Goal: Task Accomplishment & Management: Use online tool/utility

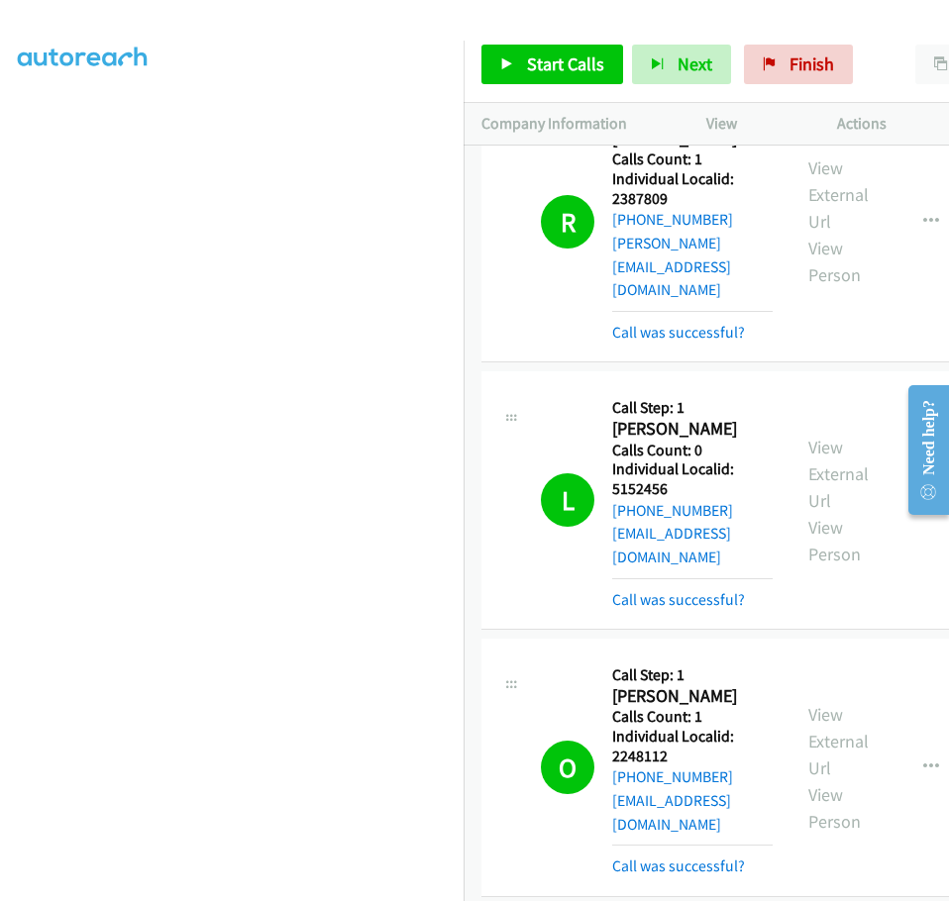
scroll to position [18370, 0]
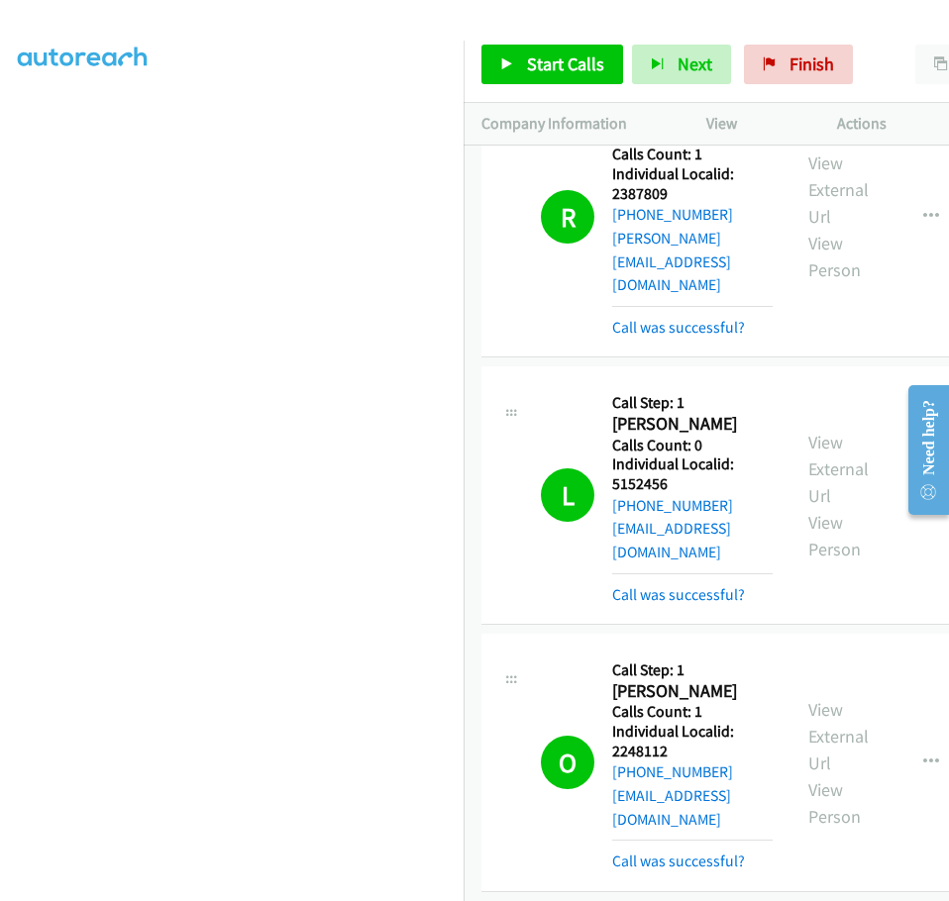
drag, startPoint x: 611, startPoint y: 248, endPoint x: 666, endPoint y: 246, distance: 55.5
copy h5 "276916"
drag, startPoint x: 615, startPoint y: 452, endPoint x: 672, endPoint y: 443, distance: 58.3
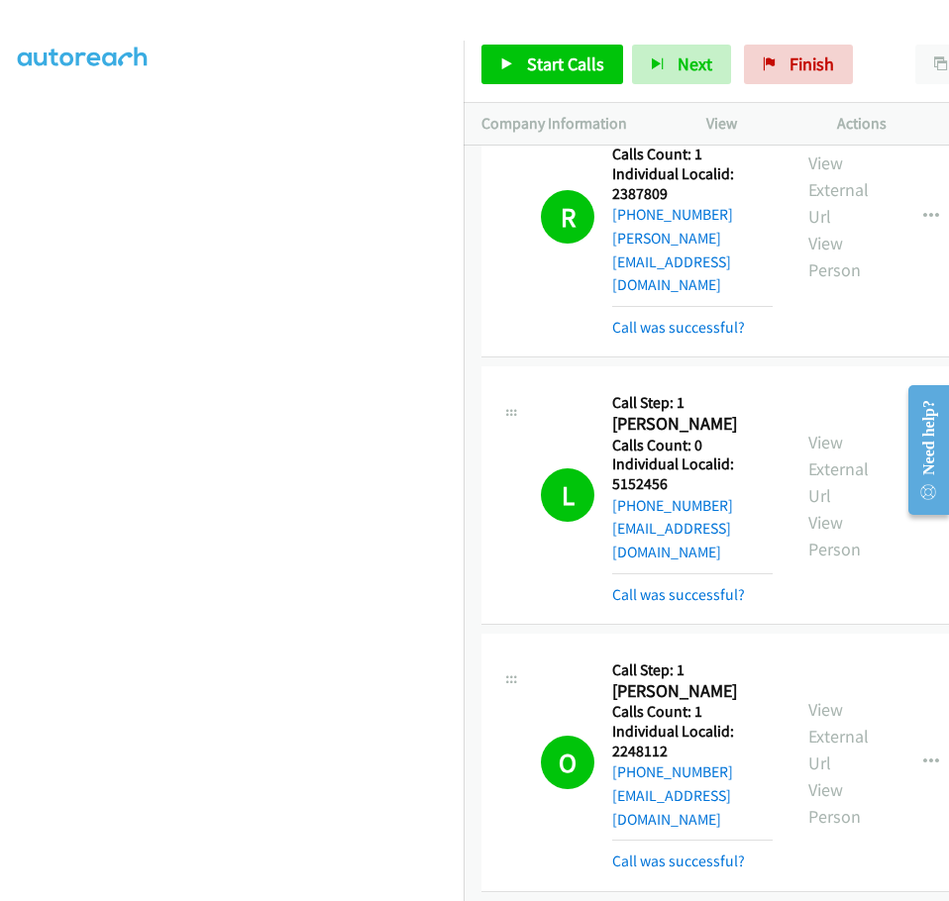
copy h5 "762500"
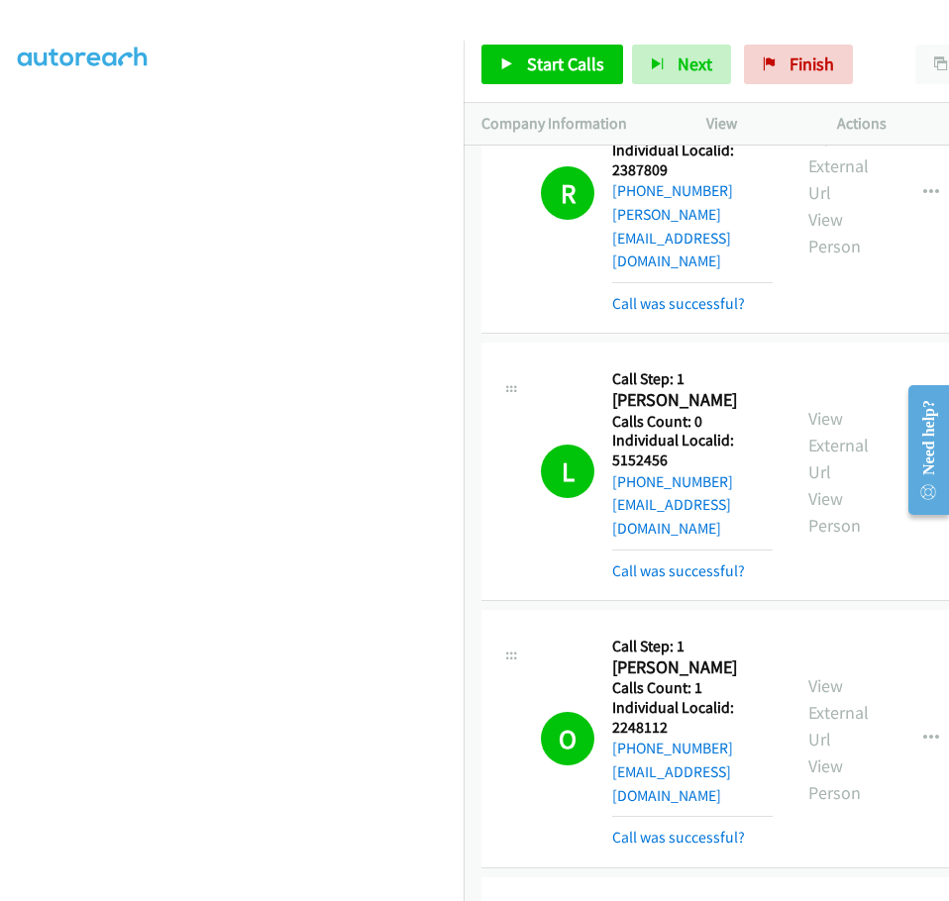
scroll to position [18469, 0]
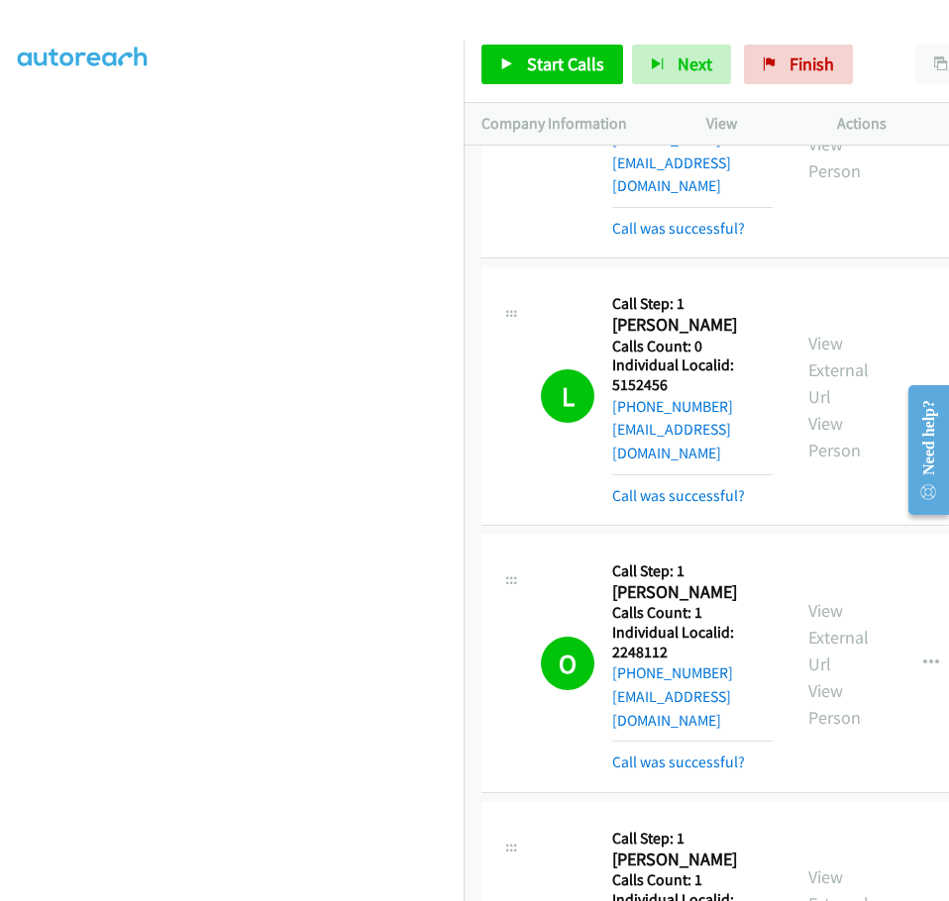
drag, startPoint x: 615, startPoint y: 555, endPoint x: 668, endPoint y: 548, distance: 54.0
copy h5 "3083628"
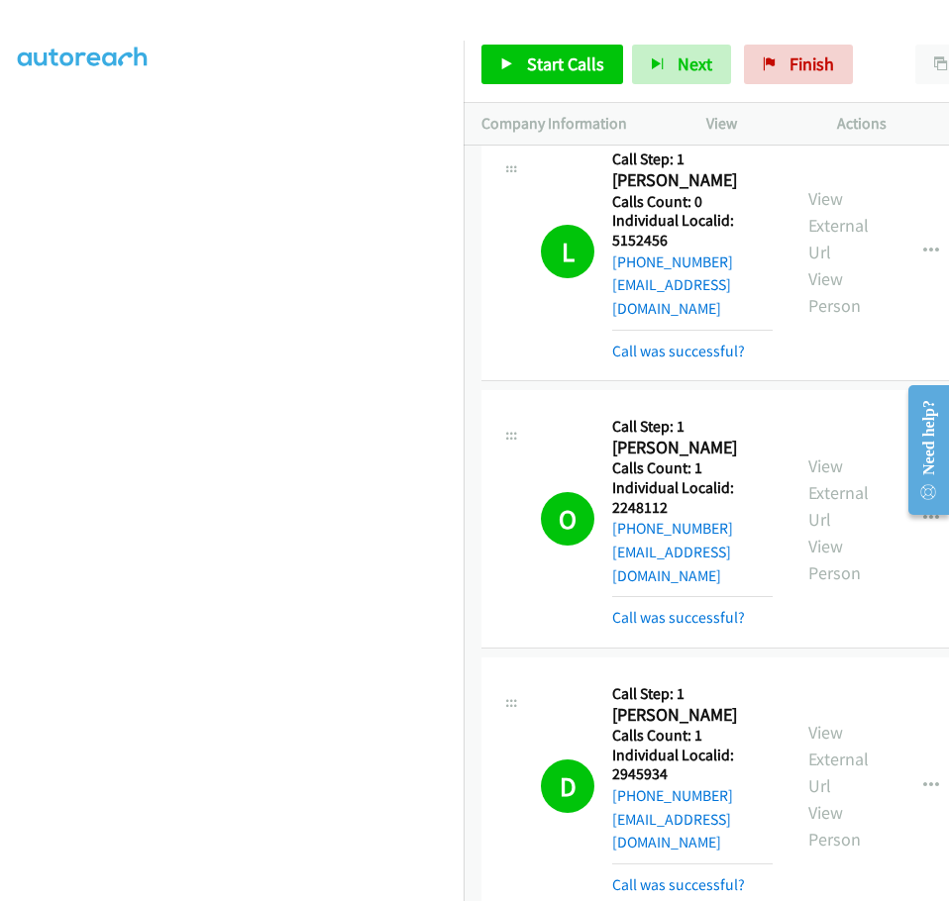
scroll to position [18667, 0]
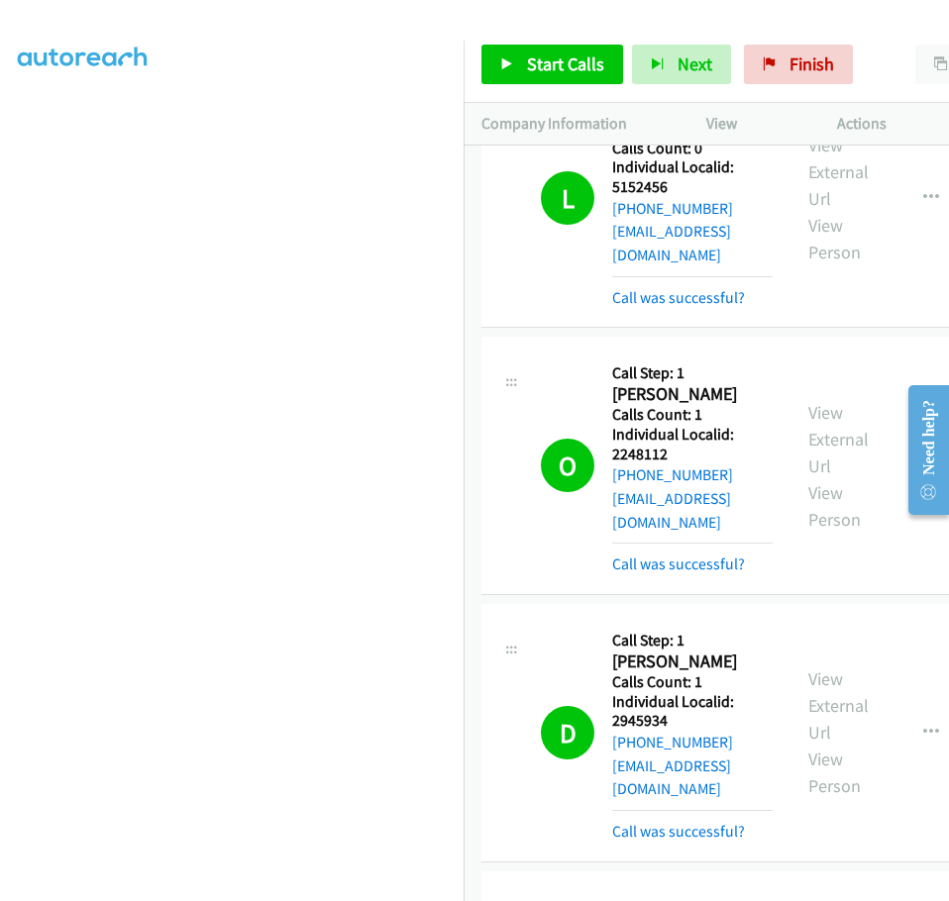
drag, startPoint x: 613, startPoint y: 553, endPoint x: 665, endPoint y: 554, distance: 52.5
copy h5 "430239"
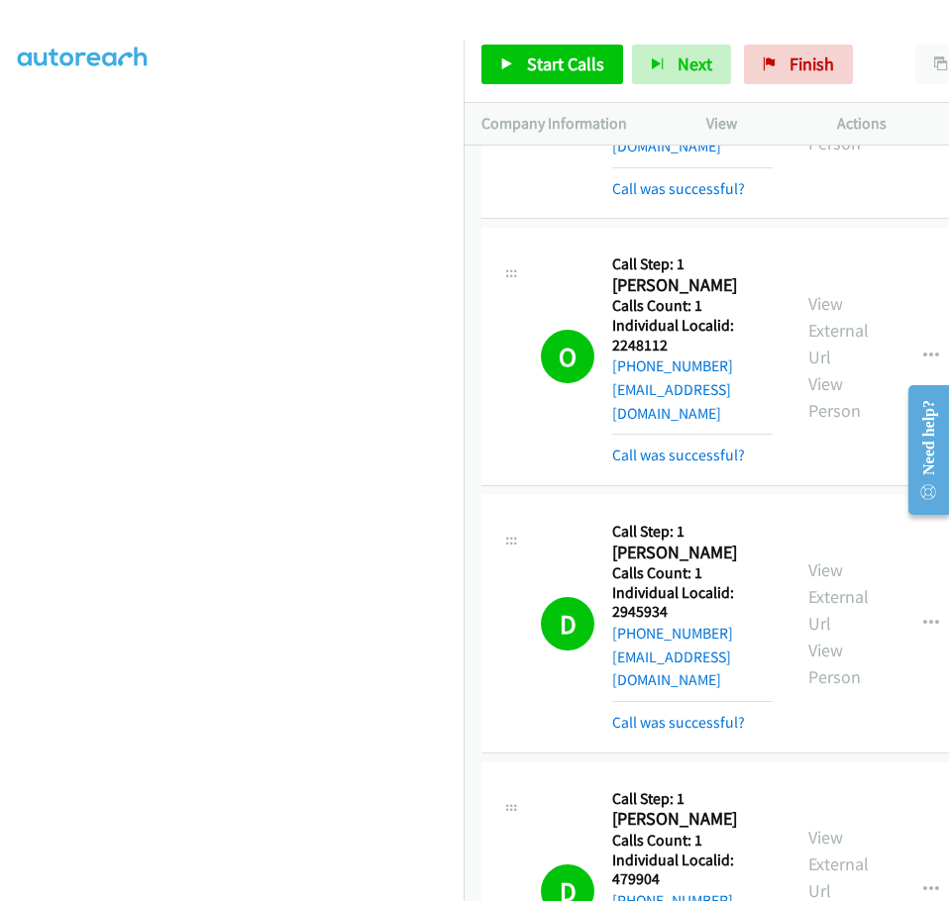
scroll to position [18791, 0]
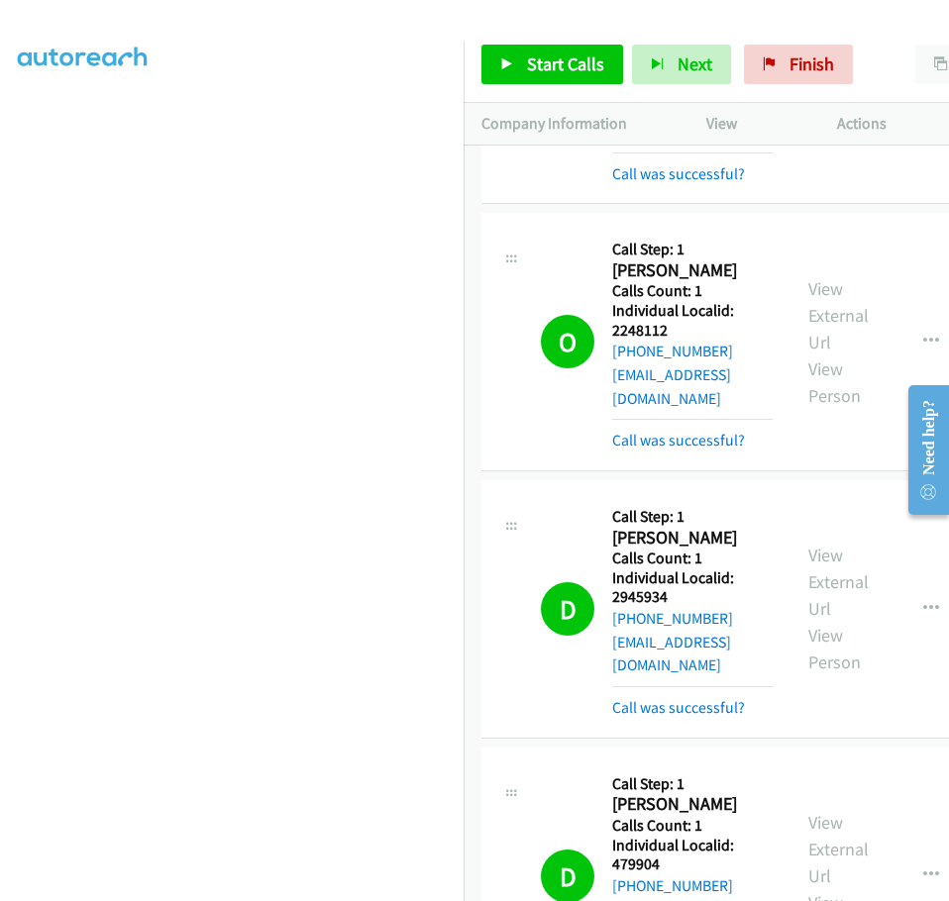
drag, startPoint x: 611, startPoint y: 632, endPoint x: 681, endPoint y: 634, distance: 70.3
copy h5 "5024425"
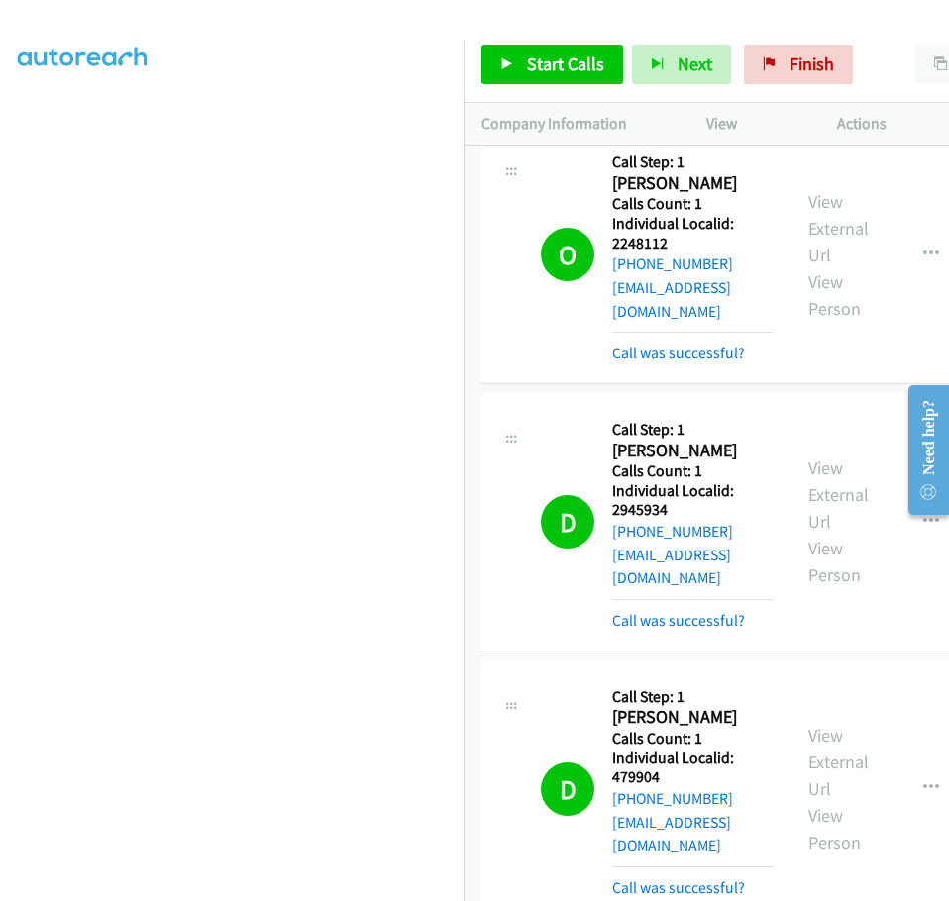
scroll to position [18890, 0]
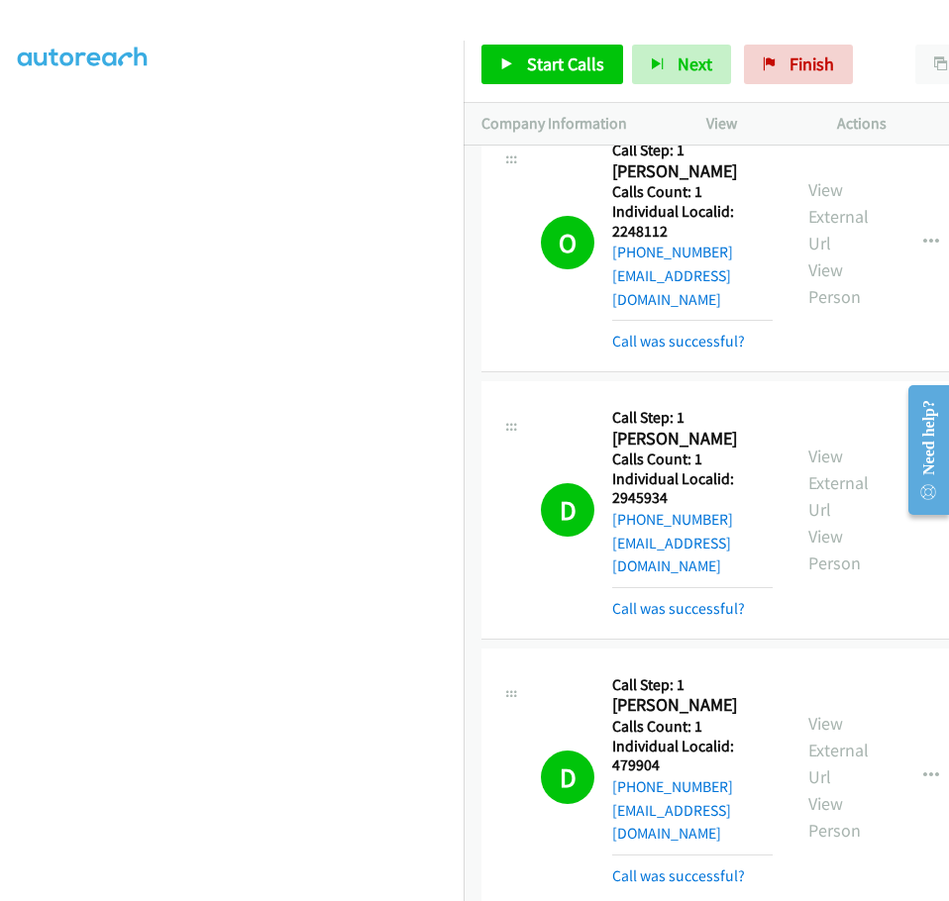
drag, startPoint x: 614, startPoint y: 732, endPoint x: 685, endPoint y: 733, distance: 71.3
copy h5 "1088311"
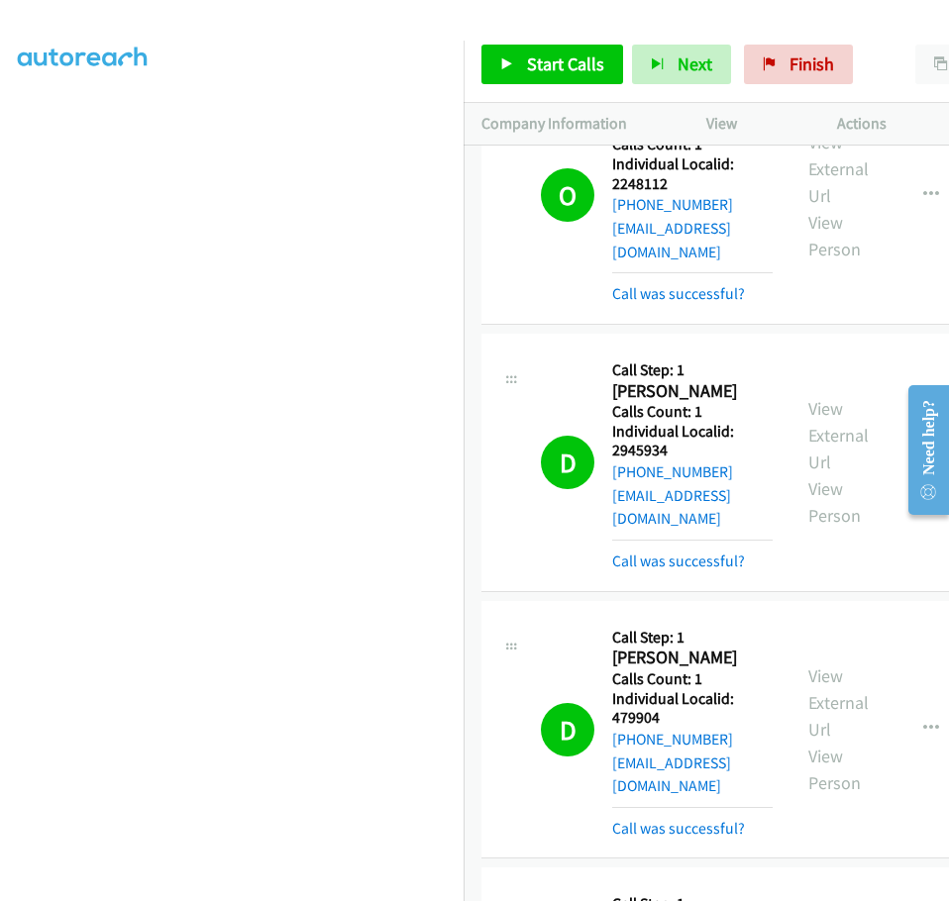
scroll to position [19138, 0]
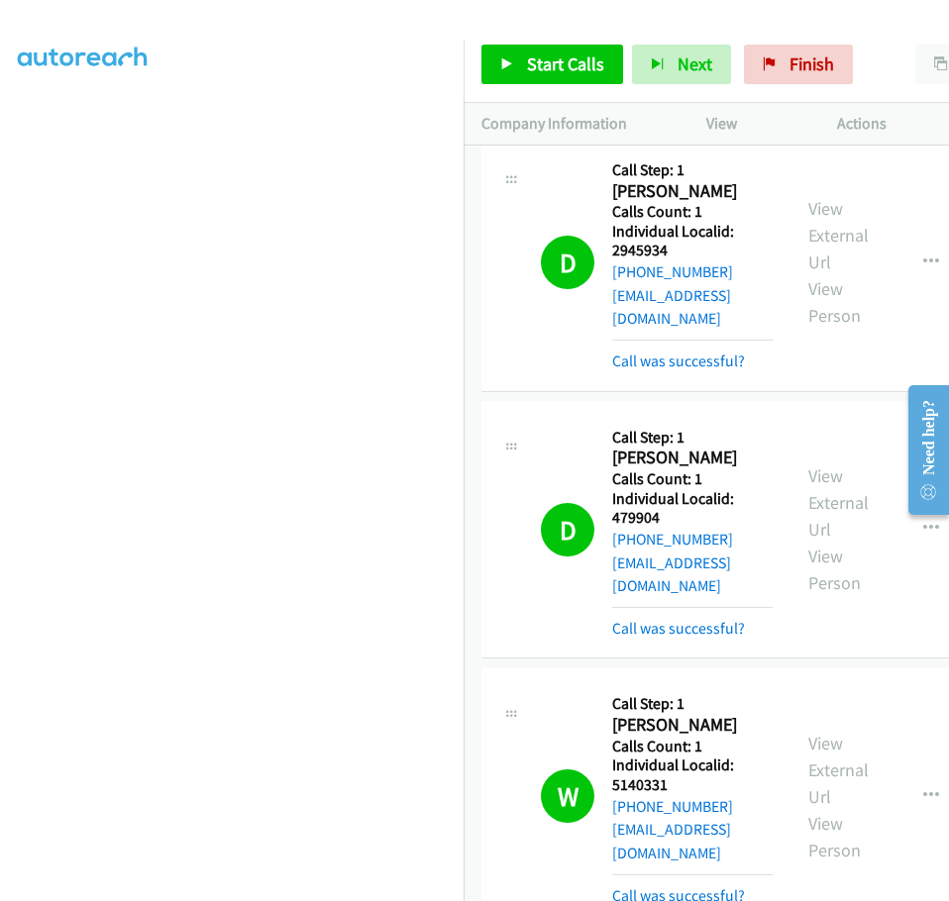
drag, startPoint x: 612, startPoint y: 694, endPoint x: 670, endPoint y: 689, distance: 58.6
copy h5 "2694588"
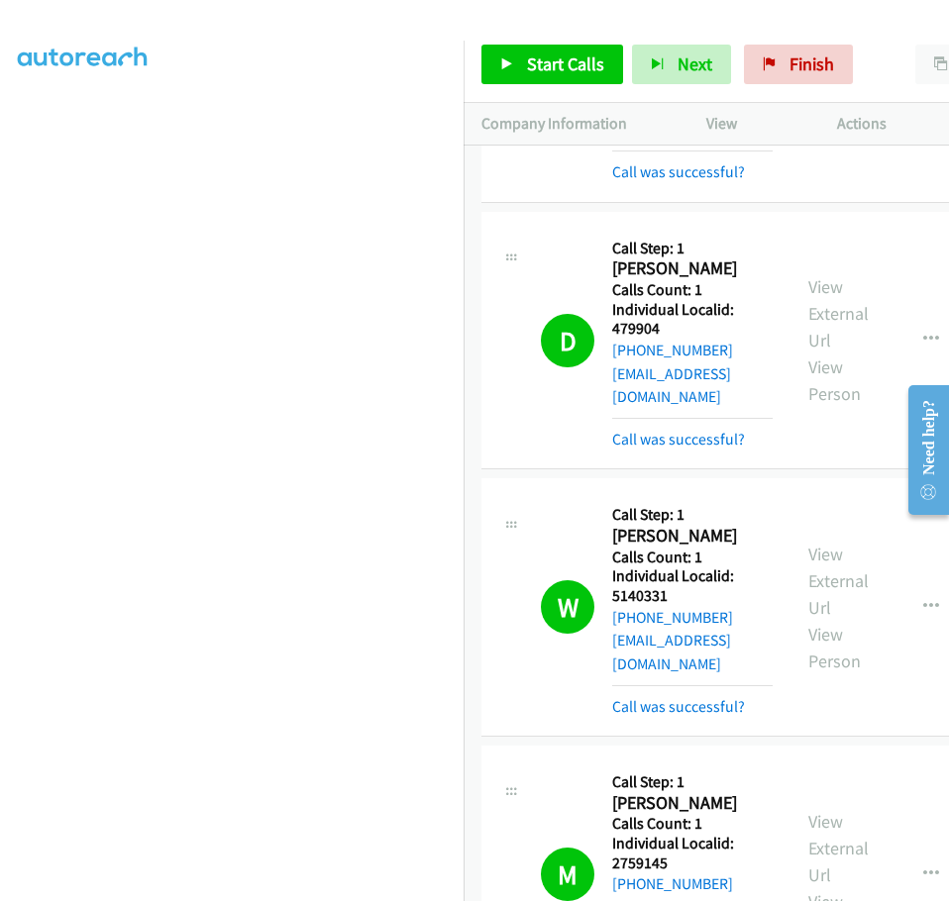
scroll to position [19336, 0]
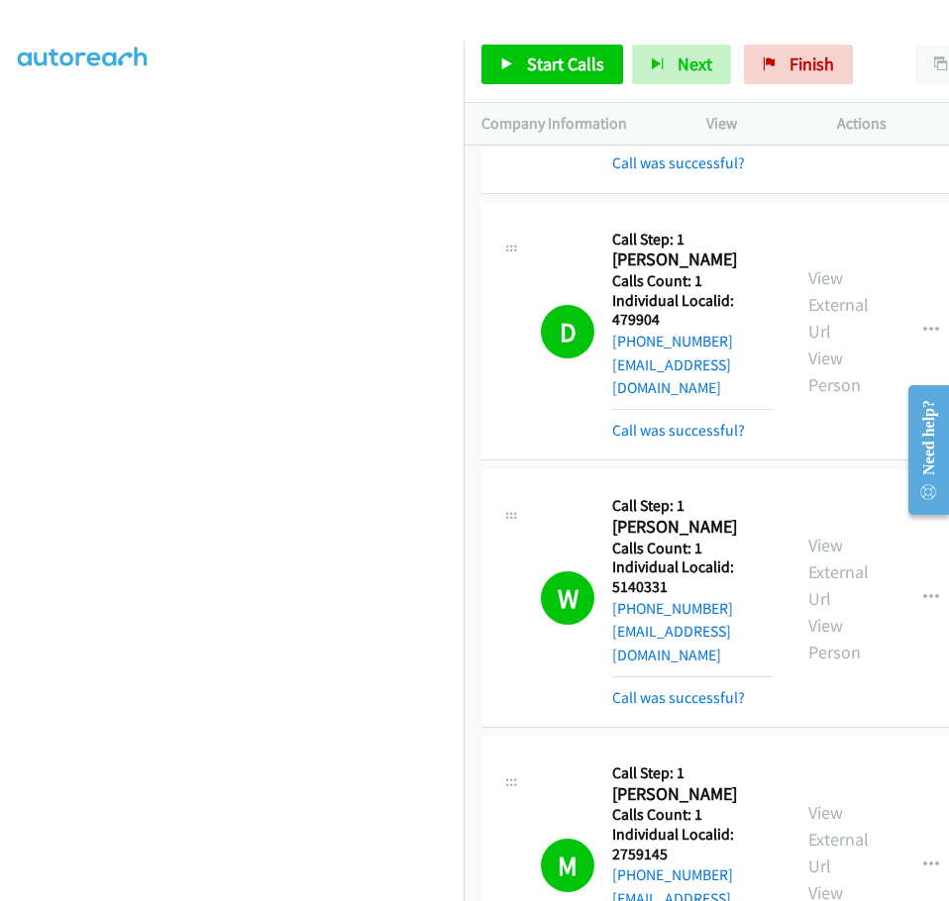
drag, startPoint x: 614, startPoint y: 693, endPoint x: 672, endPoint y: 692, distance: 58.4
copy h5 "5022475"
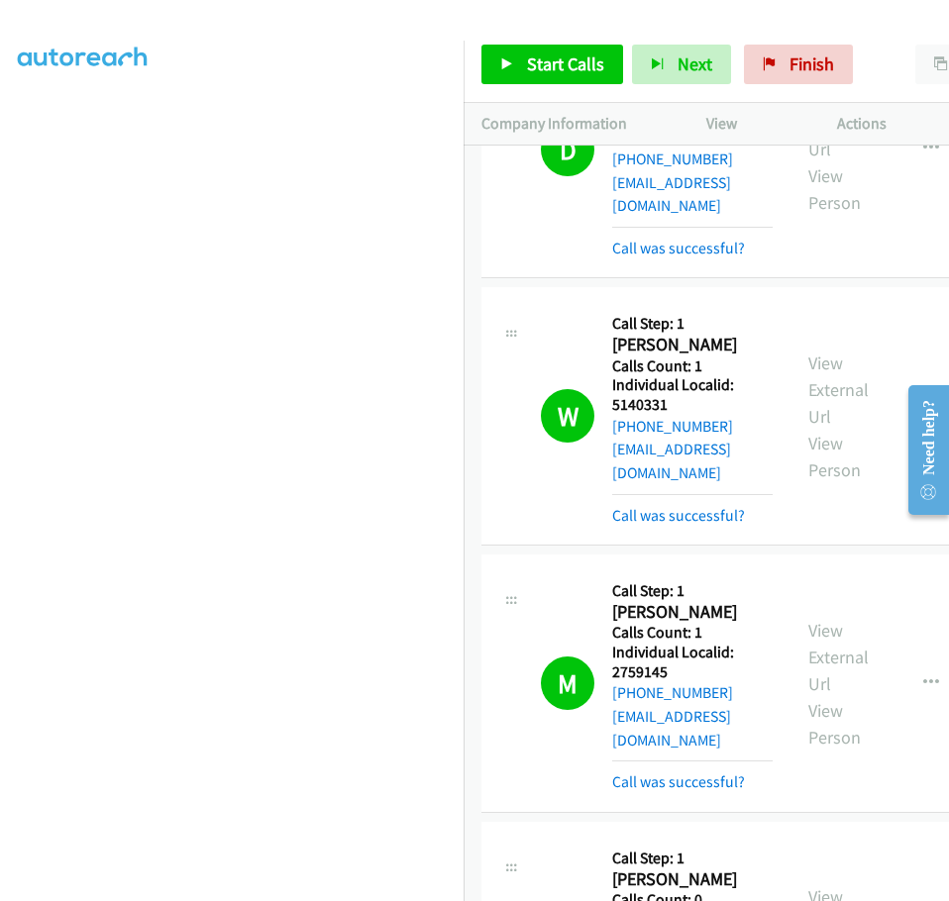
scroll to position [19558, 0]
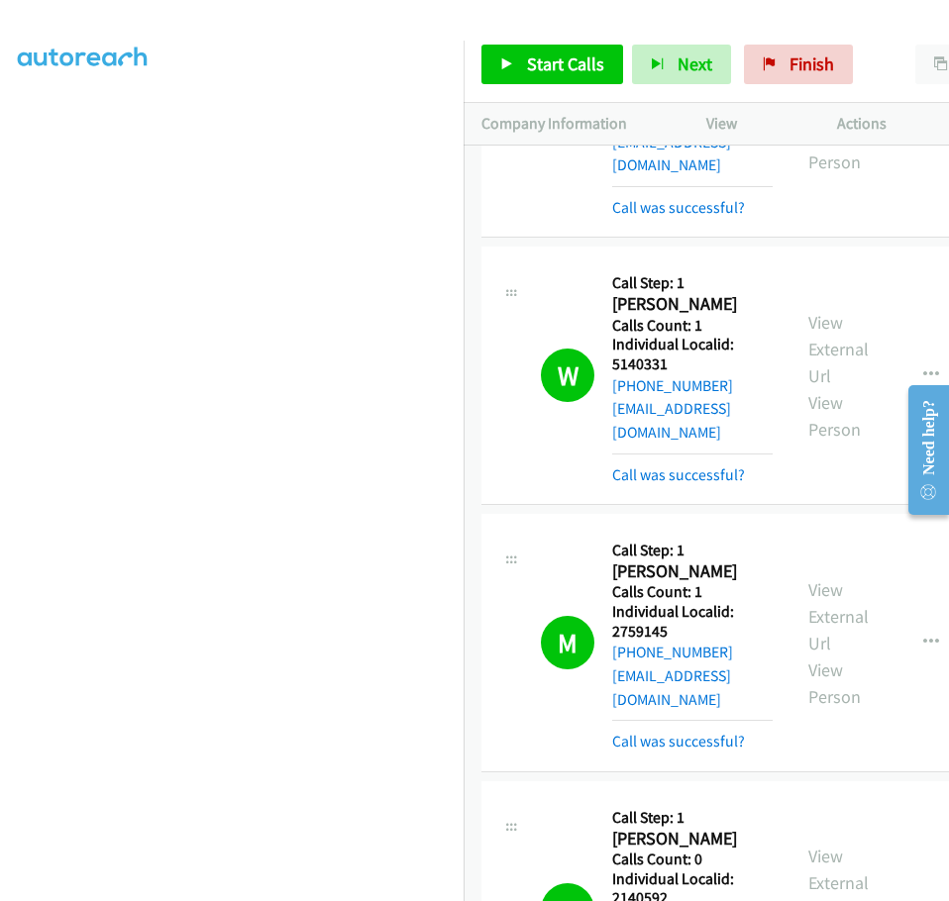
drag, startPoint x: 615, startPoint y: 675, endPoint x: 666, endPoint y: 673, distance: 51.5
copy h5 "2266330"
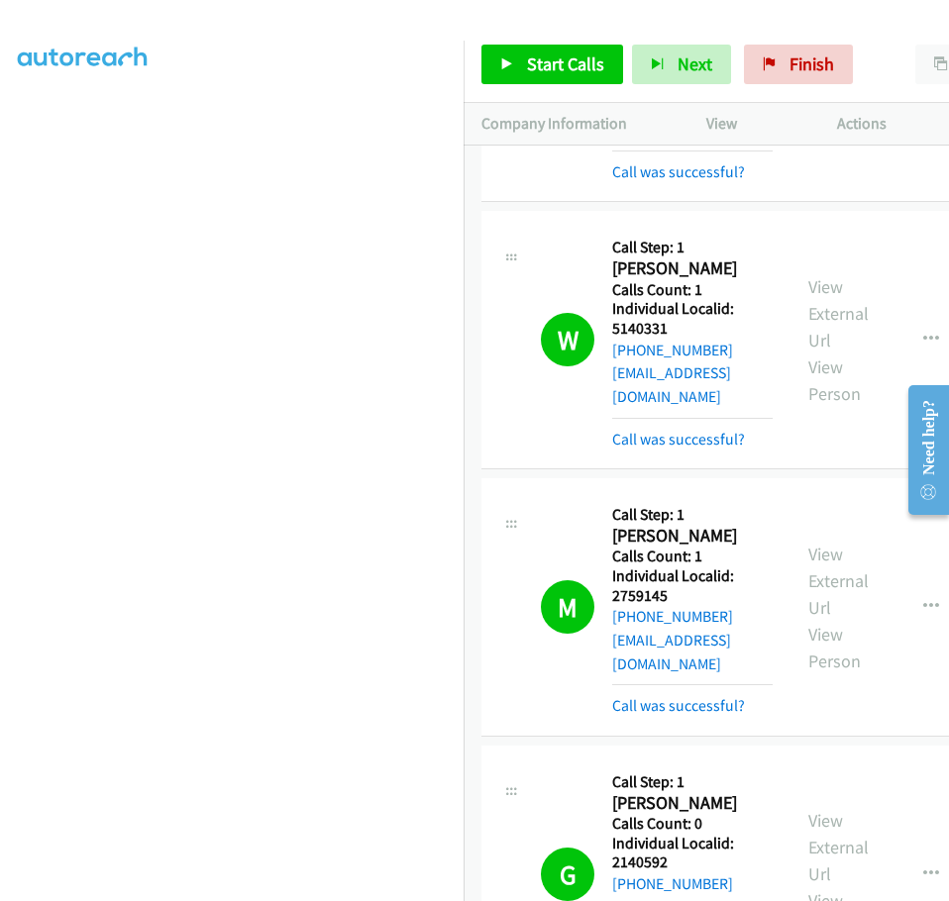
scroll to position [19756, 0]
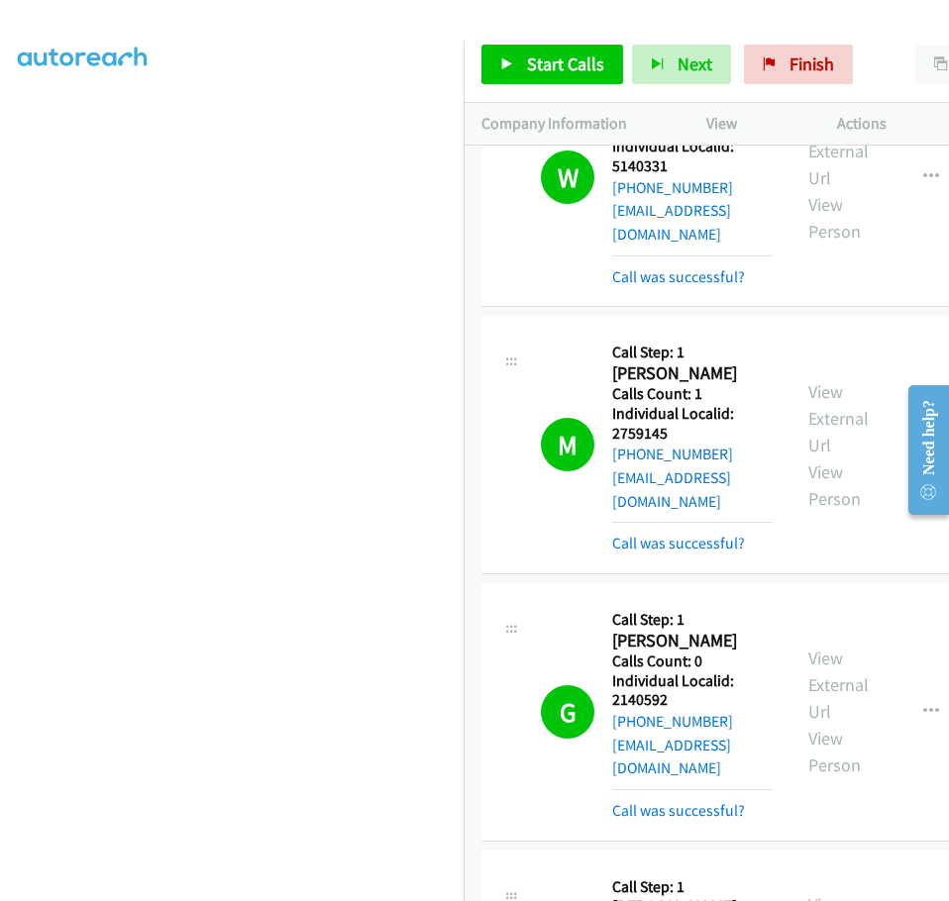
drag, startPoint x: 613, startPoint y: 675, endPoint x: 667, endPoint y: 672, distance: 54.5
copy h5 "602449"
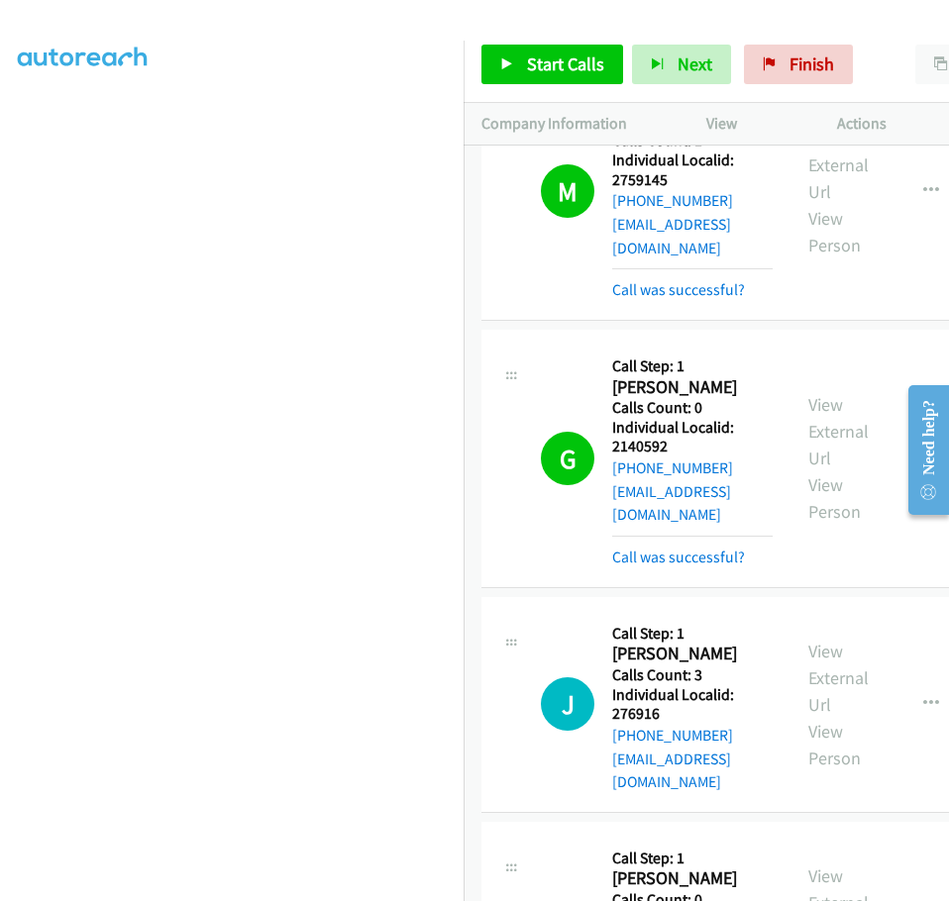
scroll to position [20029, 0]
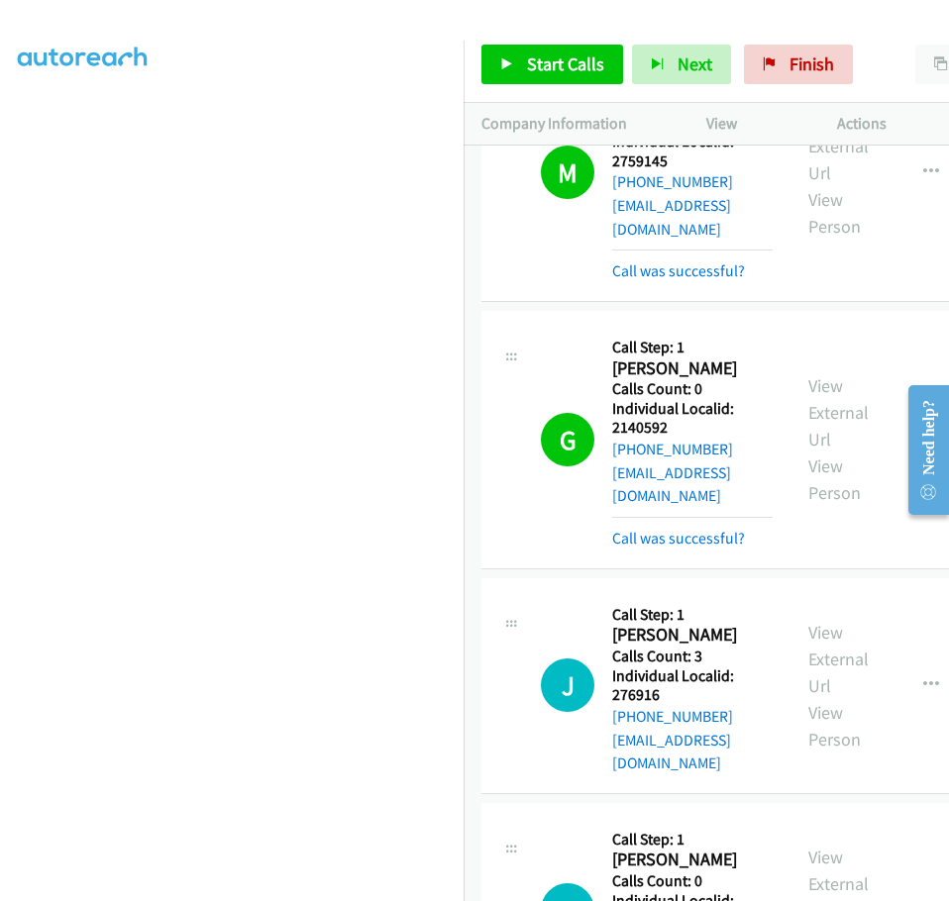
drag, startPoint x: 612, startPoint y: 605, endPoint x: 667, endPoint y: 602, distance: 55.5
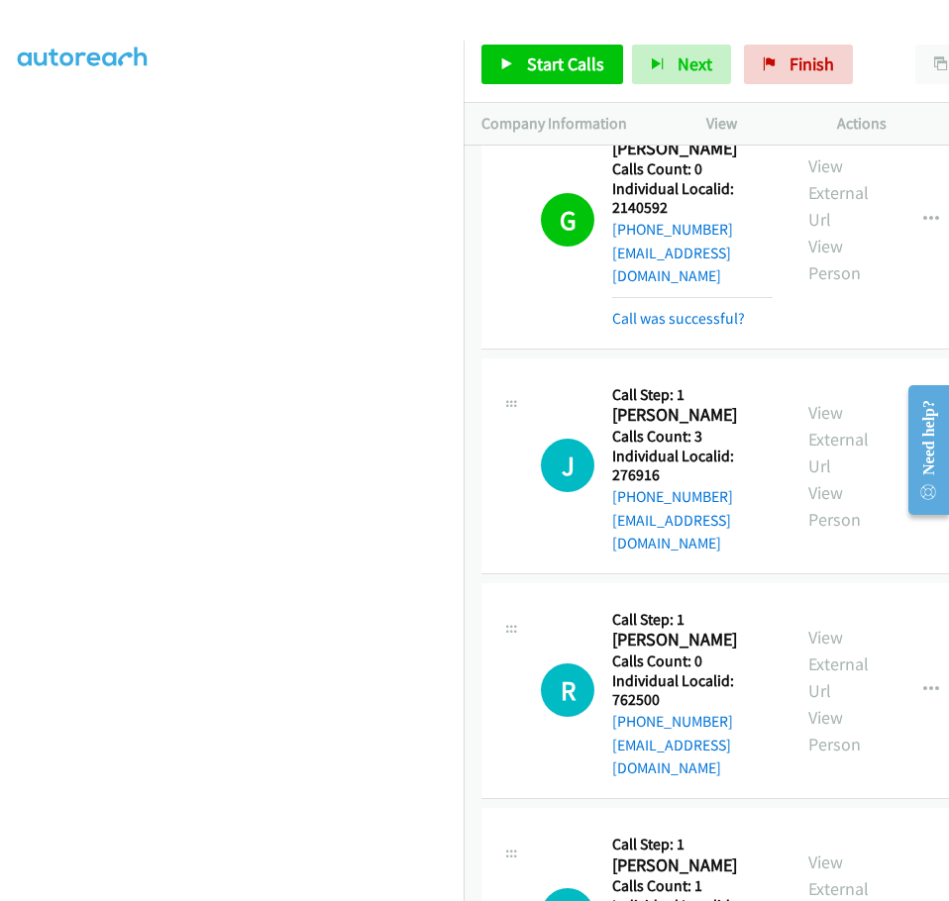
scroll to position [20251, 0]
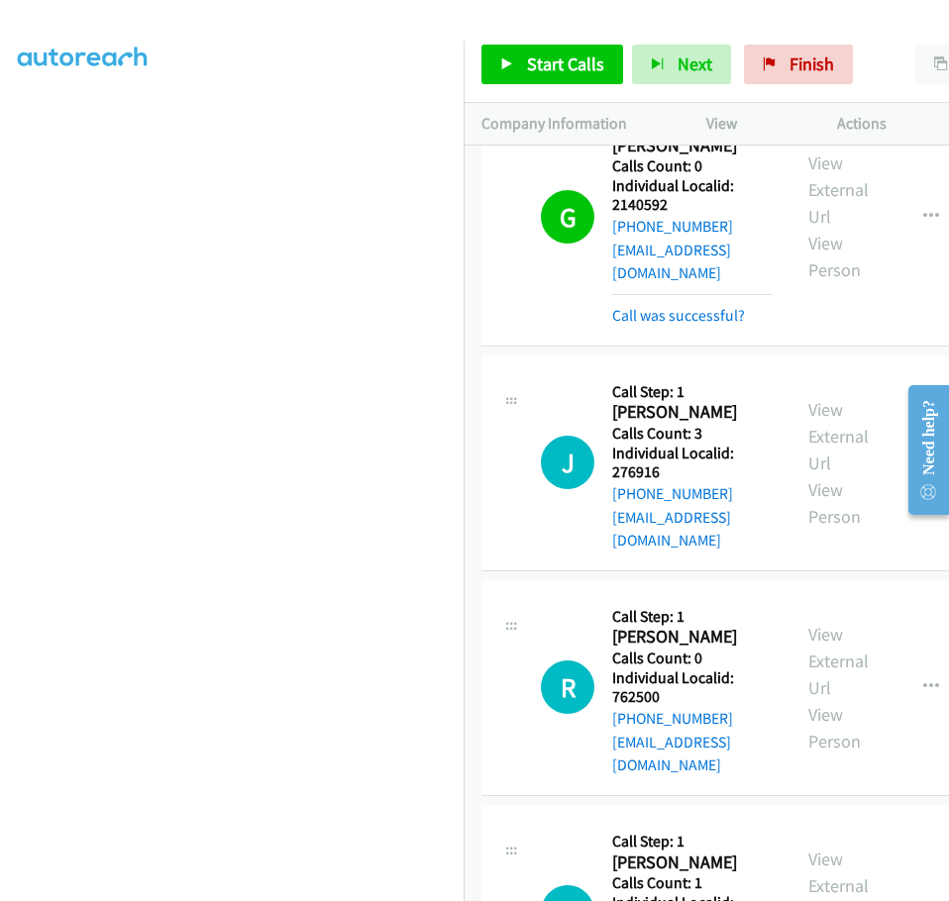
drag, startPoint x: 614, startPoint y: 581, endPoint x: 668, endPoint y: 581, distance: 54.5
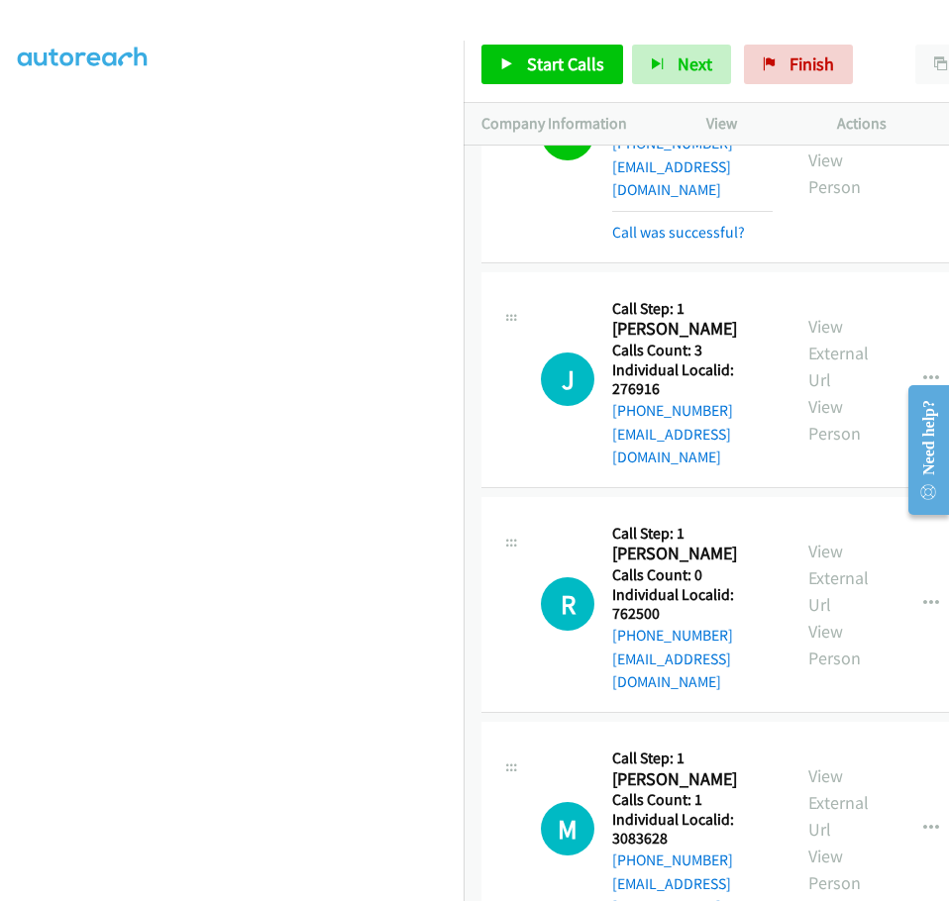
scroll to position [20351, 0]
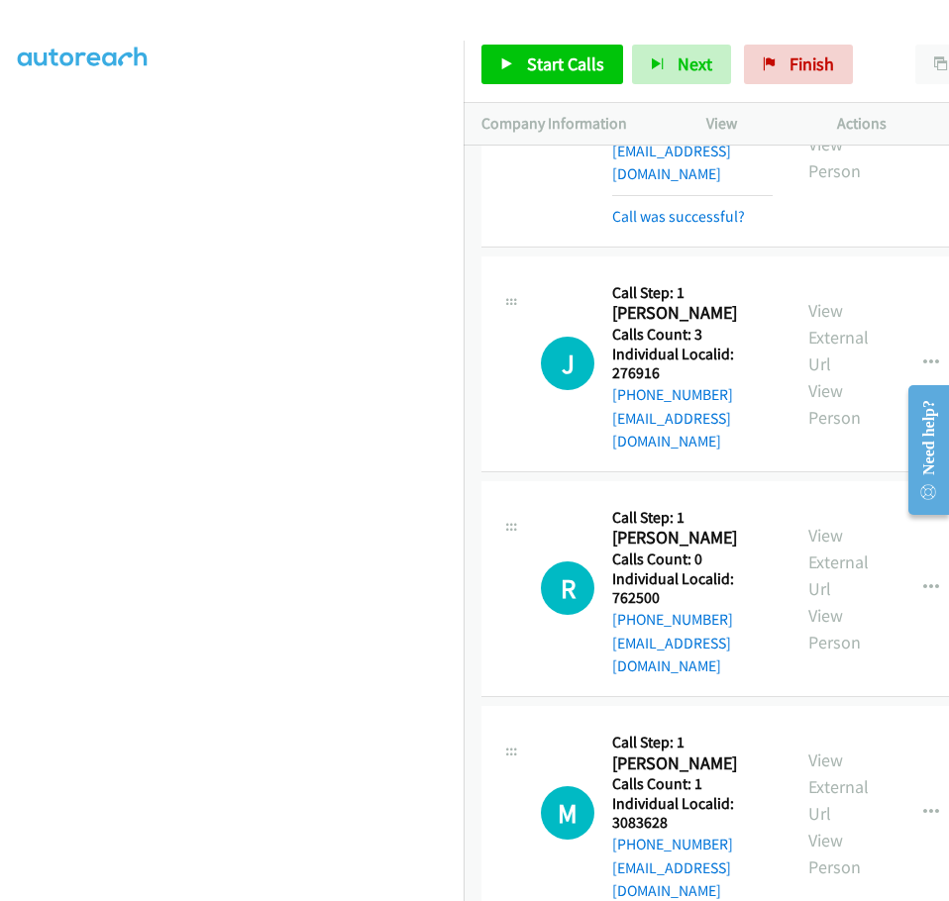
drag, startPoint x: 614, startPoint y: 688, endPoint x: 667, endPoint y: 686, distance: 53.5
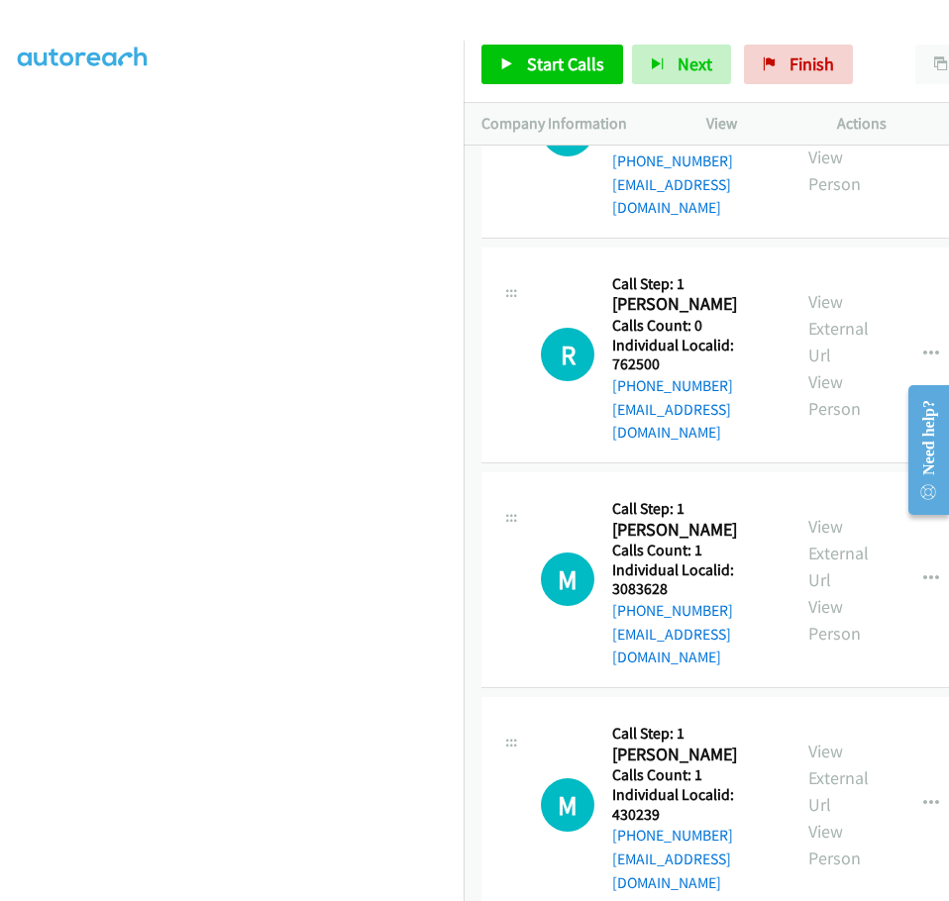
scroll to position [20621, 0]
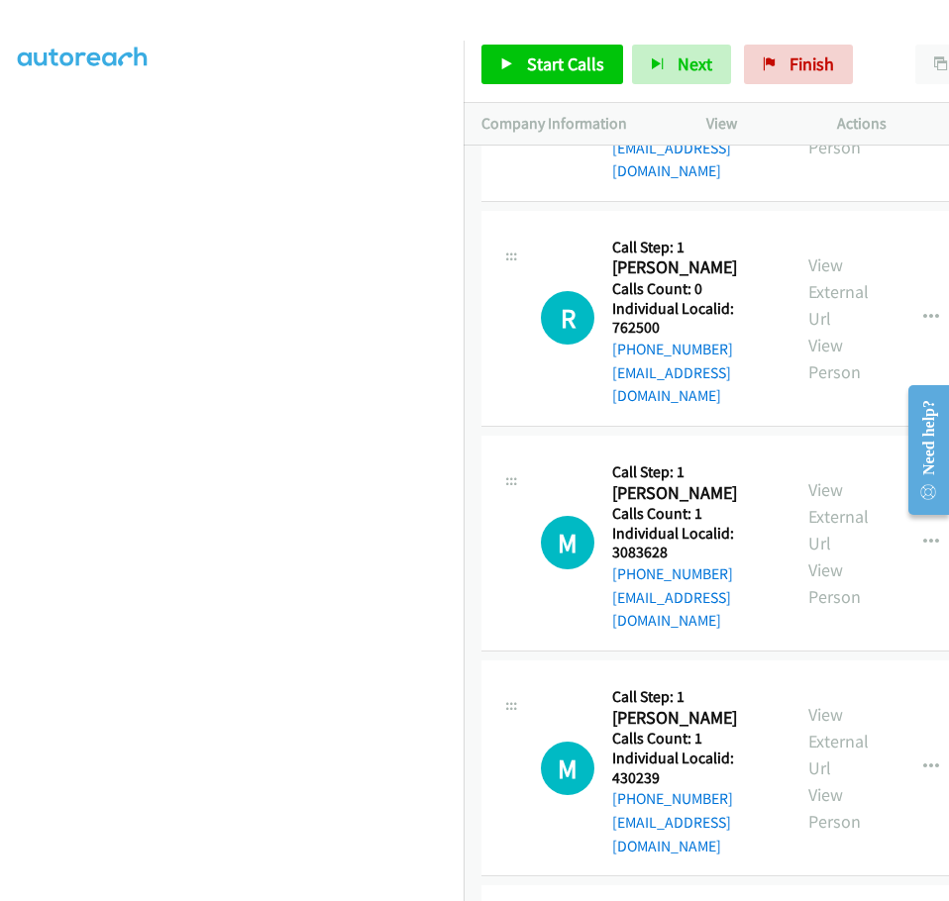
drag, startPoint x: 614, startPoint y: 619, endPoint x: 659, endPoint y: 617, distance: 45.6
drag, startPoint x: 615, startPoint y: 820, endPoint x: 670, endPoint y: 817, distance: 55.5
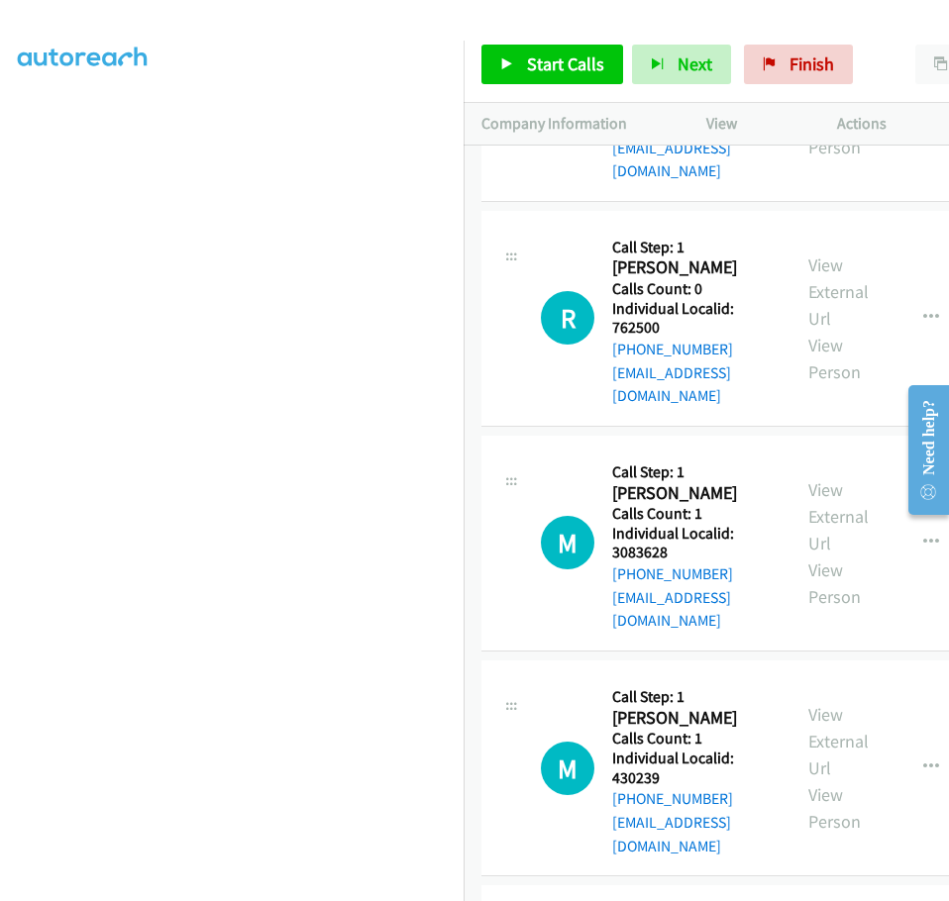
click at [517, 65] on link "Start Calls" at bounding box center [552, 65] width 142 height 40
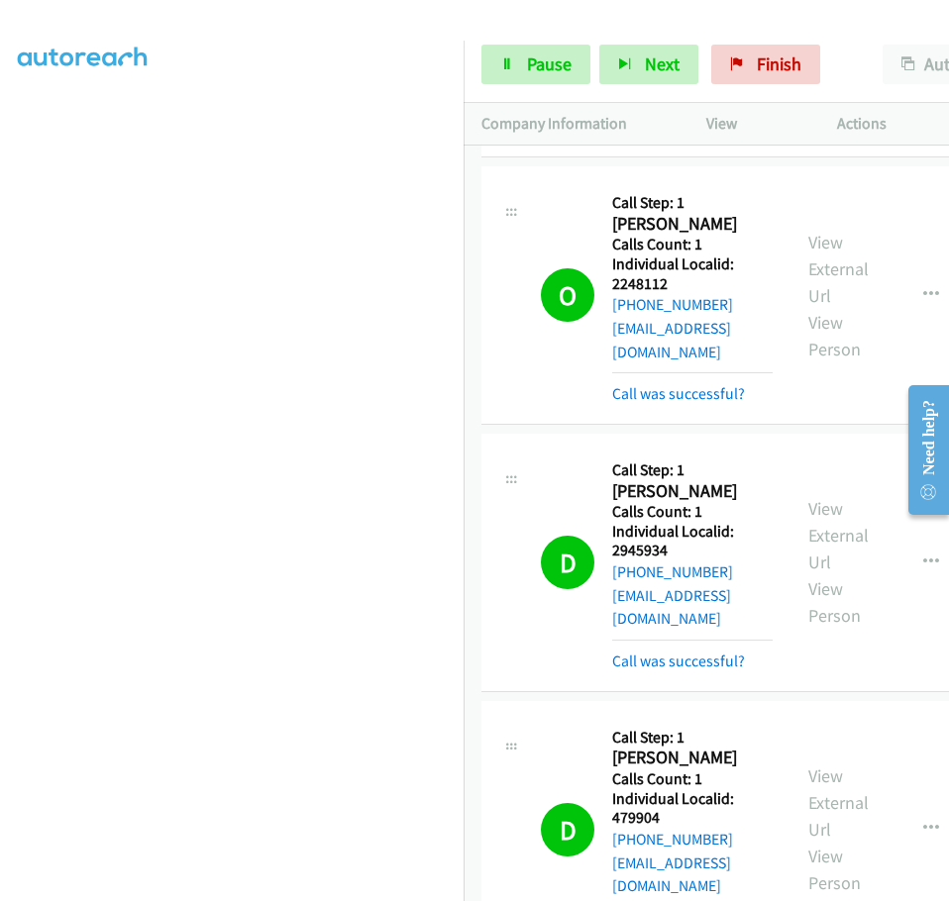
scroll to position [18839, 0]
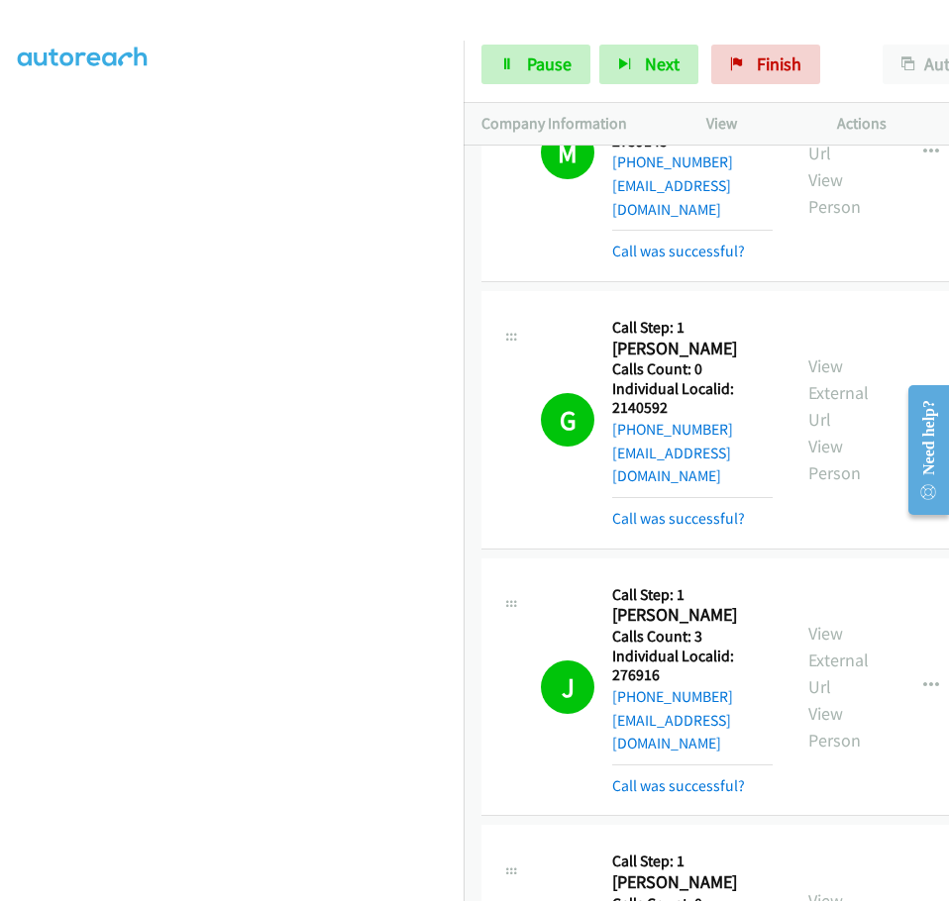
scroll to position [20051, 0]
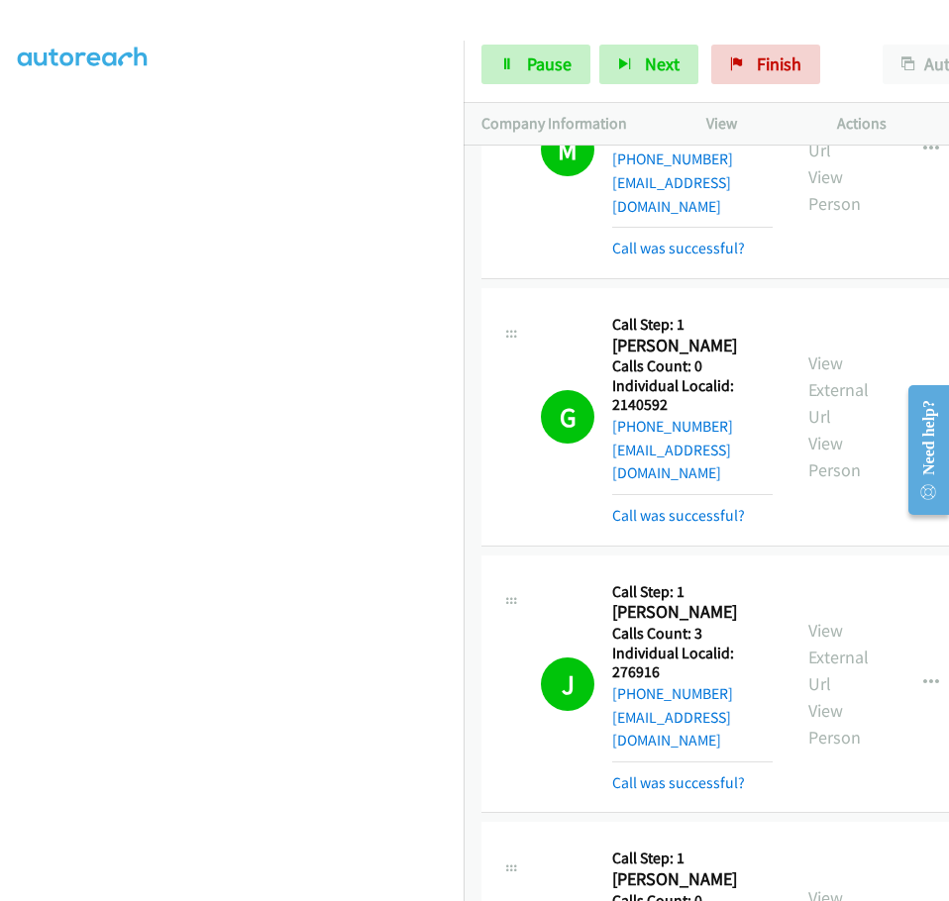
drag, startPoint x: 613, startPoint y: 273, endPoint x: 677, endPoint y: 270, distance: 64.4
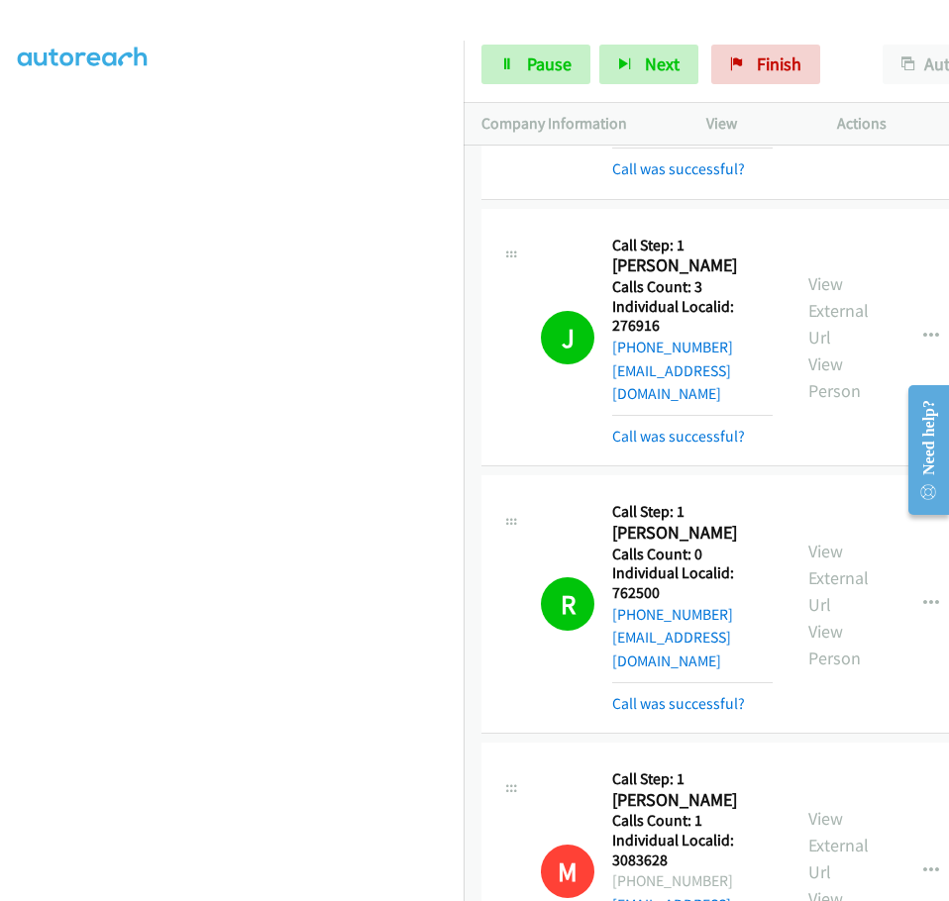
scroll to position [20373, 0]
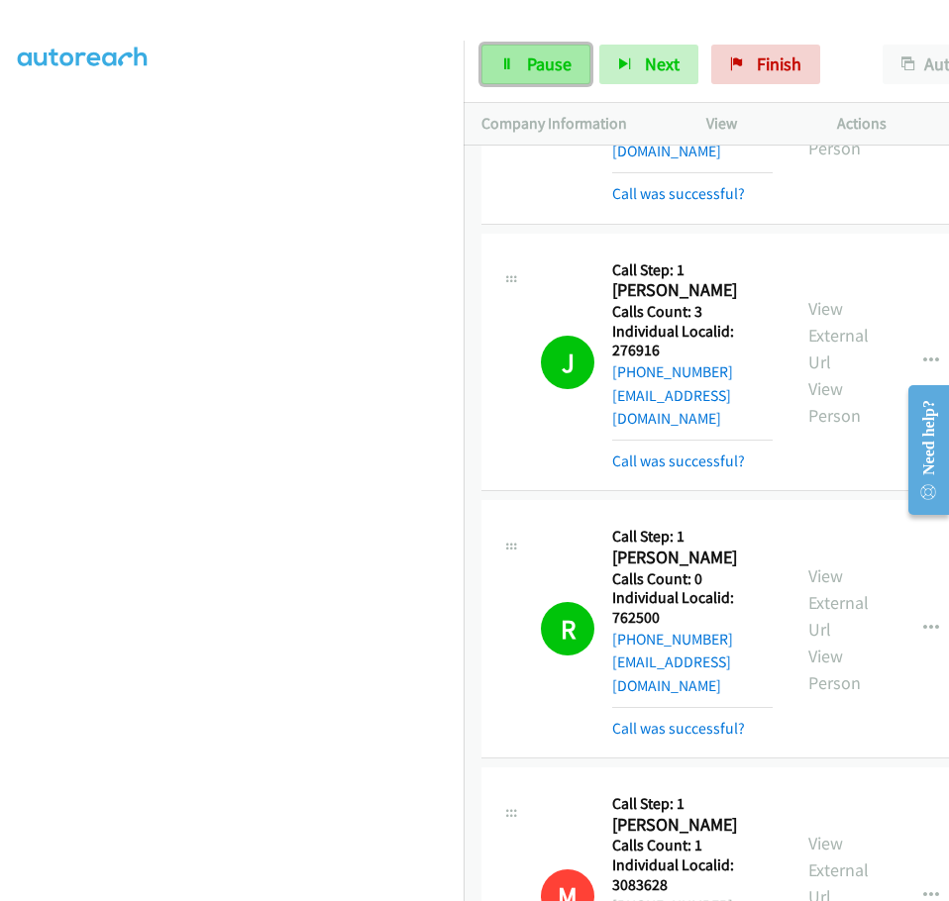
drag, startPoint x: 519, startPoint y: 64, endPoint x: 547, endPoint y: 73, distance: 29.1
click at [519, 64] on link "Pause" at bounding box center [535, 65] width 109 height 40
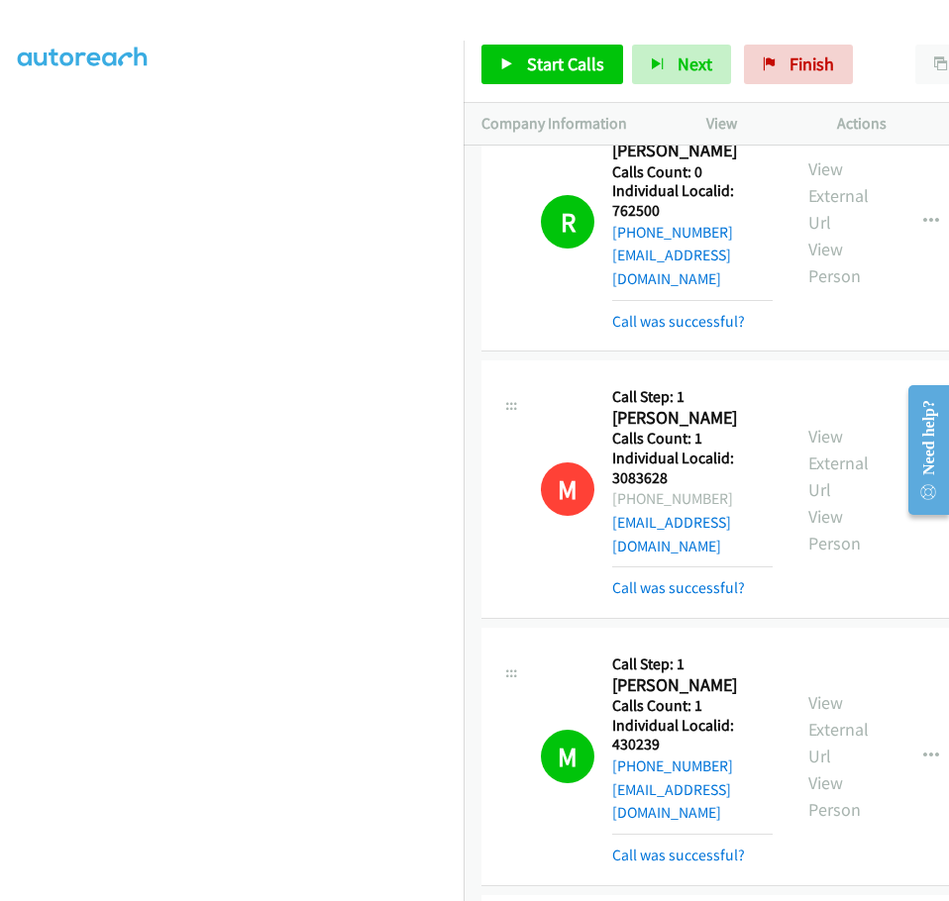
scroll to position [20794, 0]
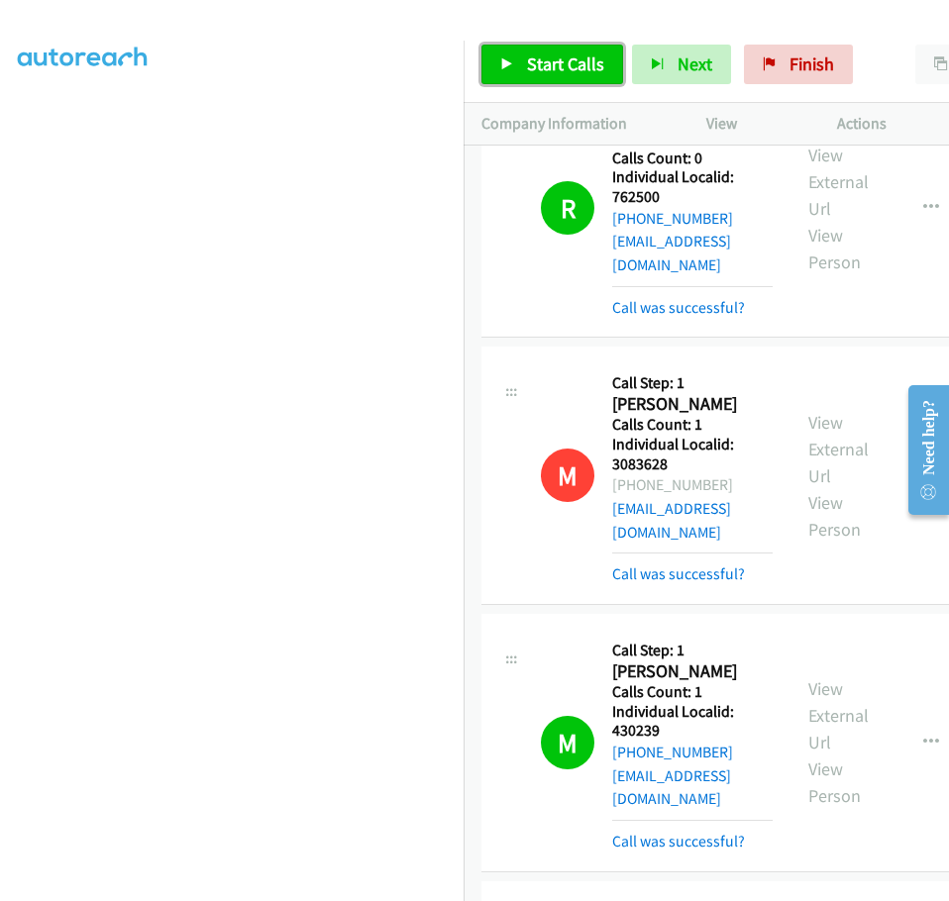
click at [552, 65] on span "Start Calls" at bounding box center [565, 63] width 77 height 23
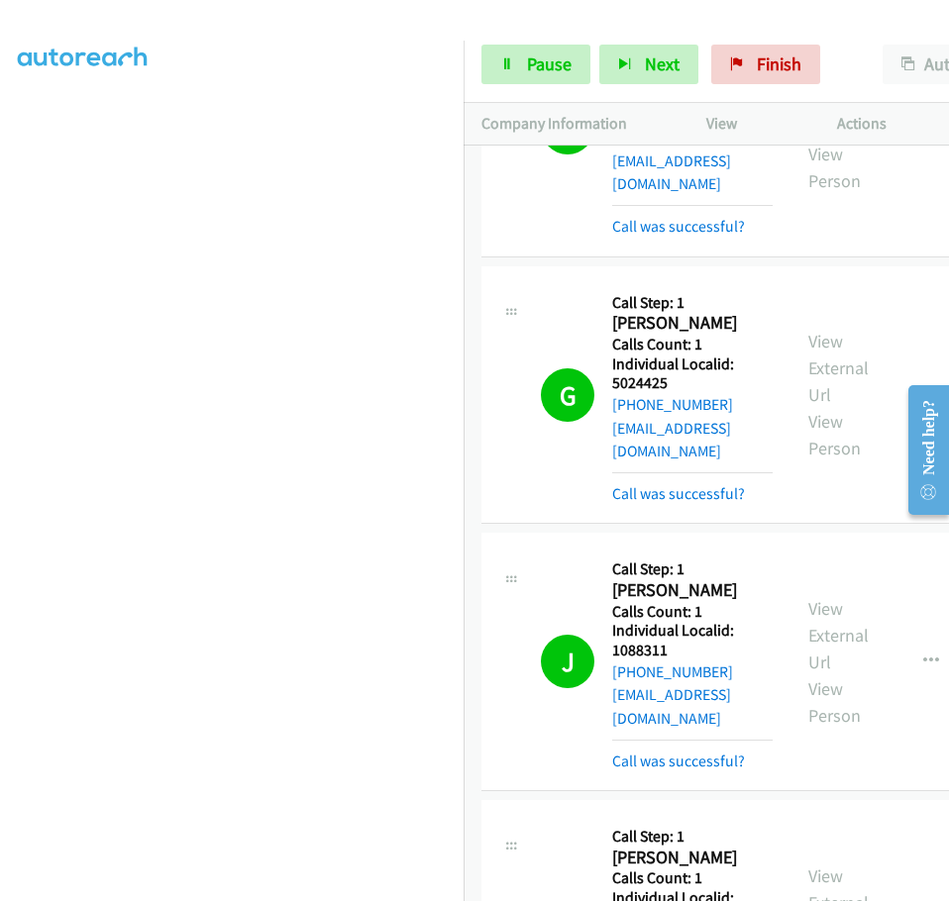
scroll to position [21512, 0]
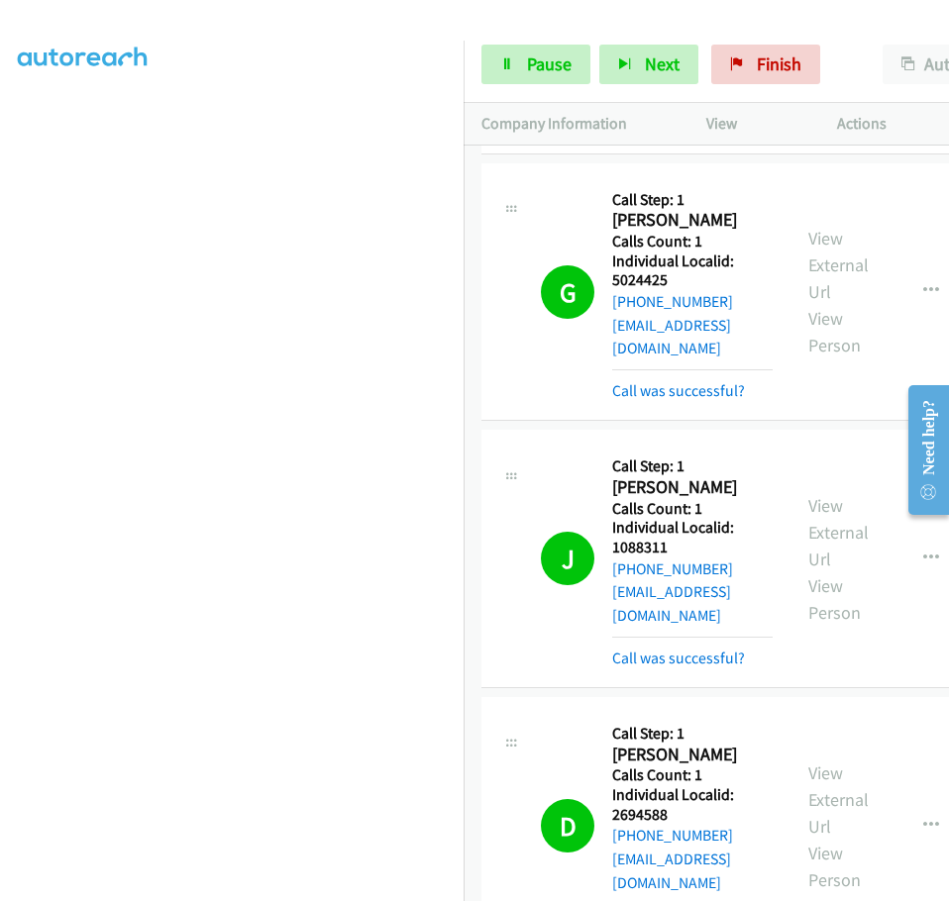
drag, startPoint x: 614, startPoint y: 570, endPoint x: 670, endPoint y: 571, distance: 56.4
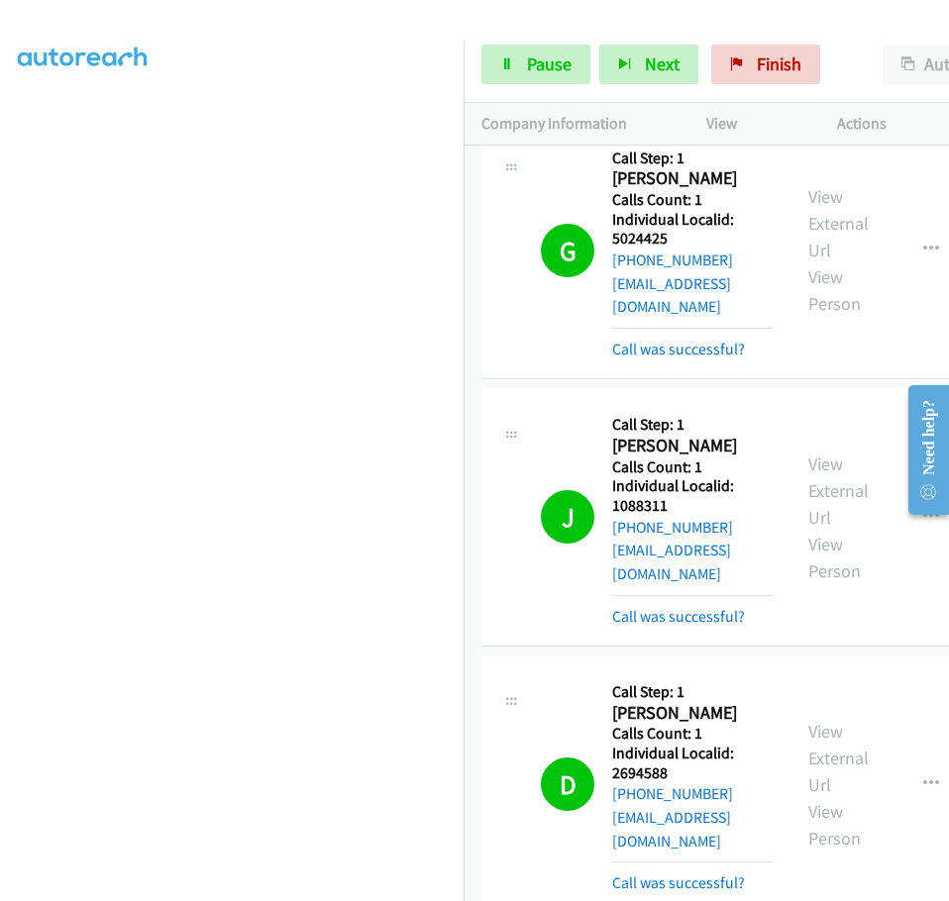
scroll to position [21611, 0]
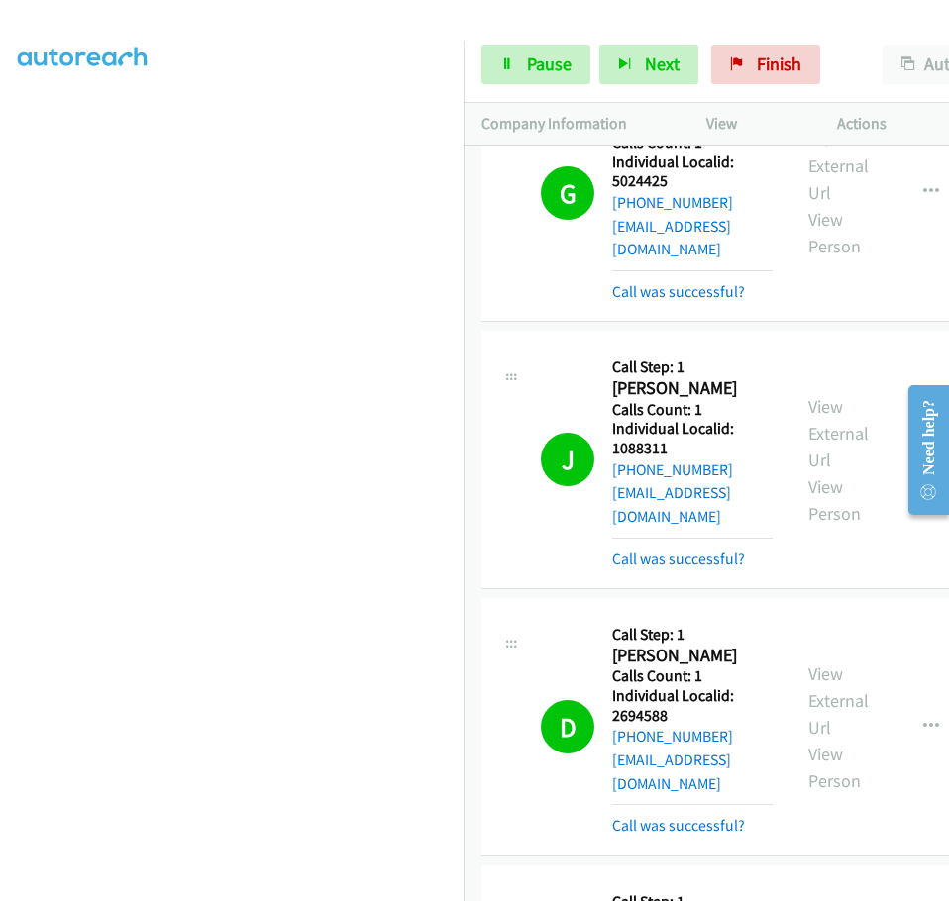
drag, startPoint x: 613, startPoint y: 674, endPoint x: 688, endPoint y: 671, distance: 75.3
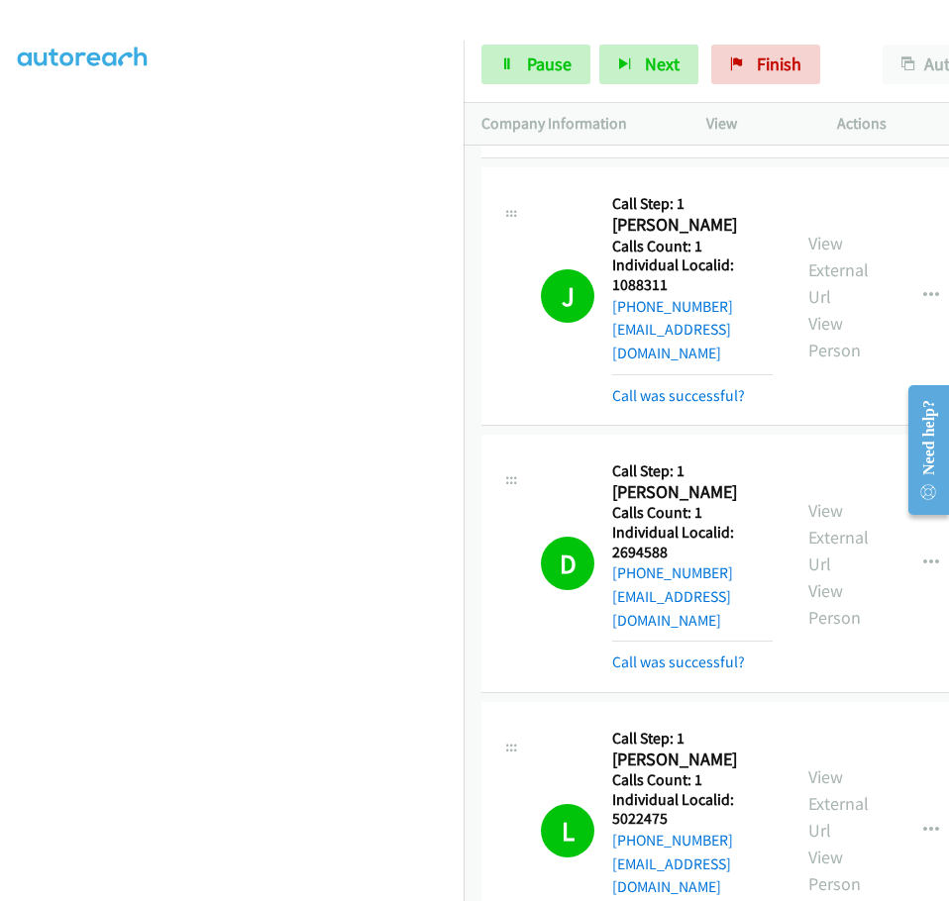
scroll to position [21784, 0]
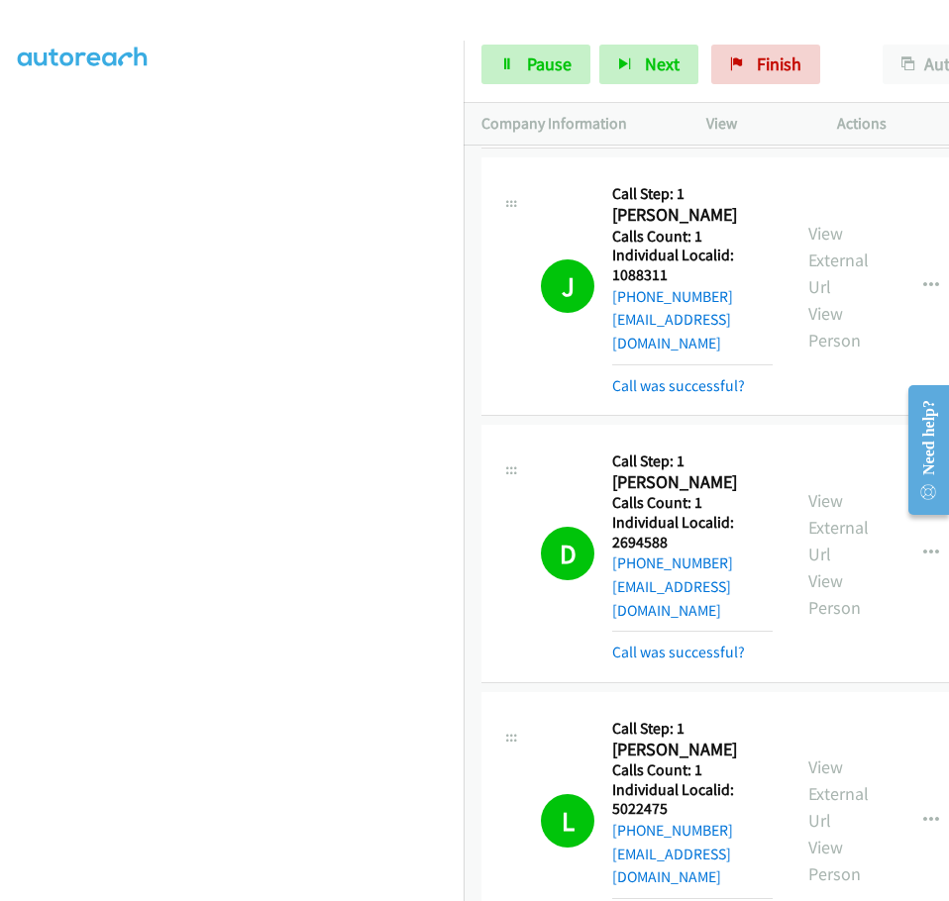
drag, startPoint x: 615, startPoint y: 708, endPoint x: 671, endPoint y: 704, distance: 56.6
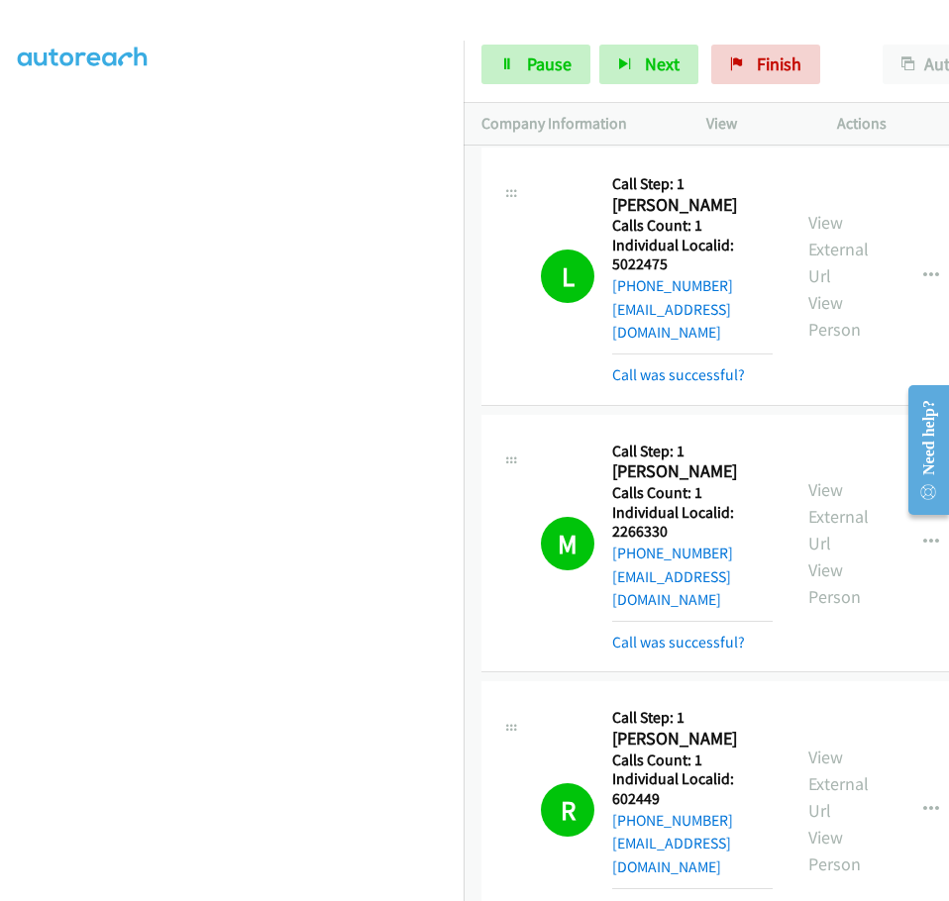
scroll to position [22371, 0]
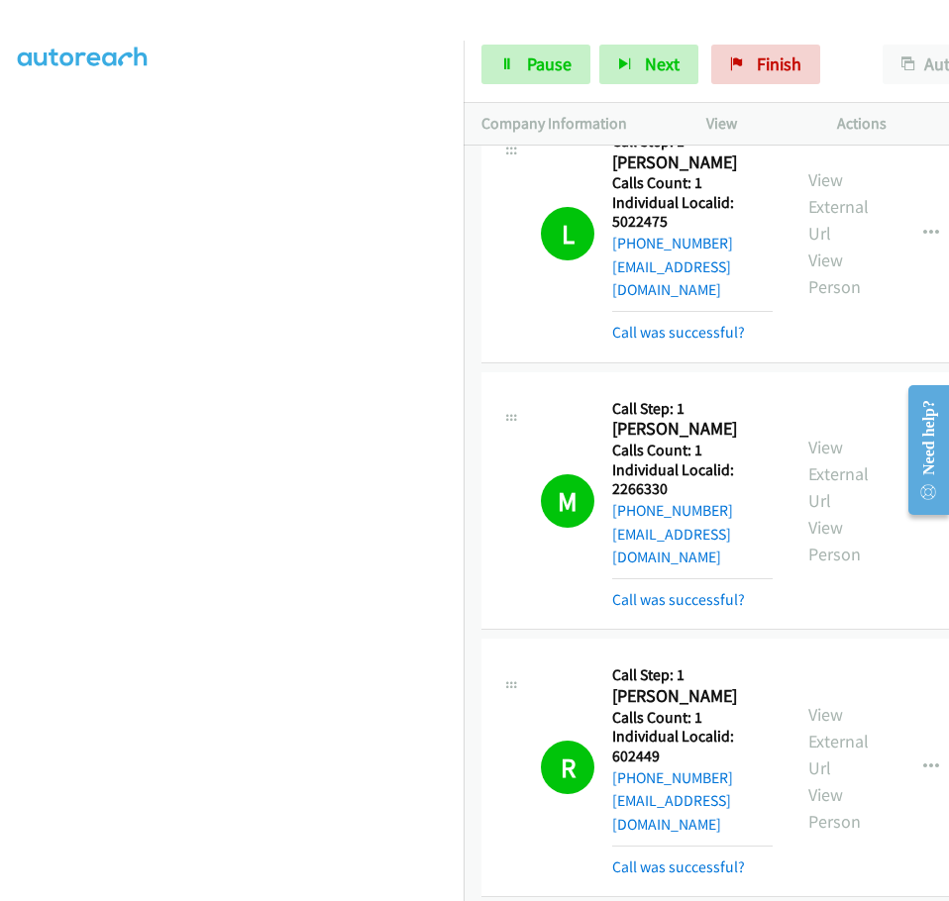
drag, startPoint x: 612, startPoint y: 357, endPoint x: 675, endPoint y: 357, distance: 63.4
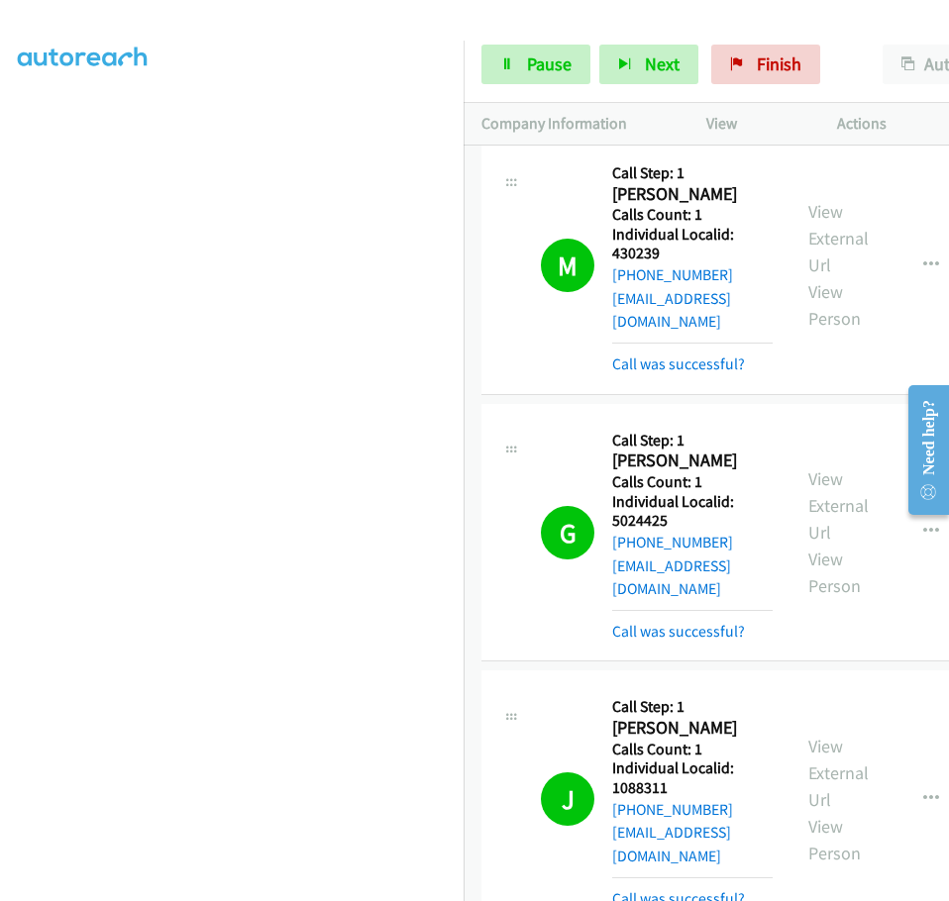
scroll to position [21183, 0]
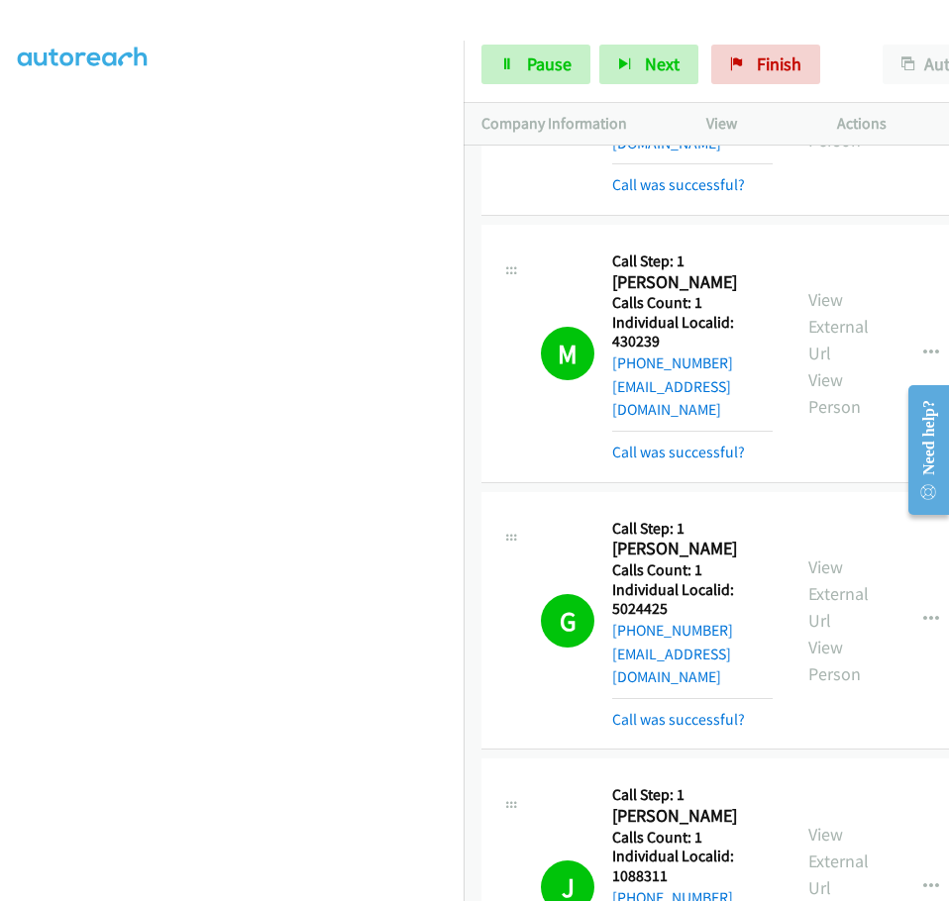
drag, startPoint x: 610, startPoint y: 315, endPoint x: 656, endPoint y: 319, distance: 46.7
drag, startPoint x: 665, startPoint y: 323, endPoint x: 642, endPoint y: 322, distance: 23.8
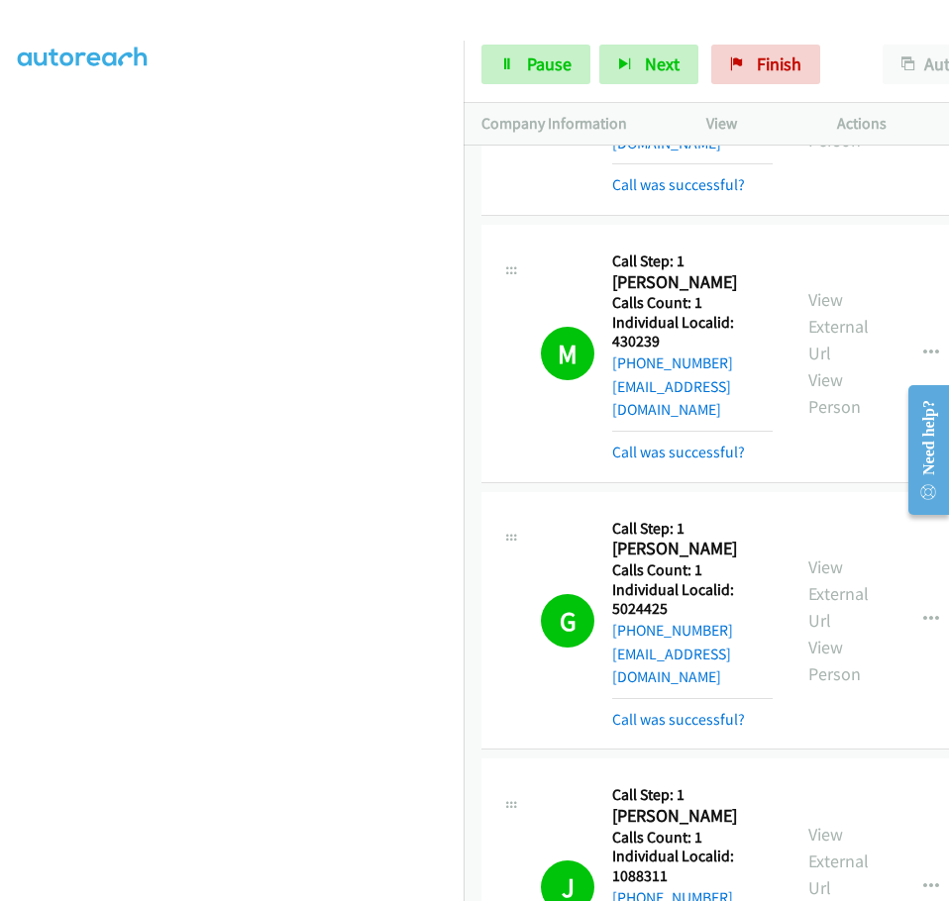
drag, startPoint x: 613, startPoint y: 318, endPoint x: 669, endPoint y: 316, distance: 56.5
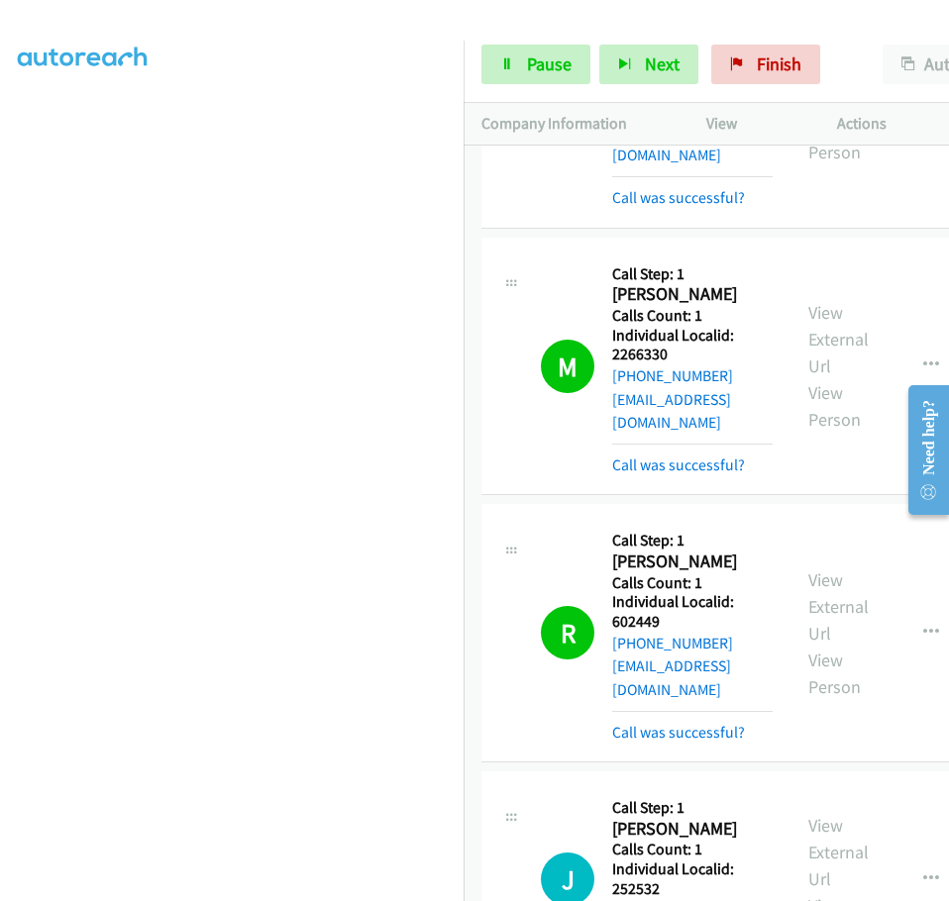
scroll to position [22520, 0]
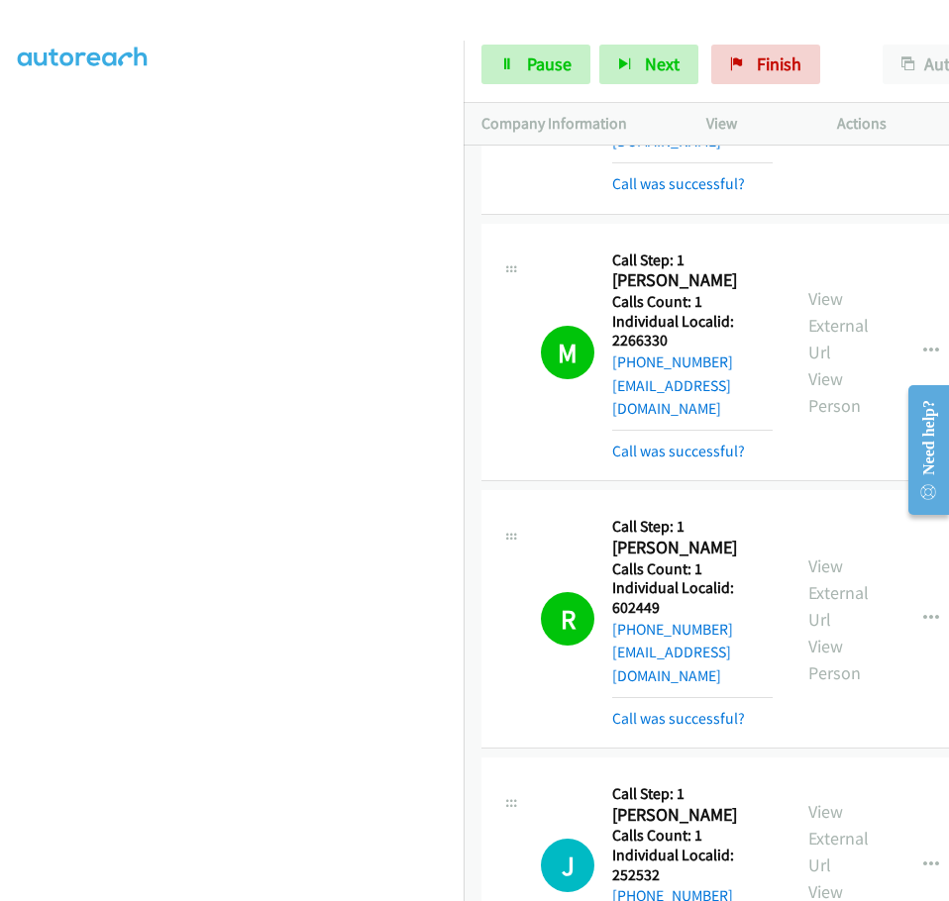
drag, startPoint x: 613, startPoint y: 452, endPoint x: 669, endPoint y: 448, distance: 56.7
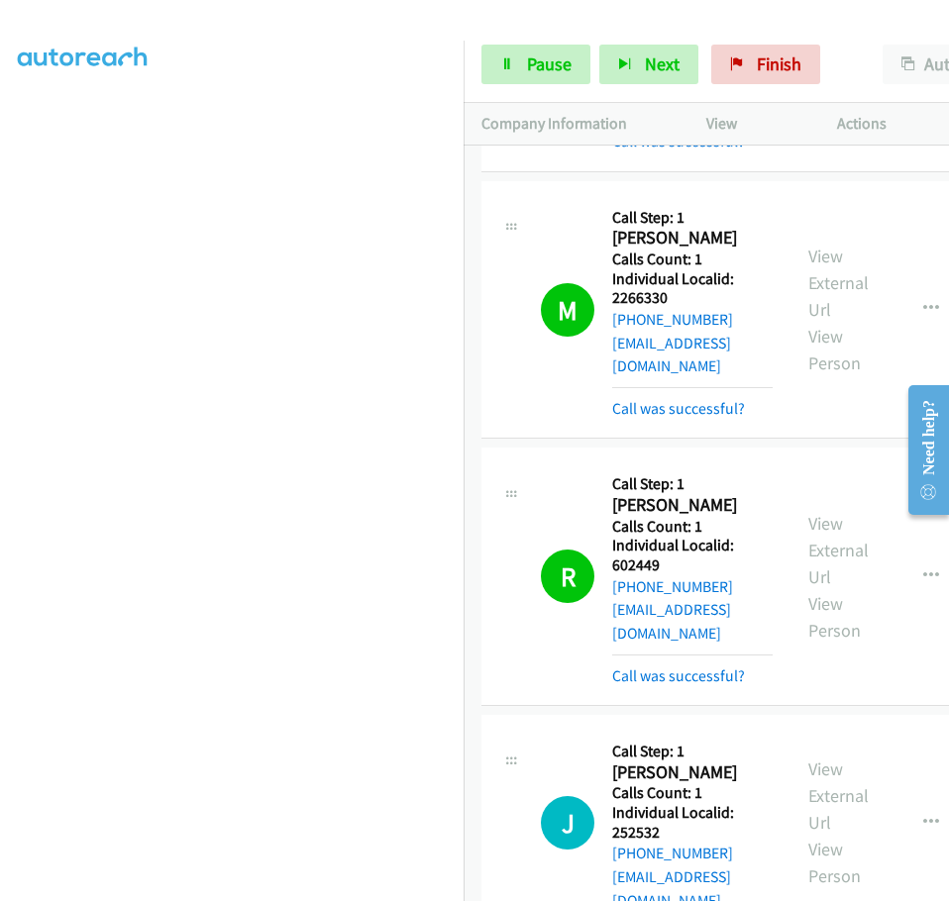
drag, startPoint x: 612, startPoint y: 651, endPoint x: 683, endPoint y: 651, distance: 71.3
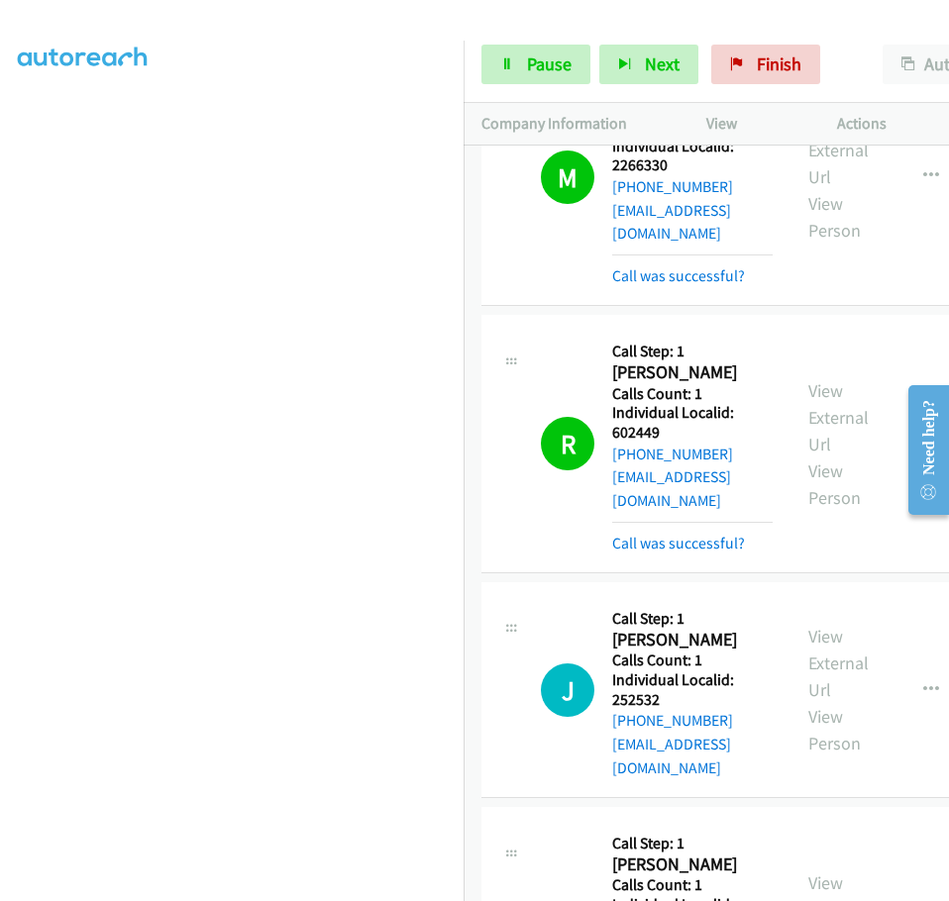
scroll to position [22802, 0]
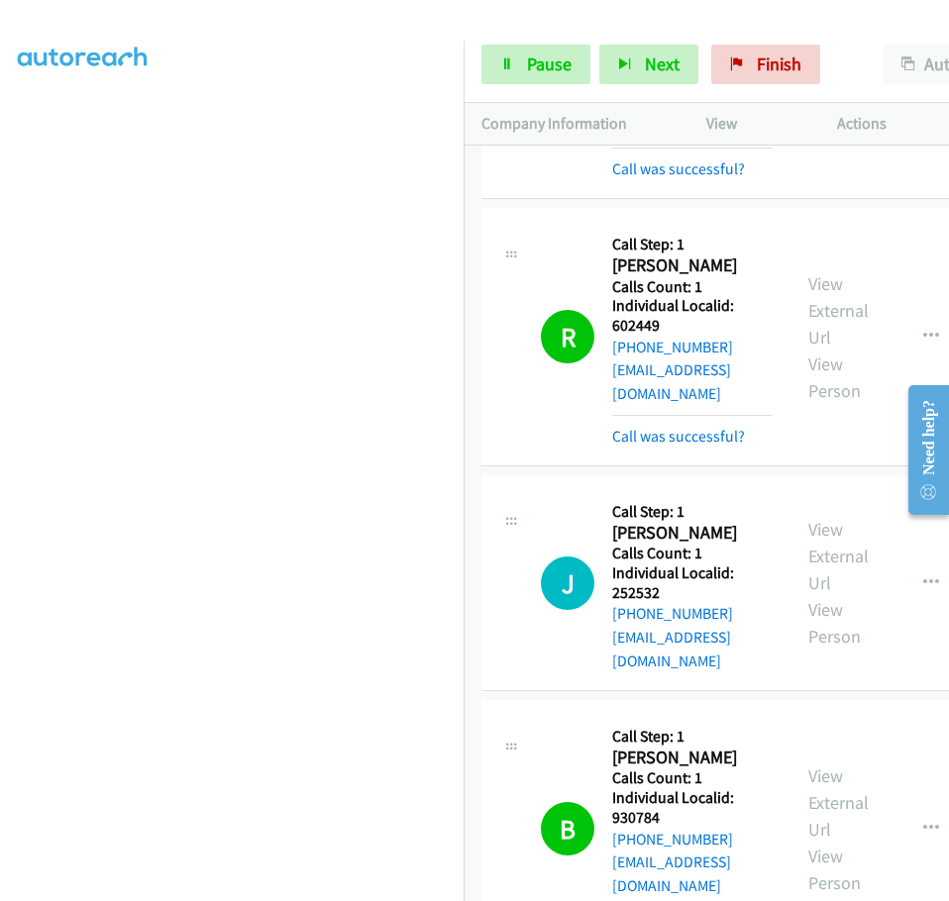
drag, startPoint x: 614, startPoint y: 660, endPoint x: 681, endPoint y: 657, distance: 67.4
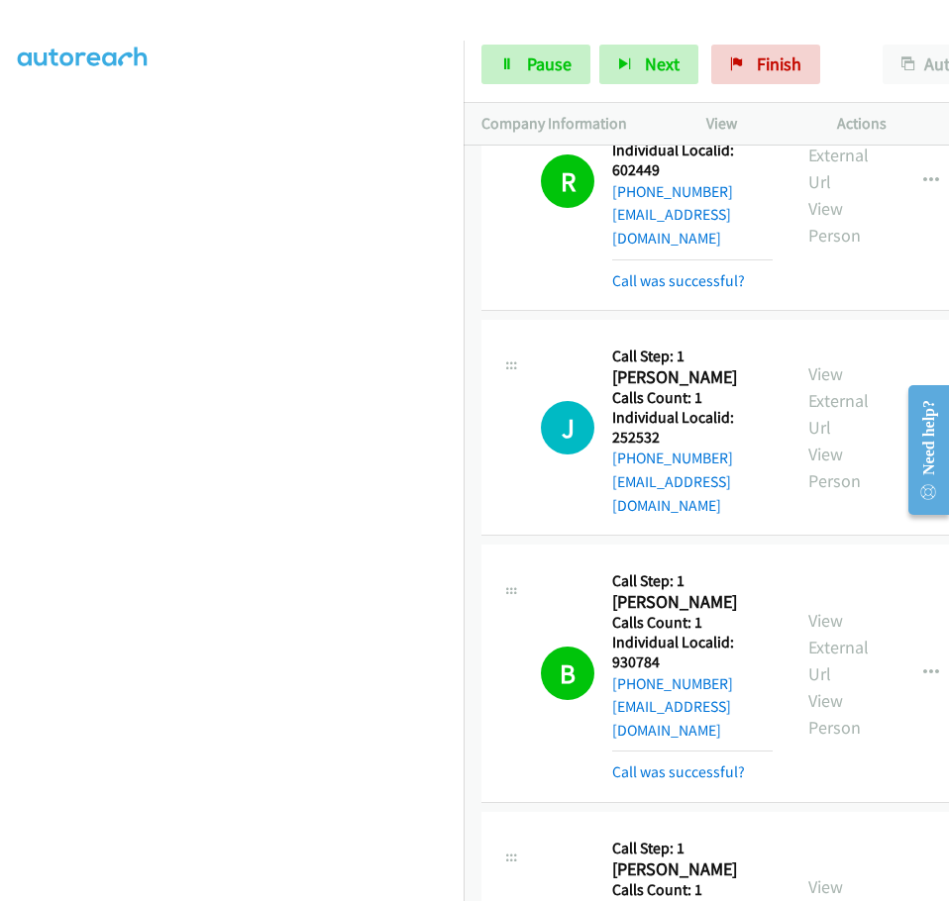
scroll to position [23074, 0]
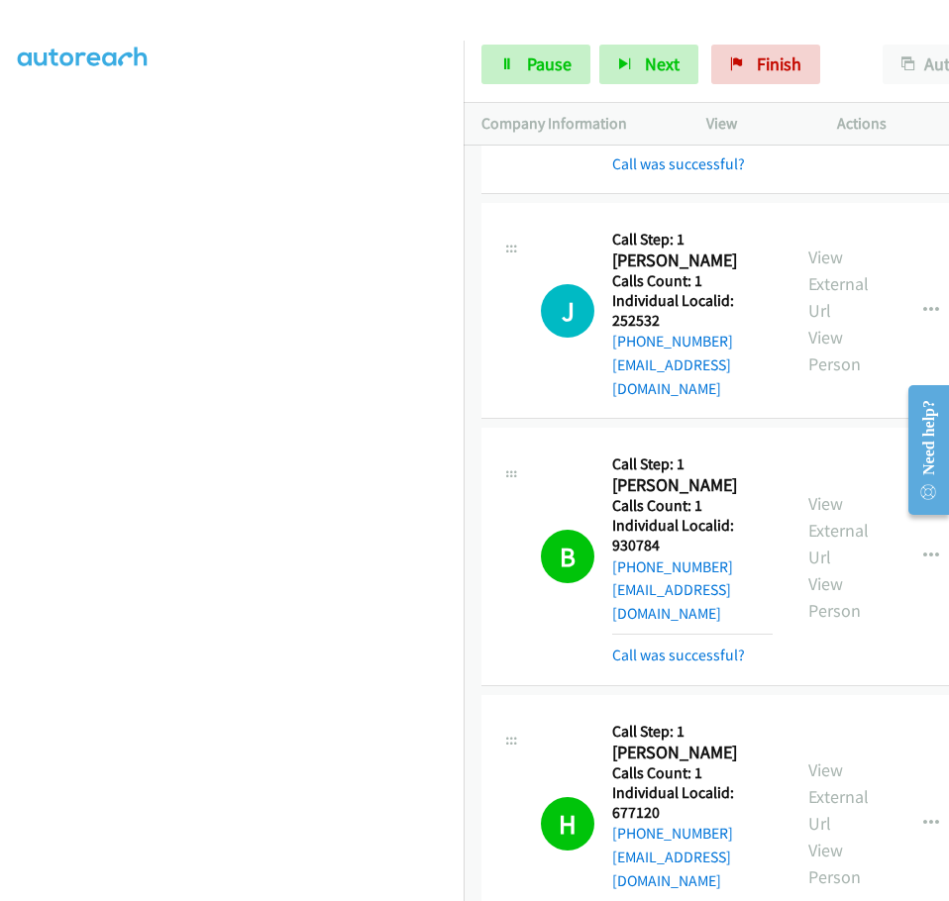
drag, startPoint x: 614, startPoint y: 588, endPoint x: 669, endPoint y: 587, distance: 55.5
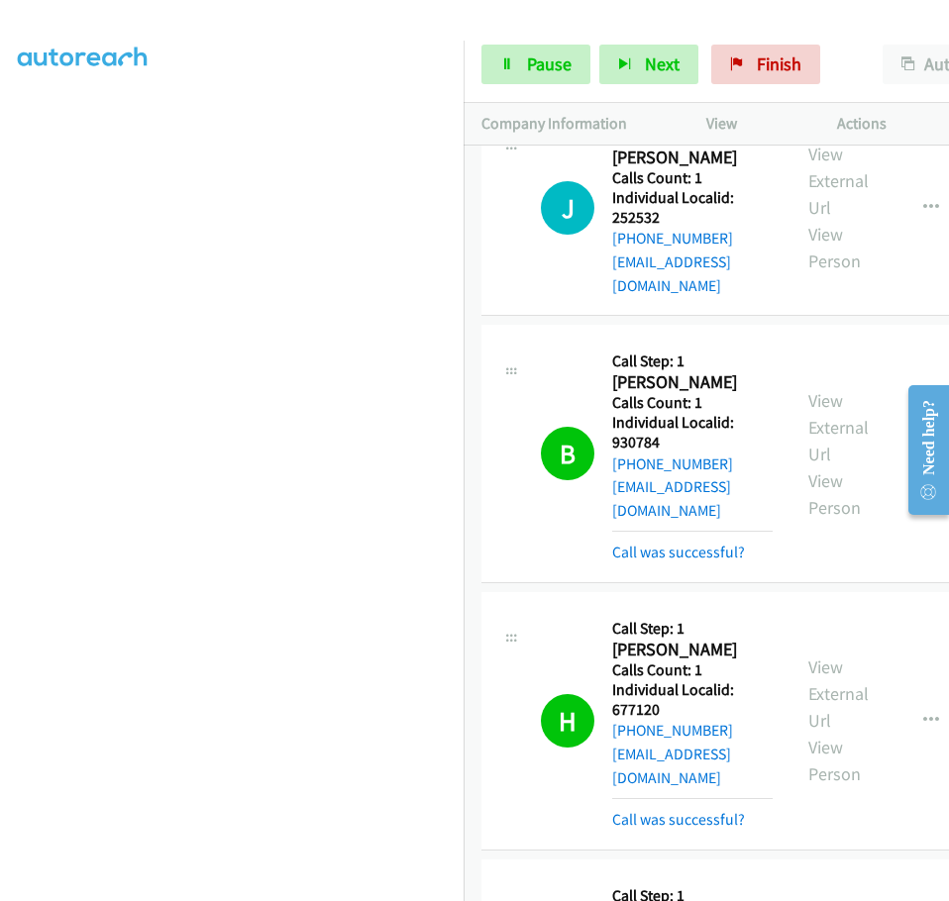
scroll to position [23198, 0]
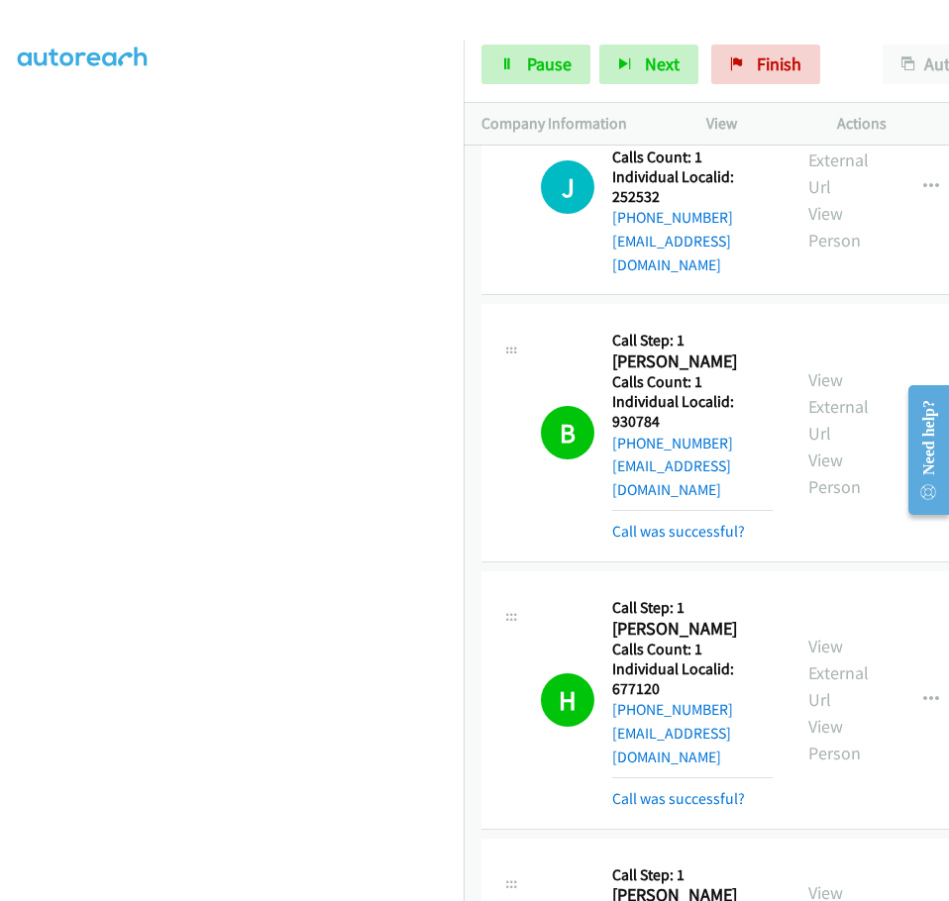
drag, startPoint x: 615, startPoint y: 664, endPoint x: 676, endPoint y: 667, distance: 61.5
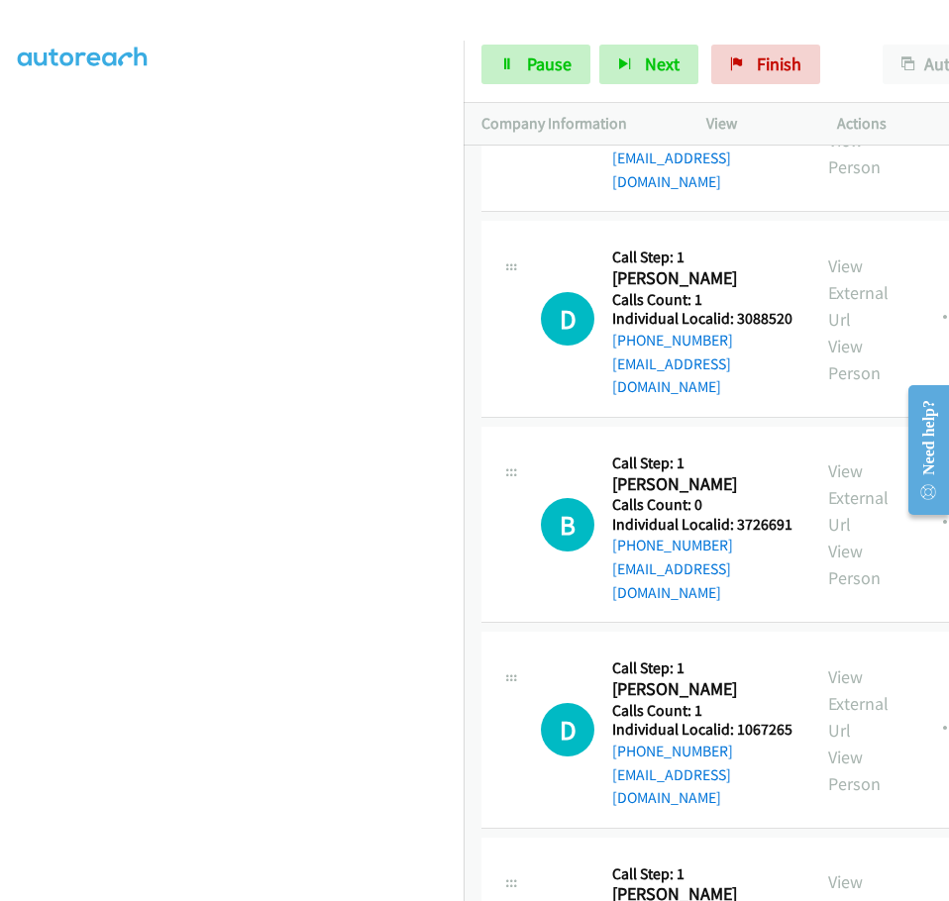
scroll to position [23438, 0]
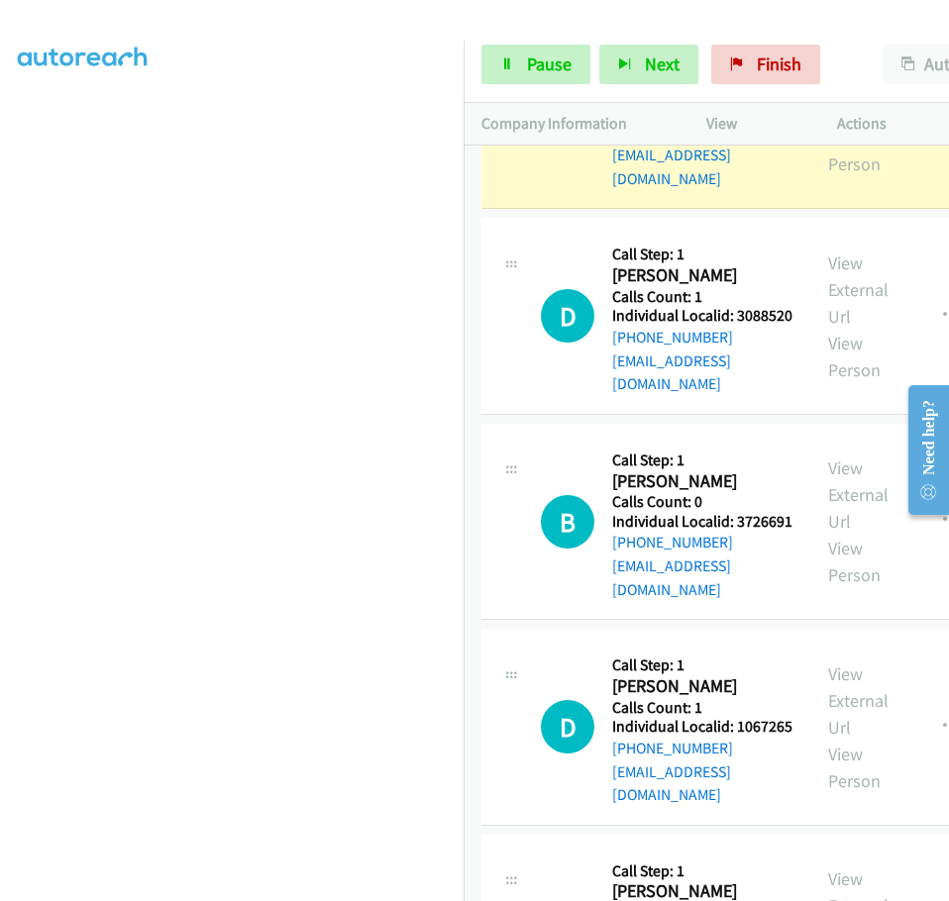
drag, startPoint x: 613, startPoint y: 664, endPoint x: 671, endPoint y: 664, distance: 58.4
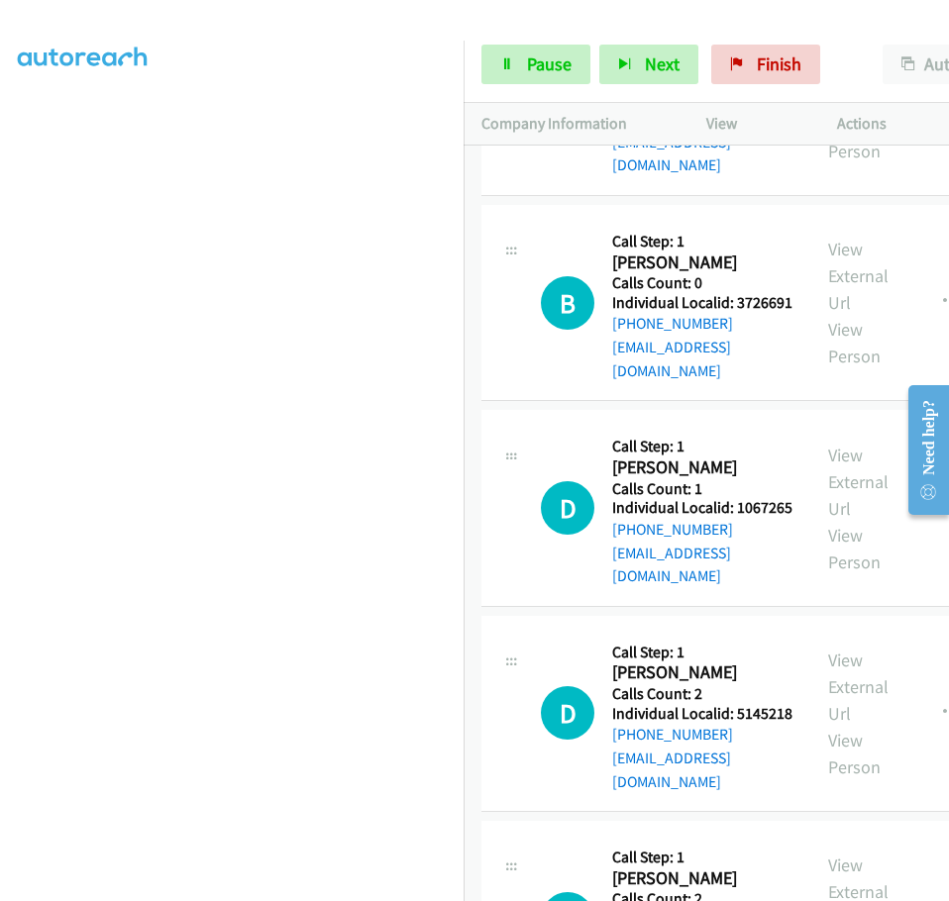
scroll to position [23660, 0]
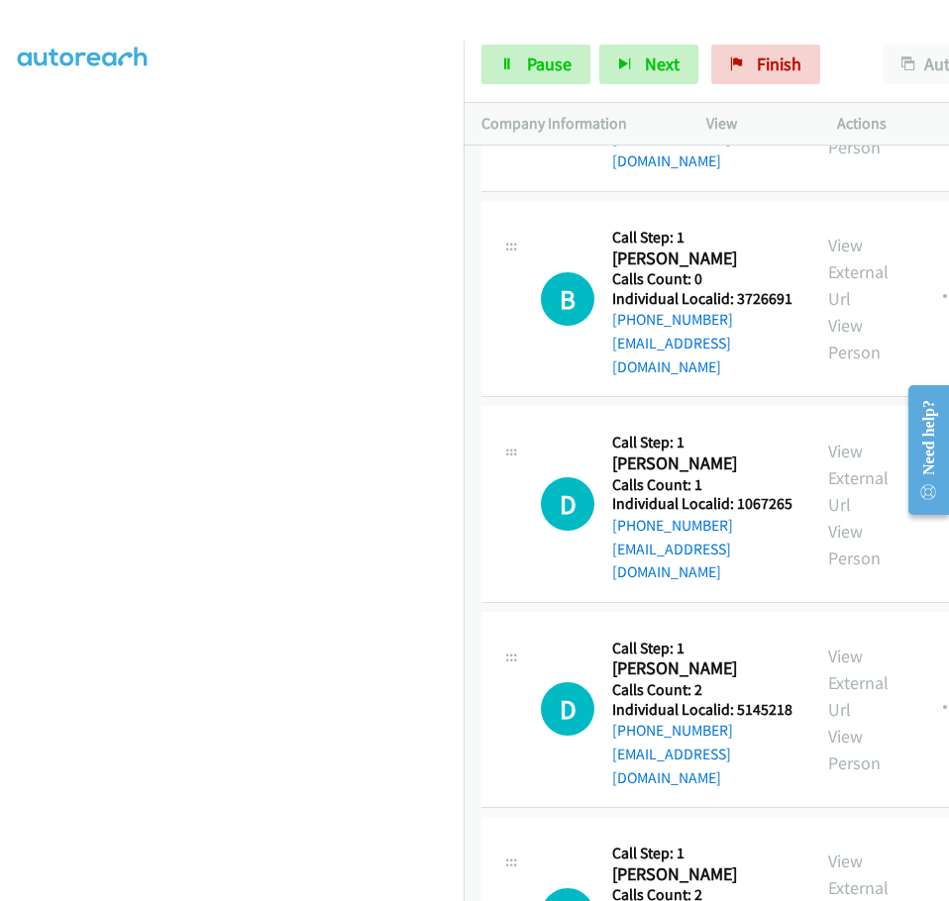
drag, startPoint x: 613, startPoint y: 648, endPoint x: 659, endPoint y: 645, distance: 46.6
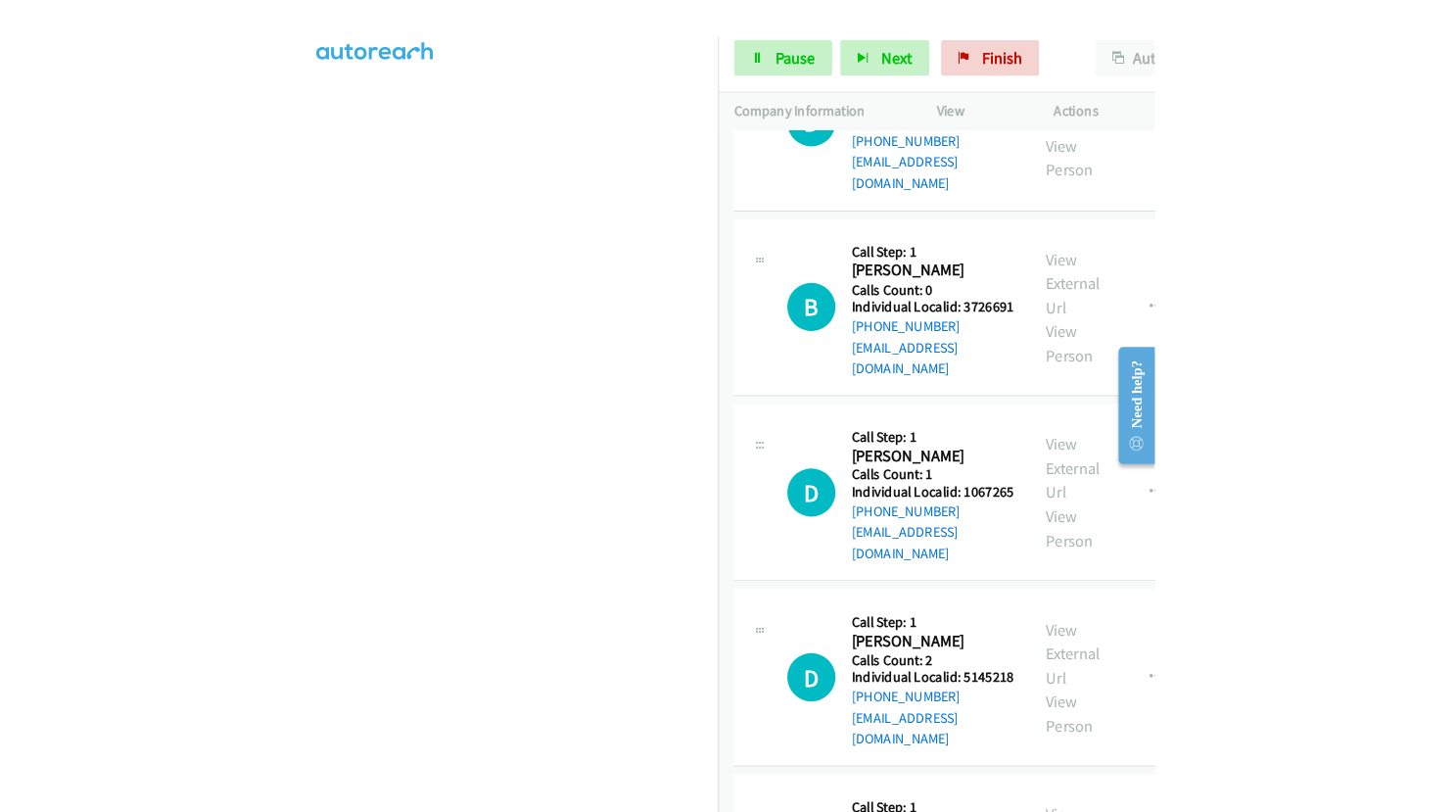
scroll to position [23442, 0]
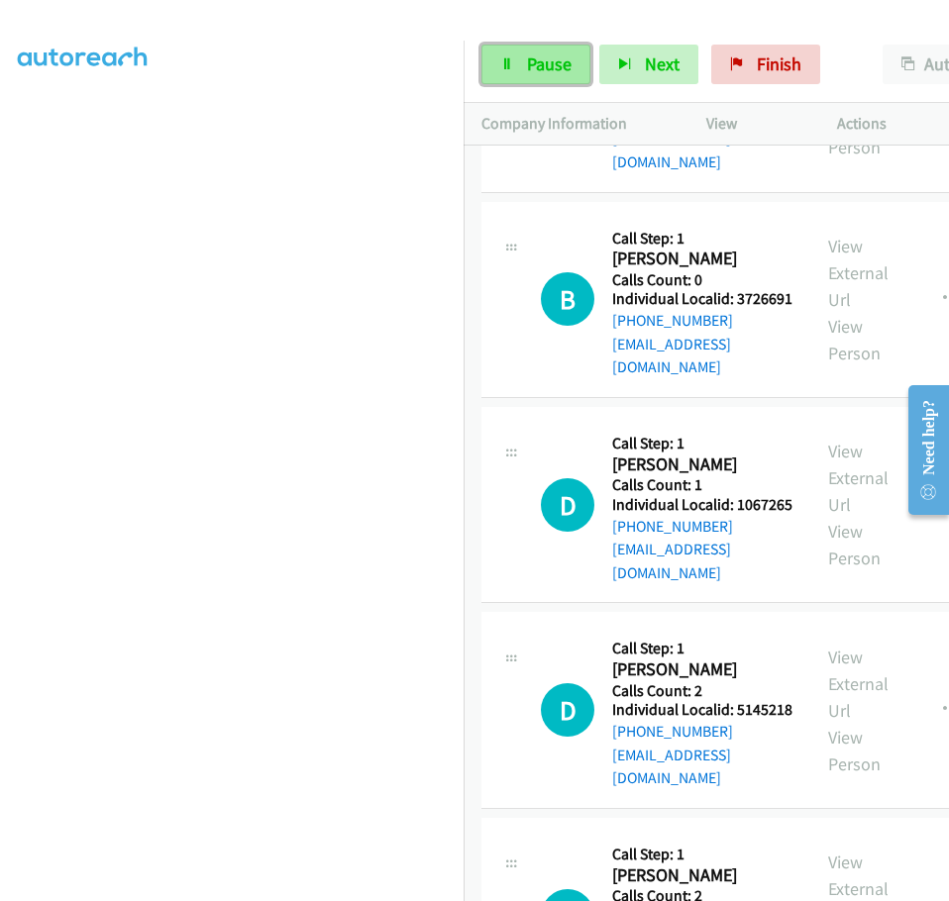
click at [550, 70] on span "Pause" at bounding box center [549, 63] width 45 height 23
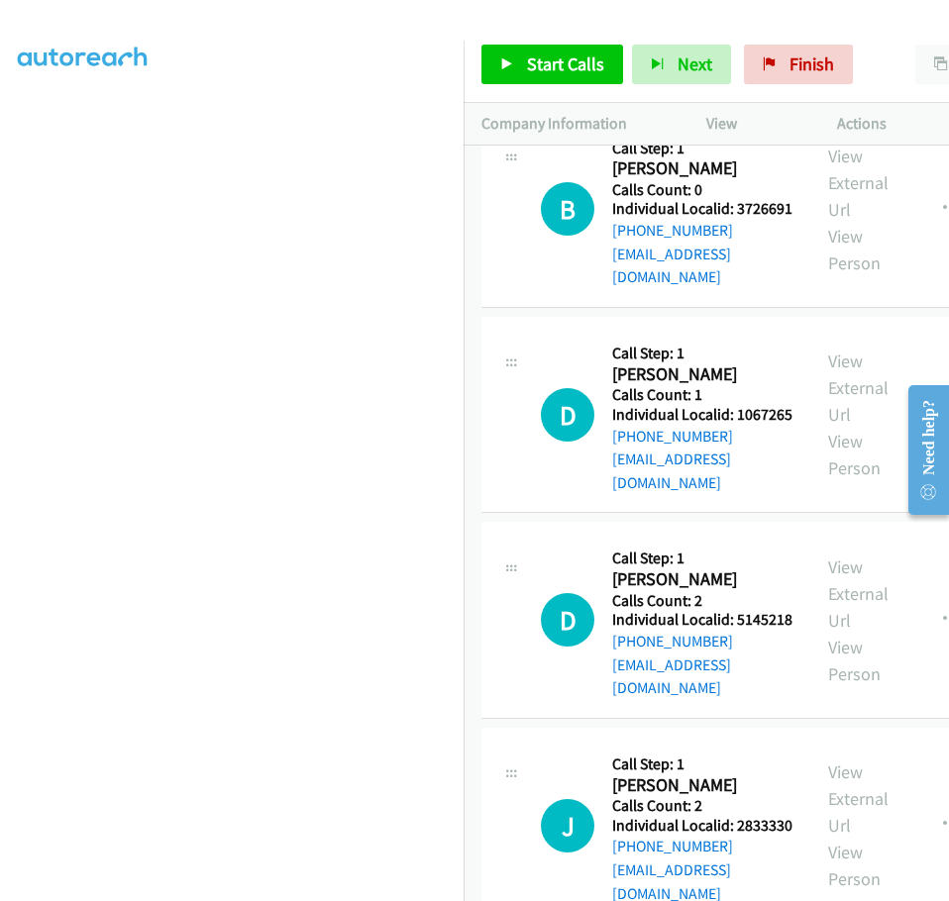
scroll to position [23851, 0]
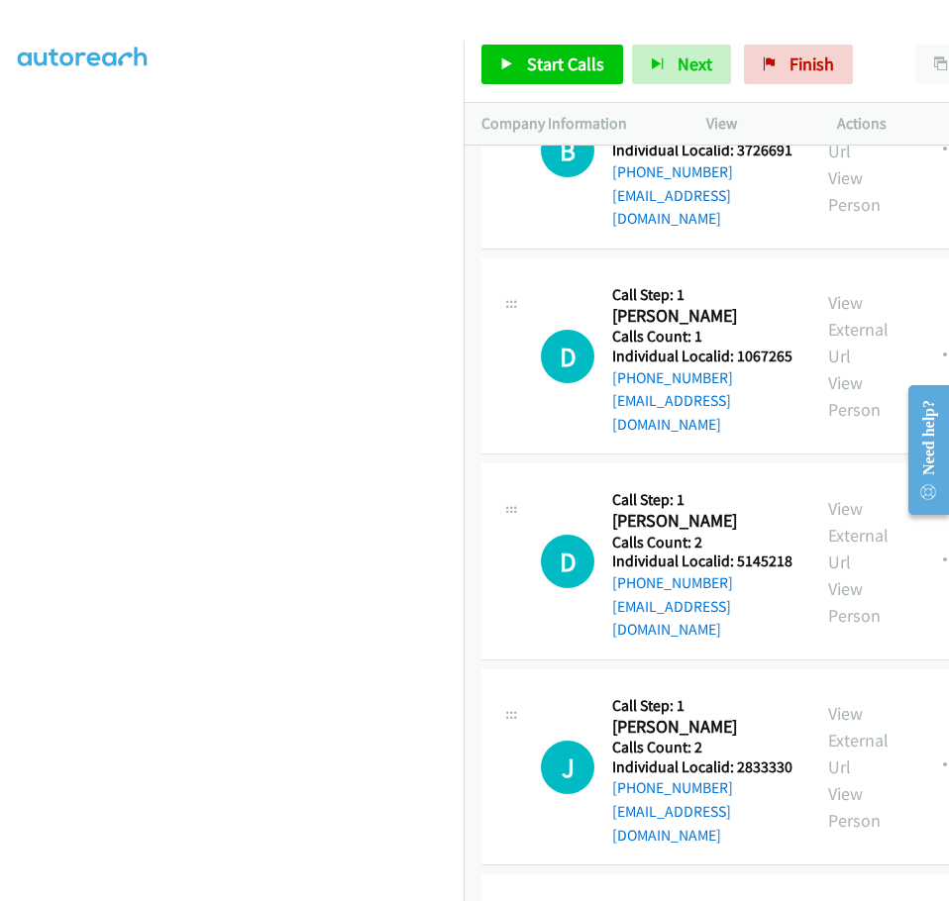
drag, startPoint x: 613, startPoint y: 700, endPoint x: 671, endPoint y: 702, distance: 58.4
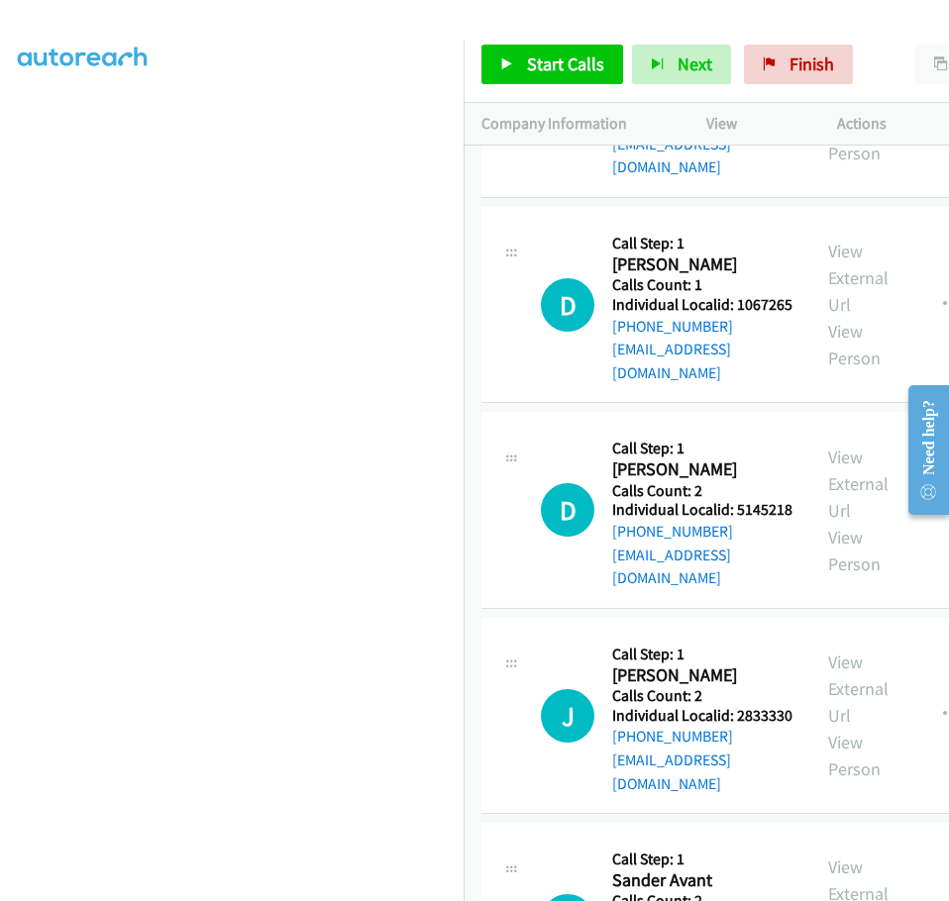
scroll to position [24098, 0]
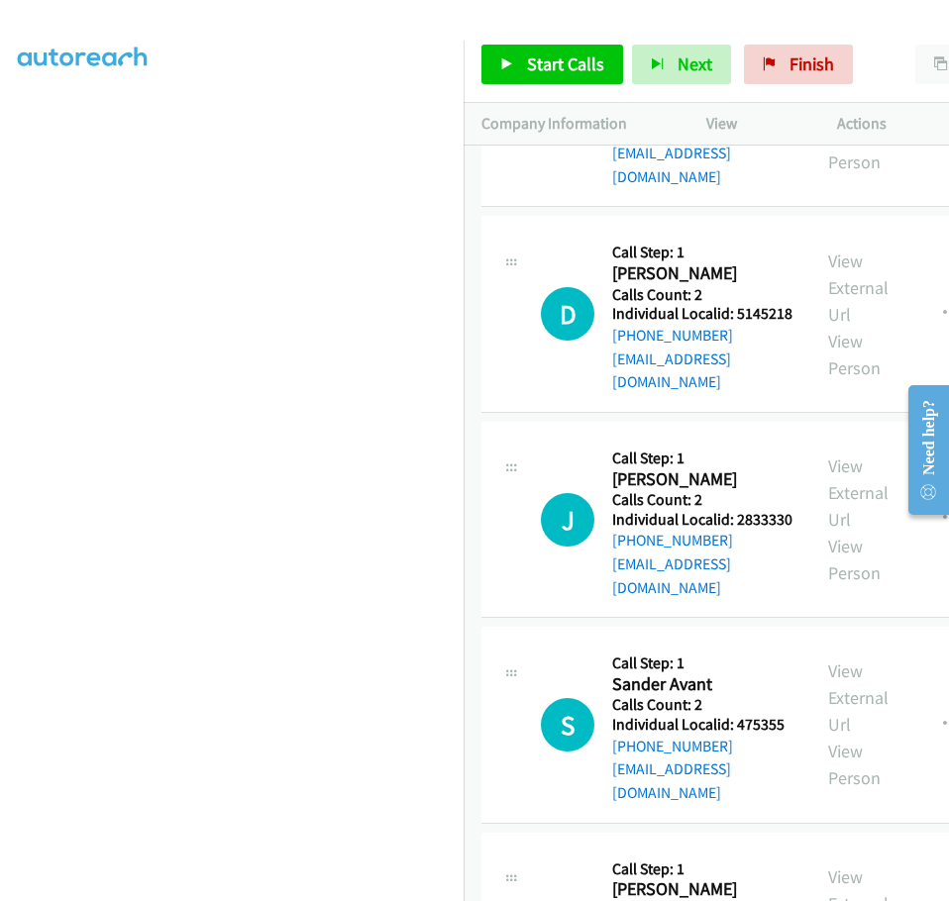
drag, startPoint x: 615, startPoint y: 655, endPoint x: 682, endPoint y: 653, distance: 67.4
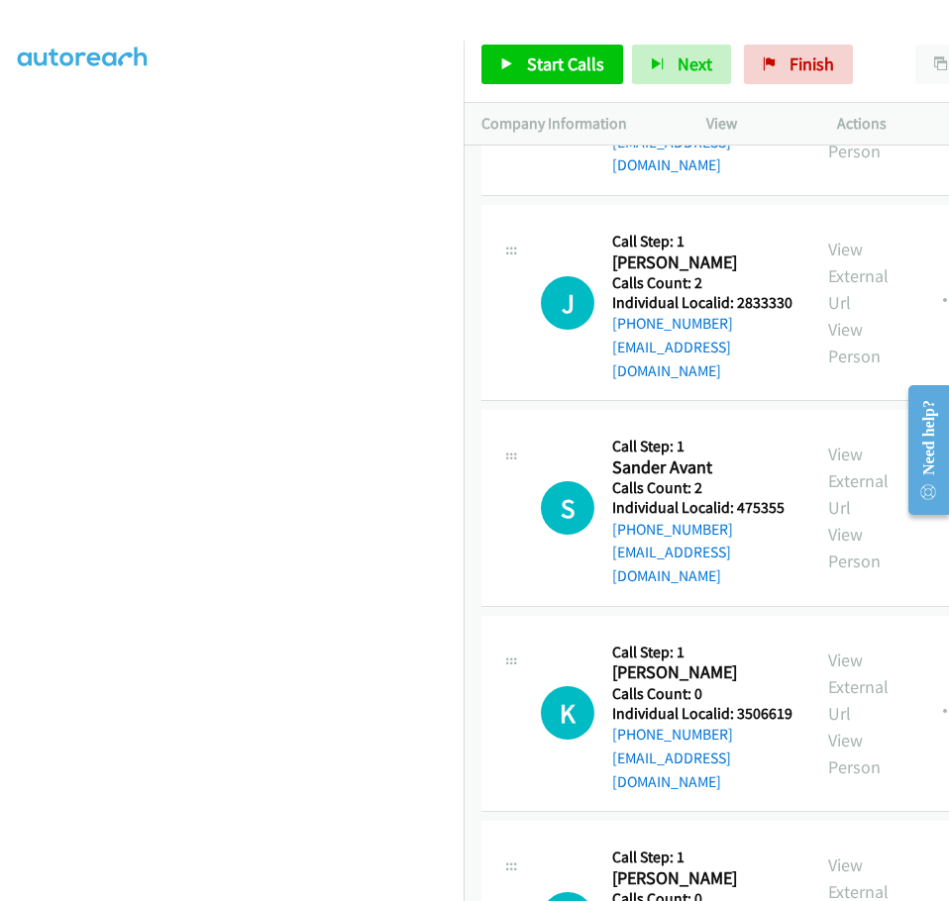
scroll to position [24321, 0]
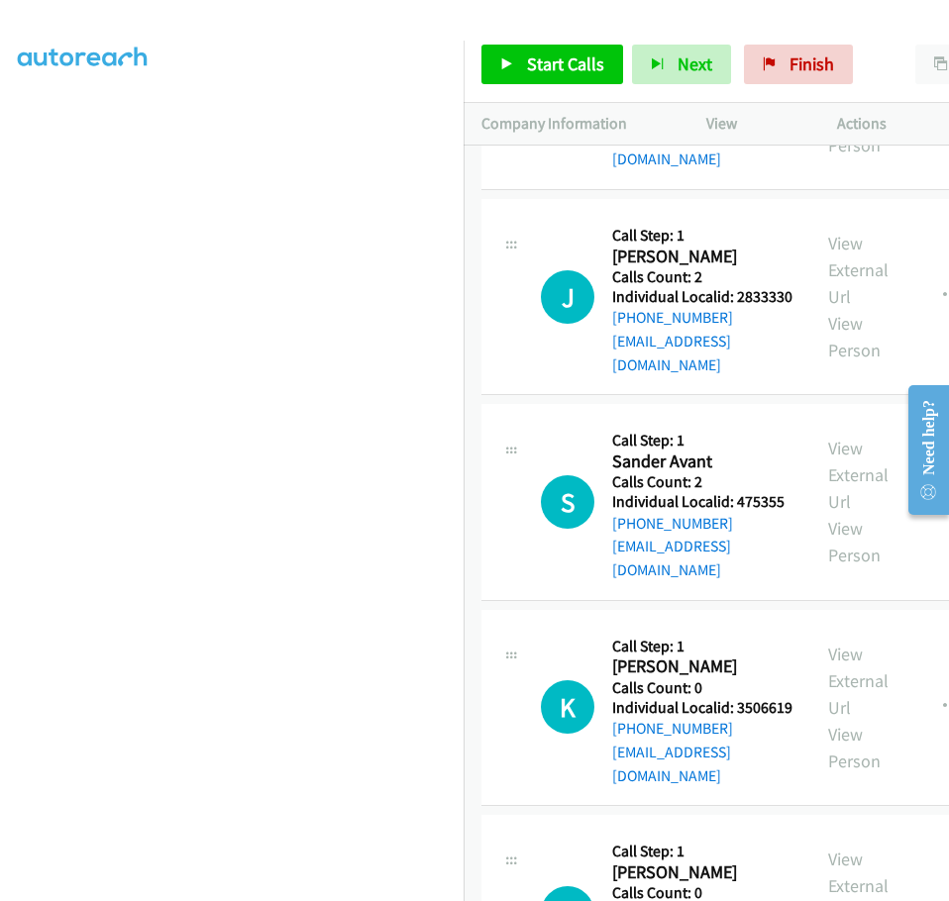
drag, startPoint x: 613, startPoint y: 635, endPoint x: 664, endPoint y: 634, distance: 51.5
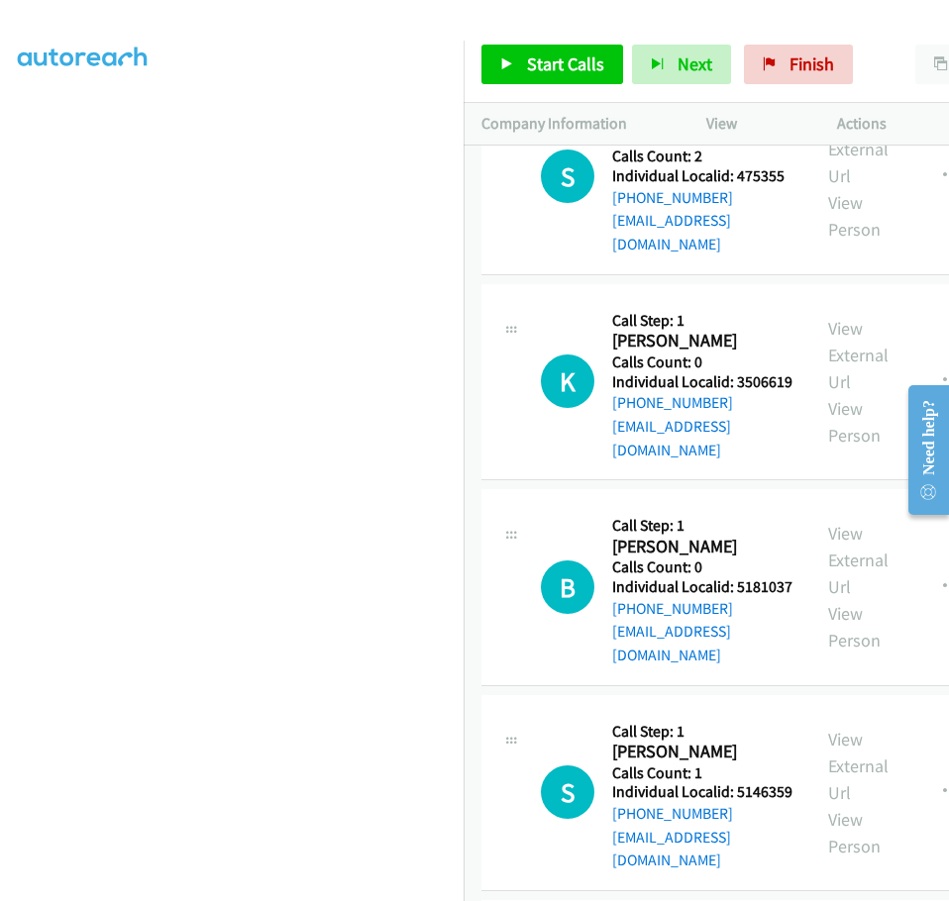
scroll to position [24742, 0]
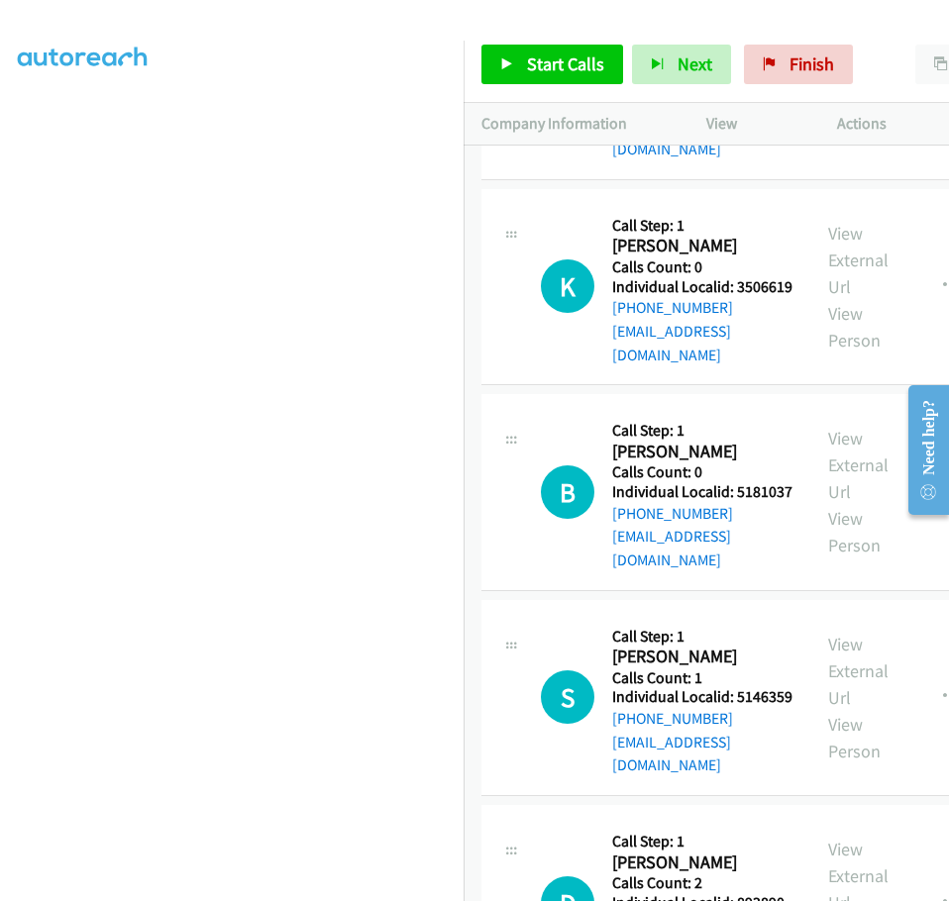
drag, startPoint x: 614, startPoint y: 591, endPoint x: 669, endPoint y: 590, distance: 55.5
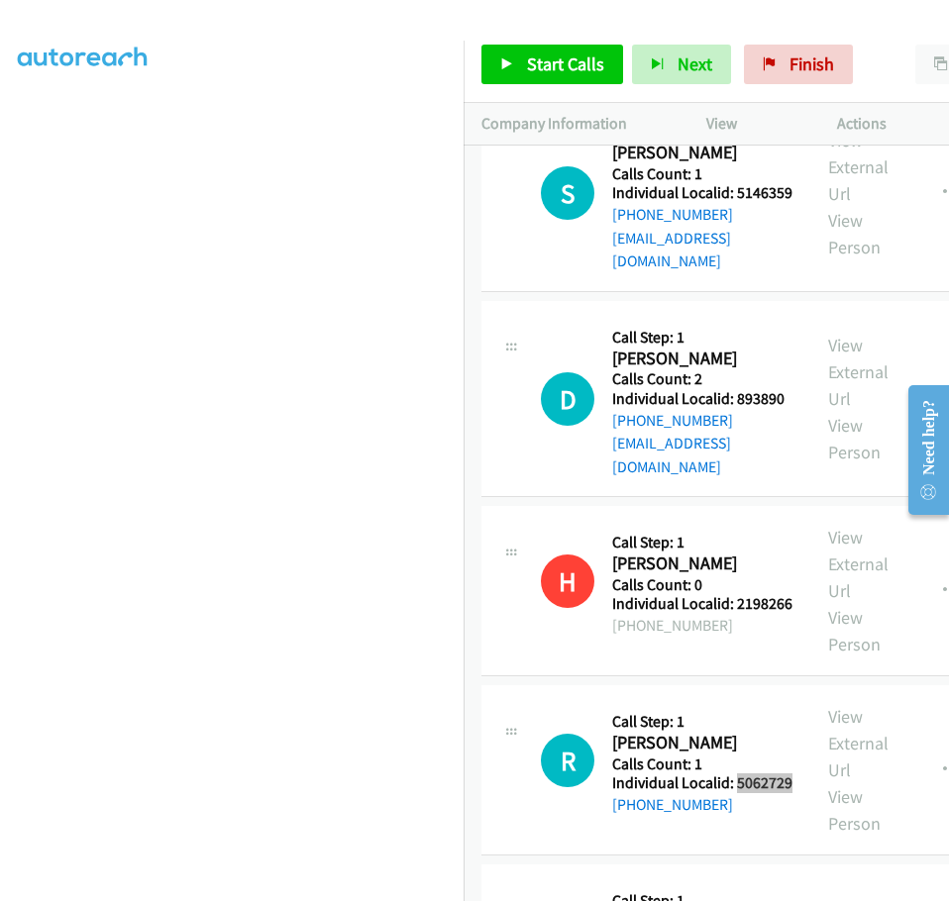
scroll to position [25237, 0]
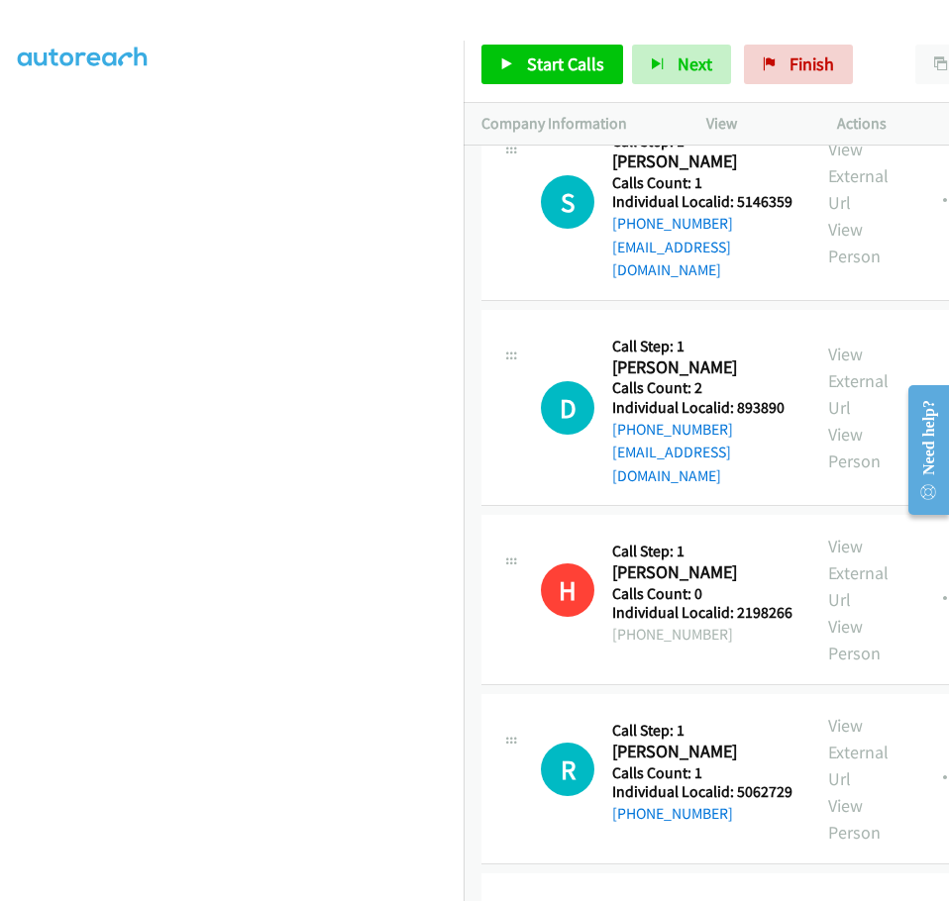
drag, startPoint x: 614, startPoint y: 277, endPoint x: 674, endPoint y: 280, distance: 60.5
drag, startPoint x: 614, startPoint y: 483, endPoint x: 666, endPoint y: 477, distance: 52.8
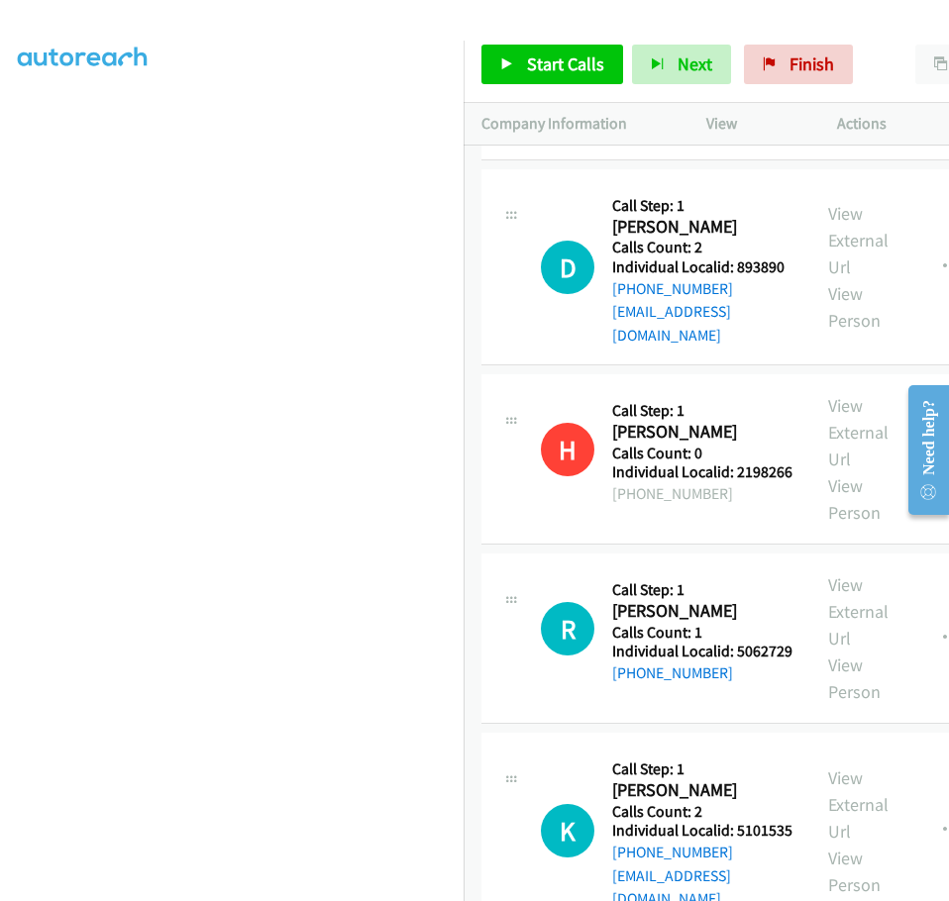
scroll to position [25385, 0]
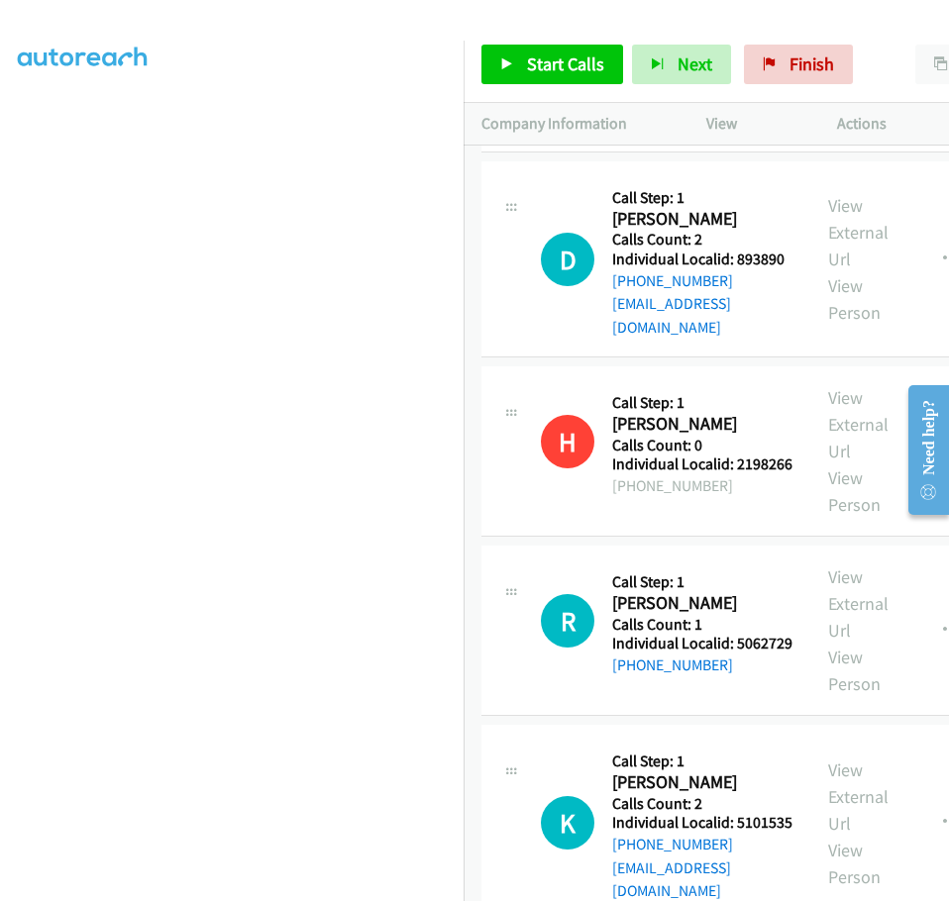
drag, startPoint x: 613, startPoint y: 533, endPoint x: 653, endPoint y: 533, distance: 40.6
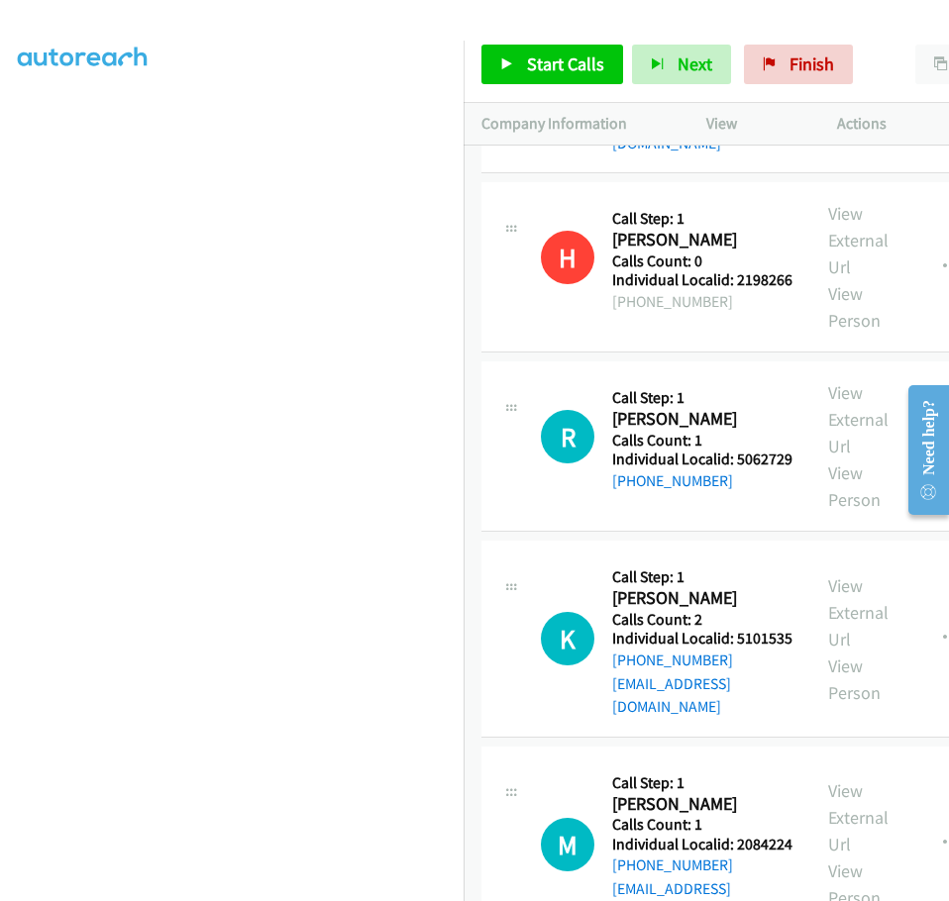
scroll to position [25583, 0]
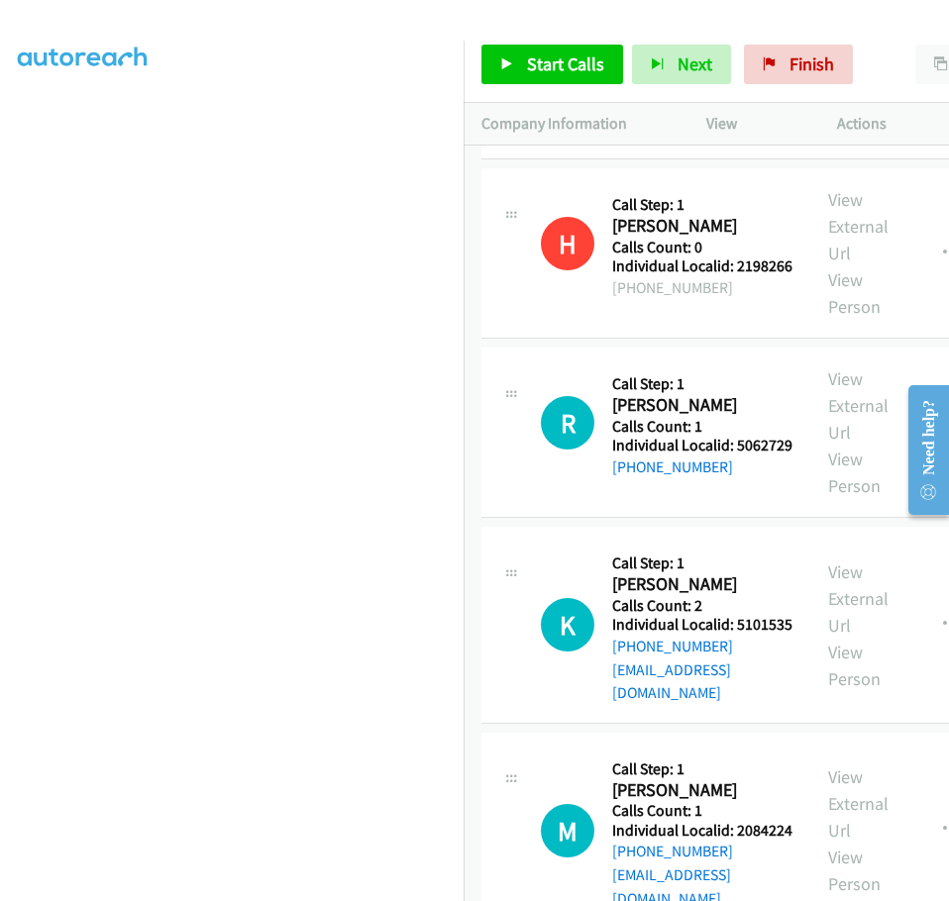
drag, startPoint x: 614, startPoint y: 534, endPoint x: 675, endPoint y: 535, distance: 61.4
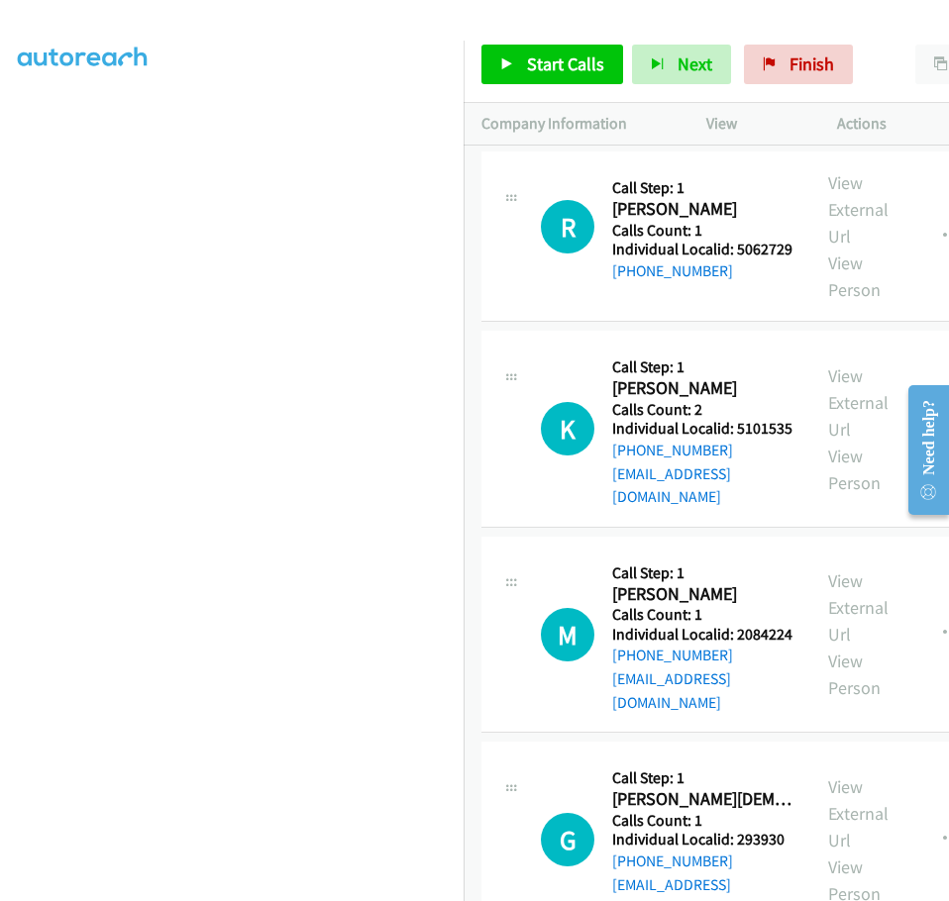
scroll to position [25781, 0]
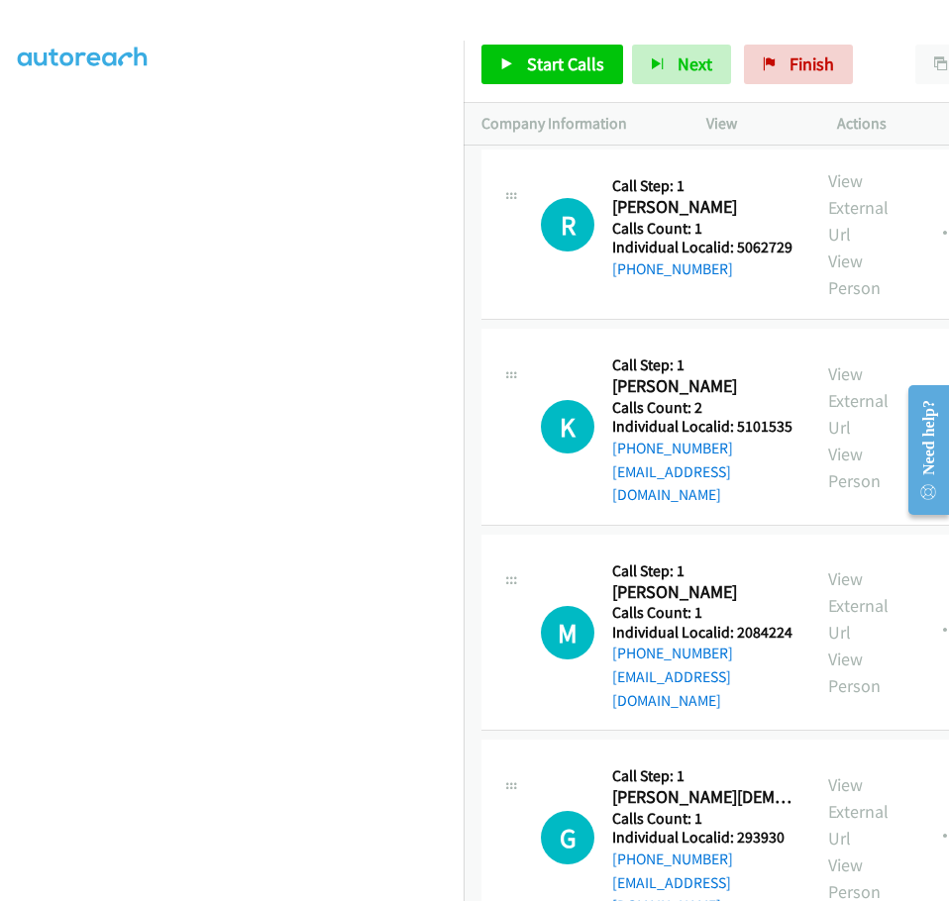
drag, startPoint x: 616, startPoint y: 539, endPoint x: 690, endPoint y: 539, distance: 74.3
drag, startPoint x: 614, startPoint y: 539, endPoint x: 685, endPoint y: 540, distance: 71.3
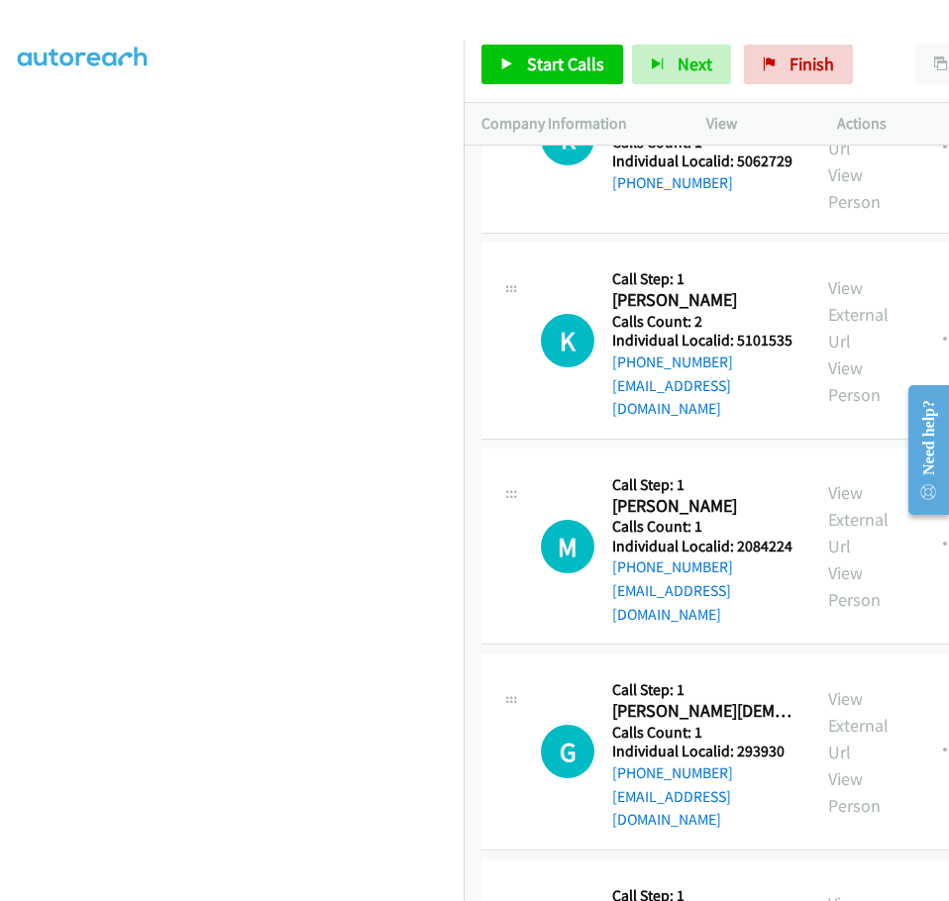
scroll to position [25905, 0]
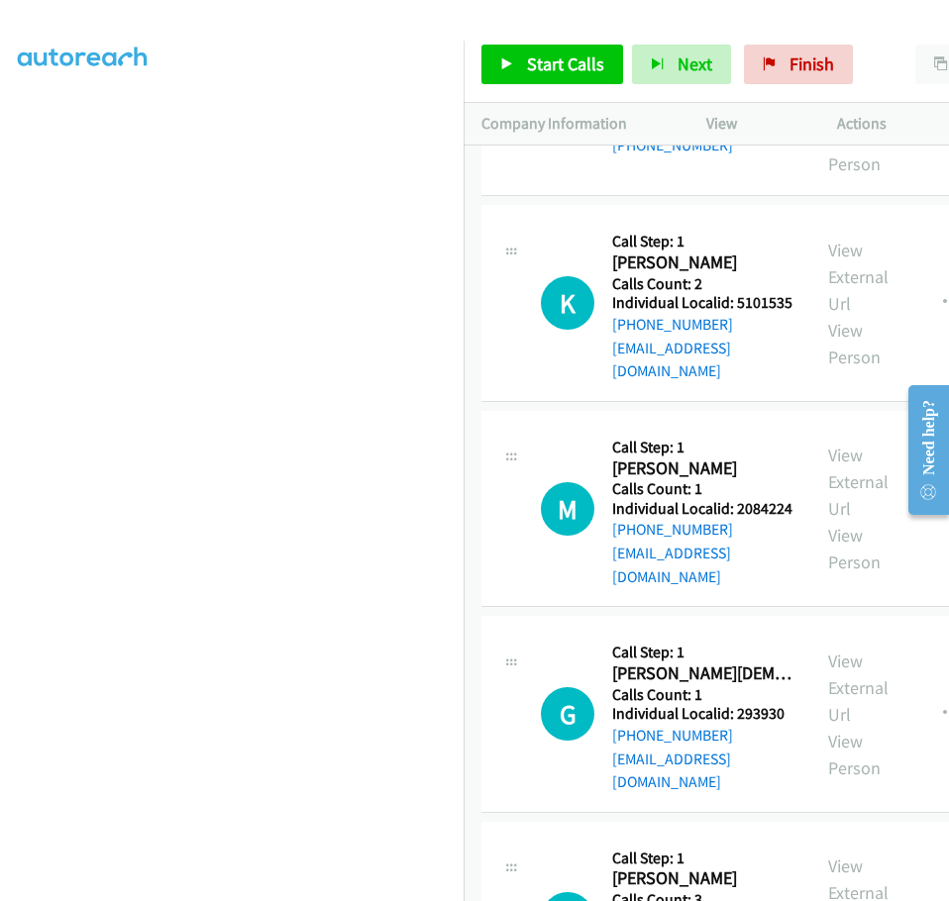
drag, startPoint x: 612, startPoint y: 617, endPoint x: 676, endPoint y: 619, distance: 64.4
click at [560, 73] on span "Start Calls" at bounding box center [565, 63] width 77 height 23
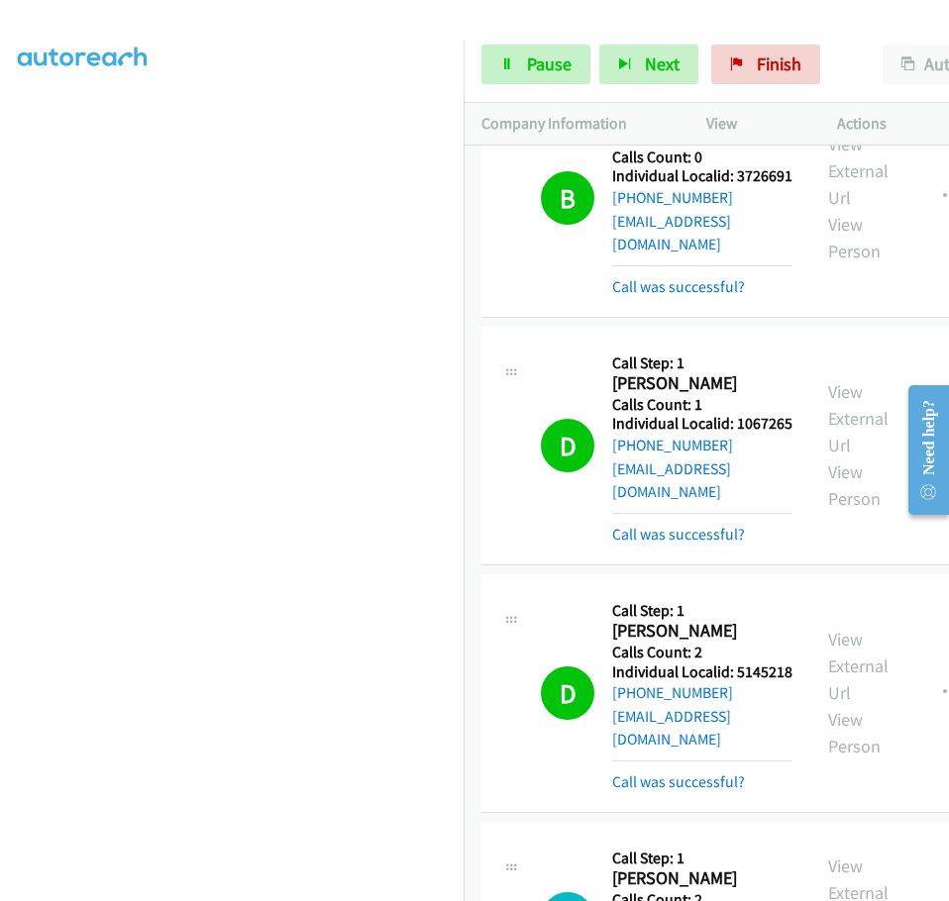
scroll to position [23826, 0]
drag, startPoint x: 614, startPoint y: 244, endPoint x: 675, endPoint y: 242, distance: 61.4
click at [675, 900] on h5 "Individual Localid: 2833330" at bounding box center [702, 919] width 180 height 20
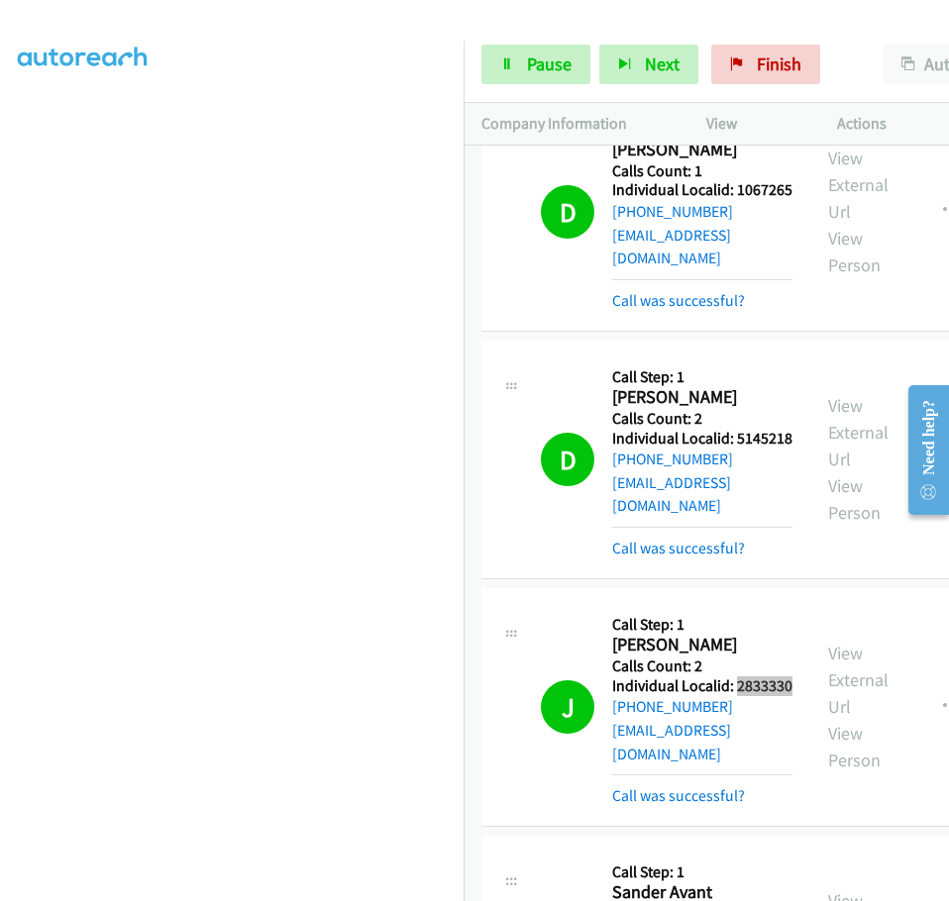
scroll to position [23999, 0]
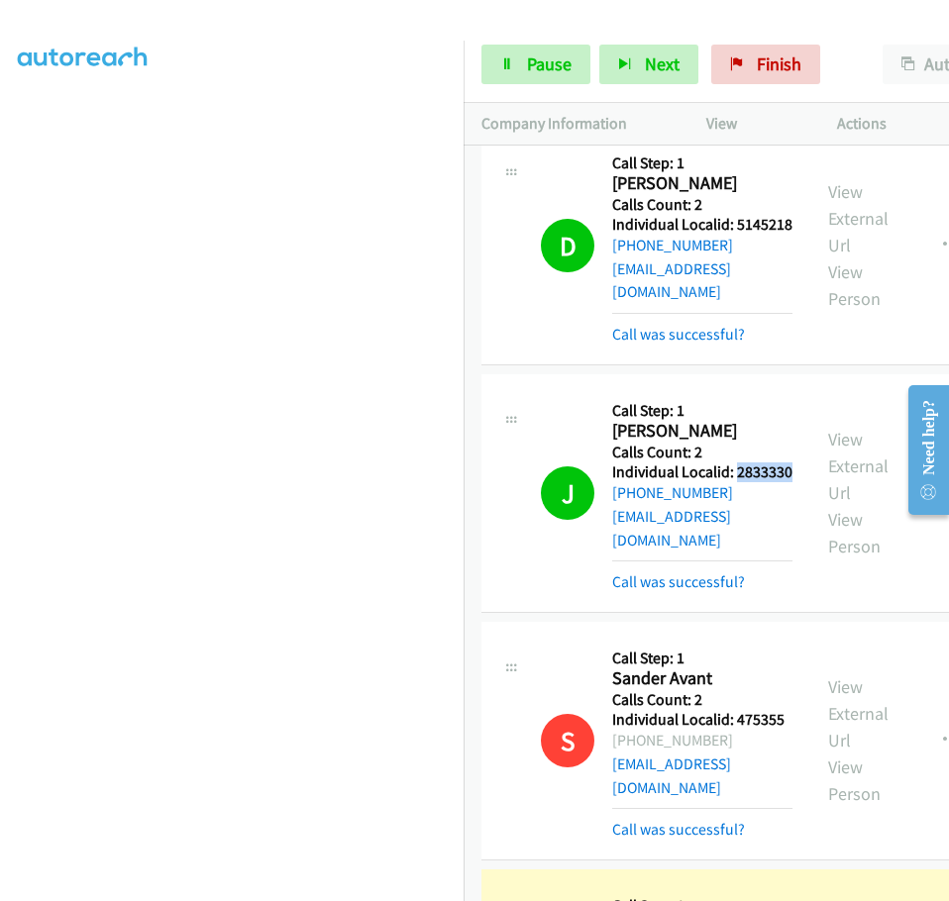
scroll to position [24296, 0]
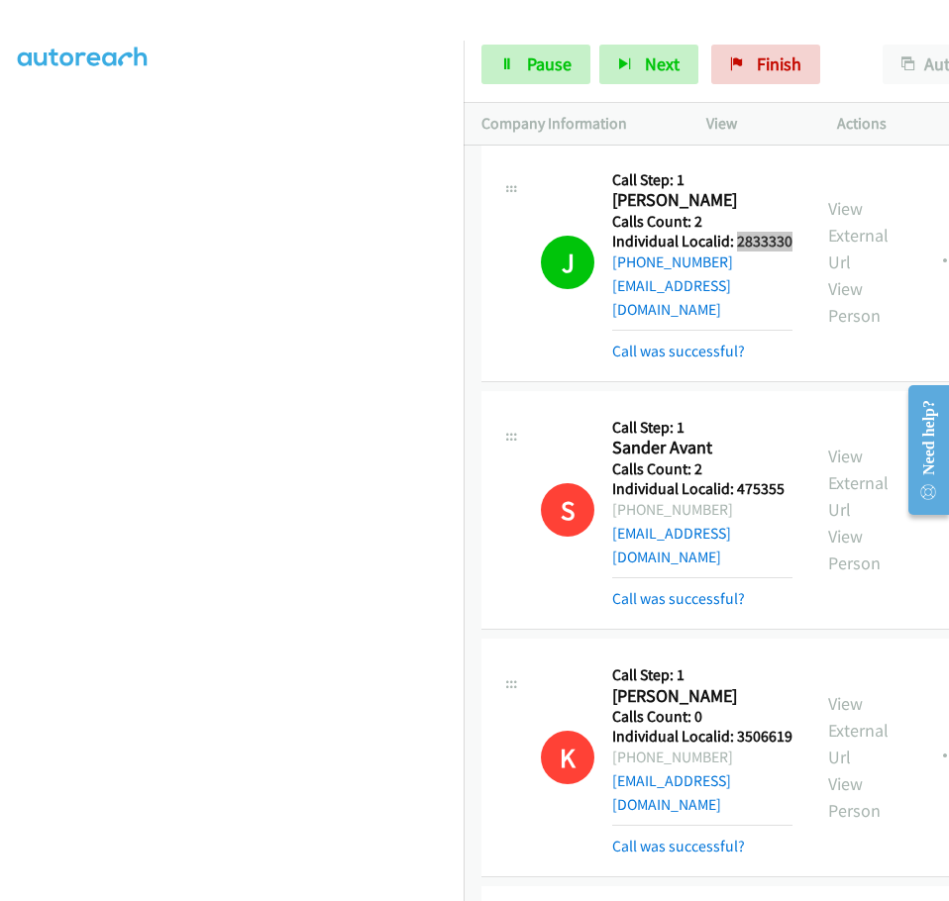
scroll to position [24519, 0]
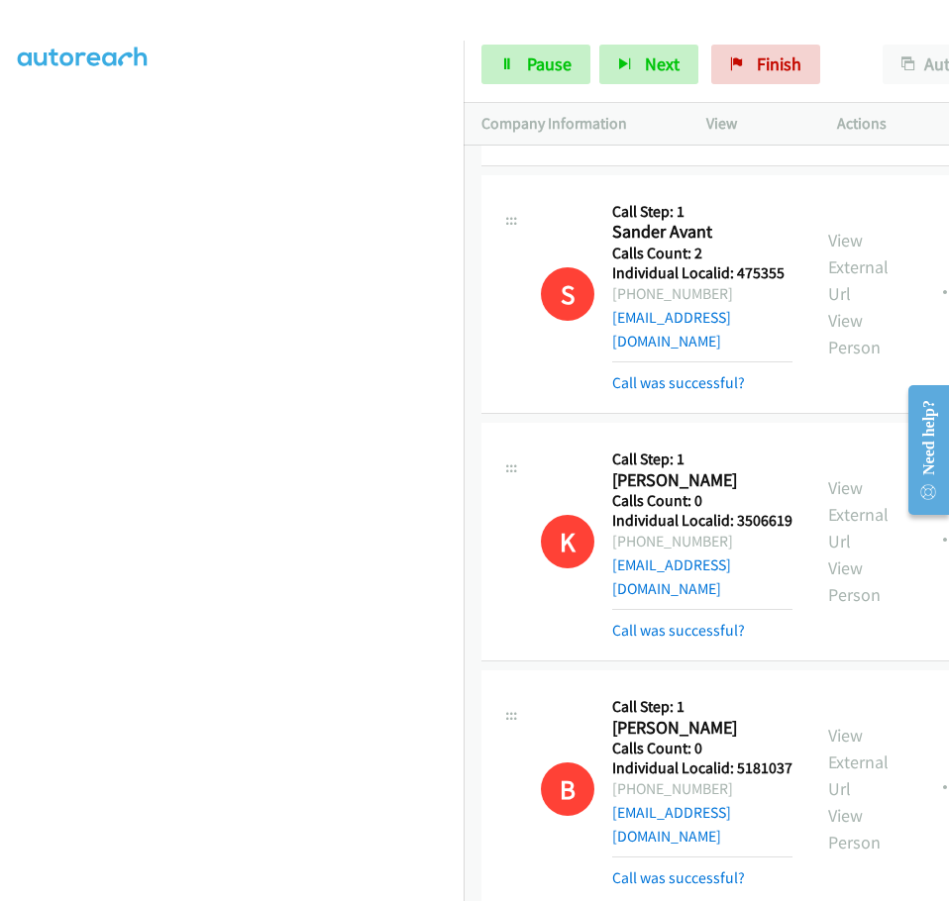
scroll to position [24717, 0]
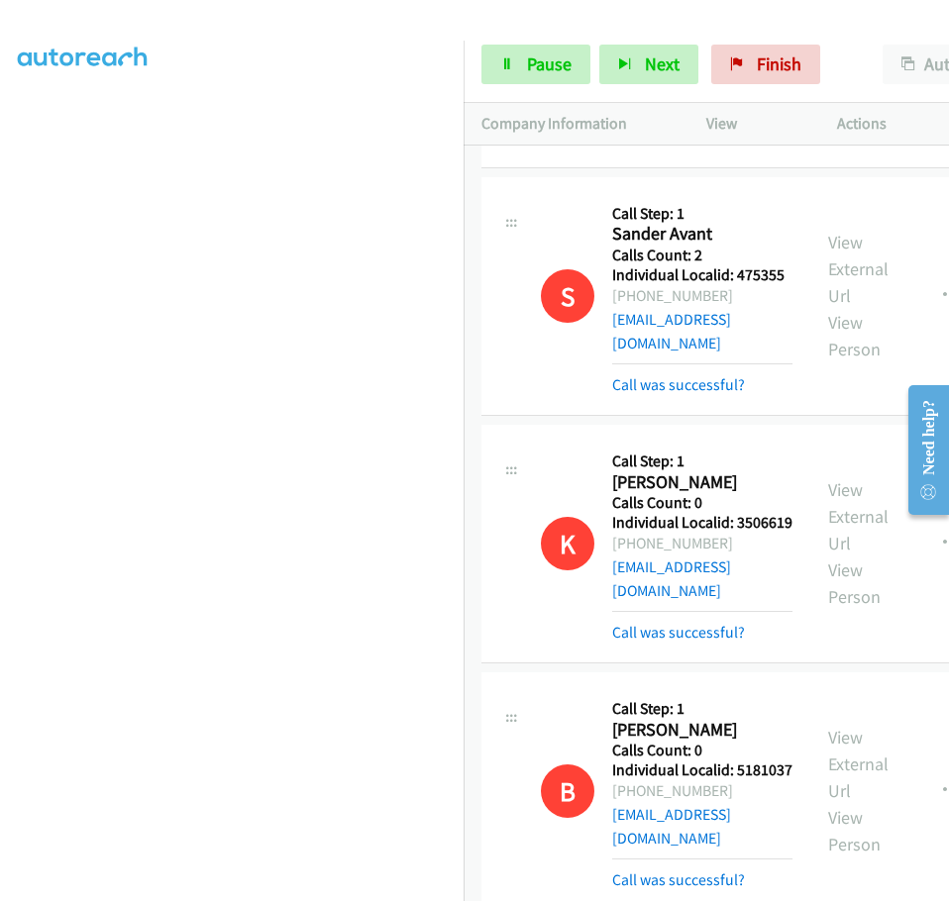
drag, startPoint x: 614, startPoint y: 571, endPoint x: 682, endPoint y: 570, distance: 68.3
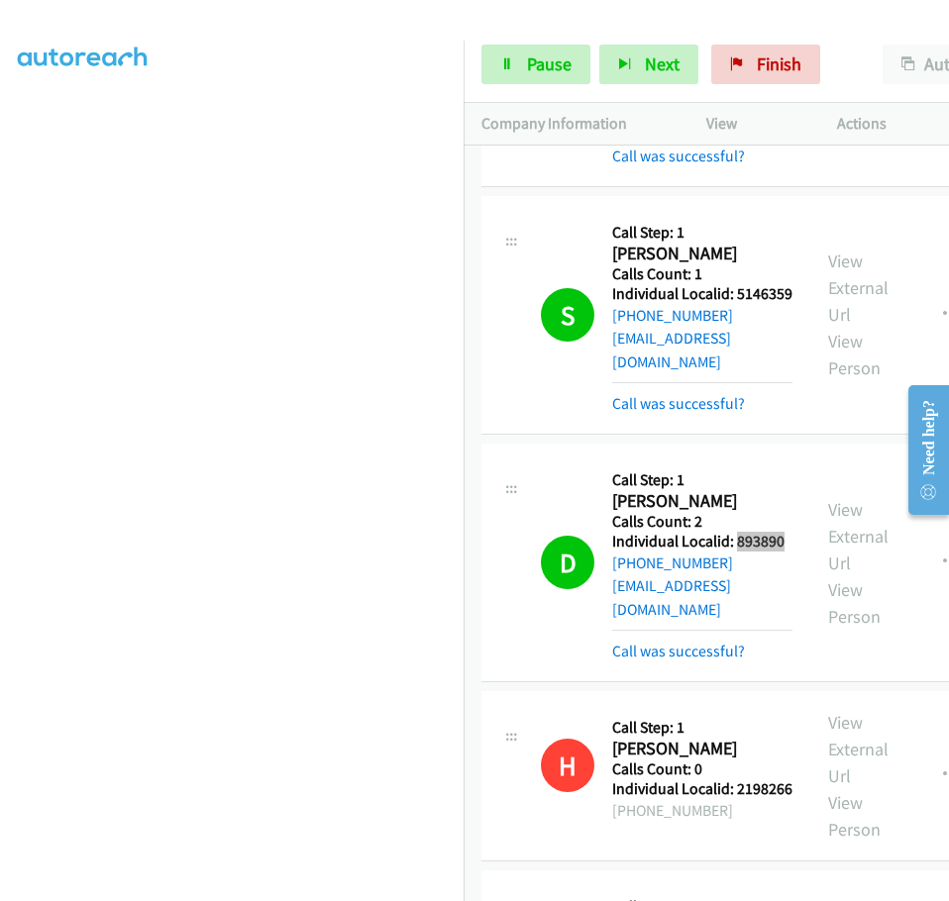
scroll to position [25484, 0]
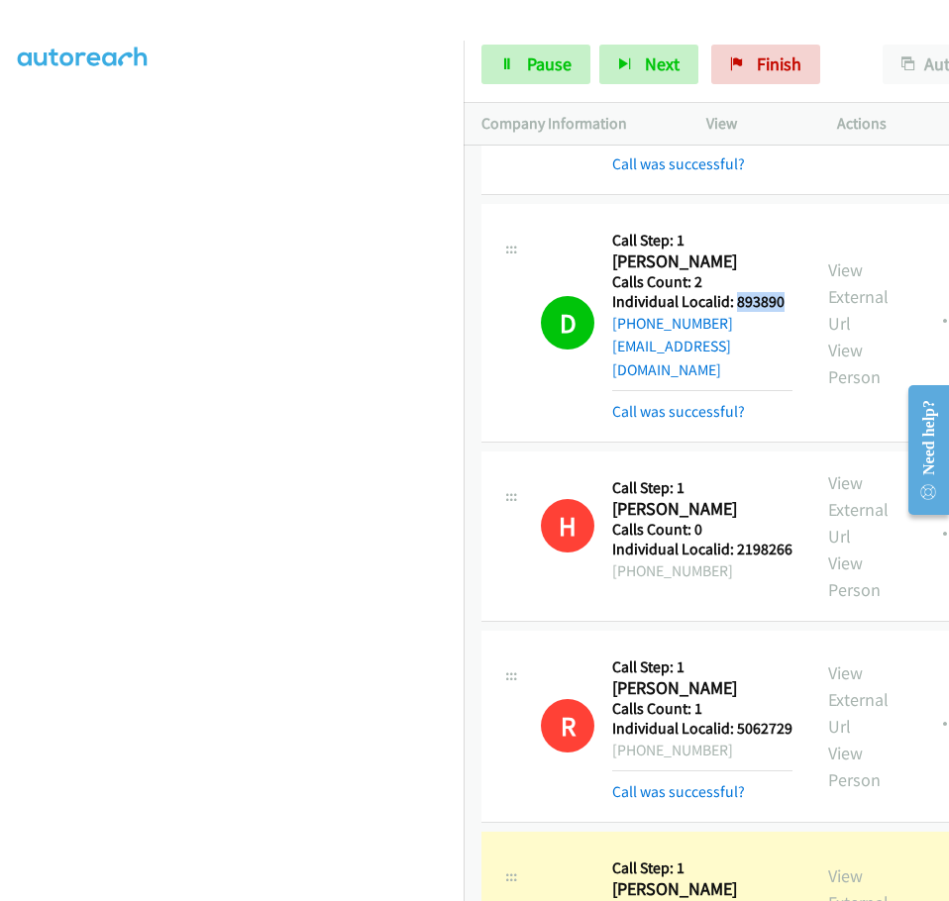
scroll to position [25707, 0]
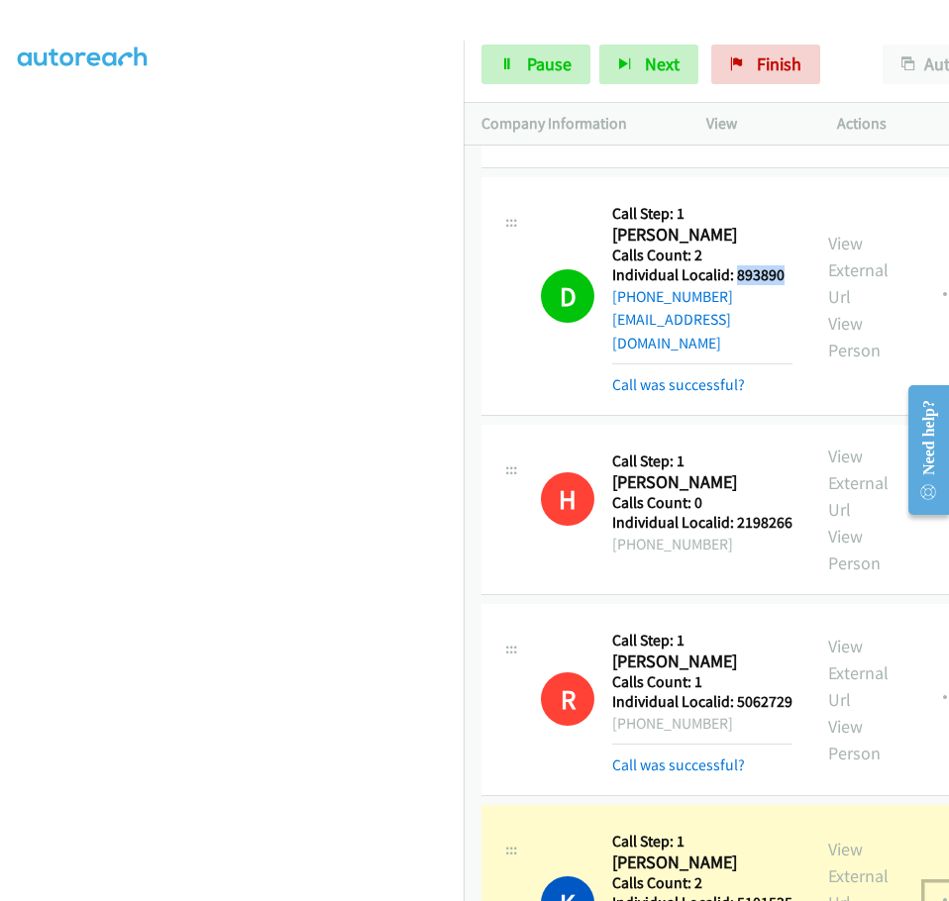
click at [943, 894] on icon "button" at bounding box center [951, 902] width 16 height 16
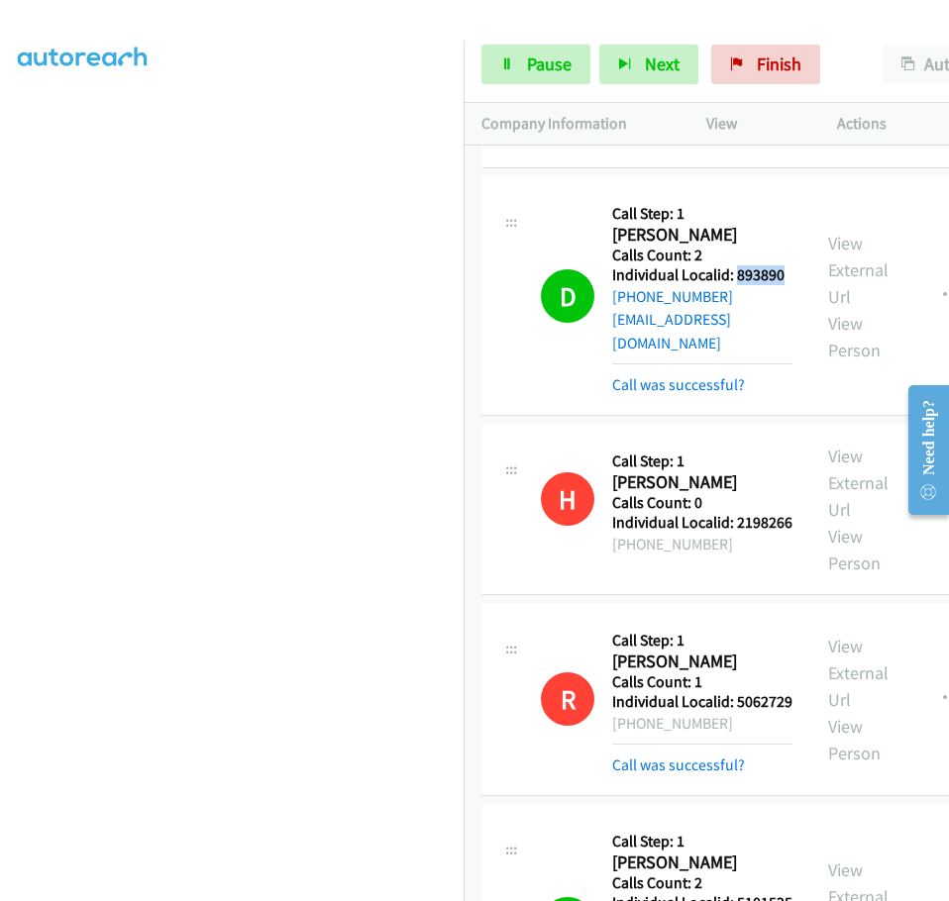
drag, startPoint x: 614, startPoint y: 231, endPoint x: 673, endPoint y: 230, distance: 59.4
click at [673, 893] on h5 "Individual Localid: 5101535" at bounding box center [702, 903] width 180 height 20
drag, startPoint x: 613, startPoint y: 474, endPoint x: 663, endPoint y: 474, distance: 50.5
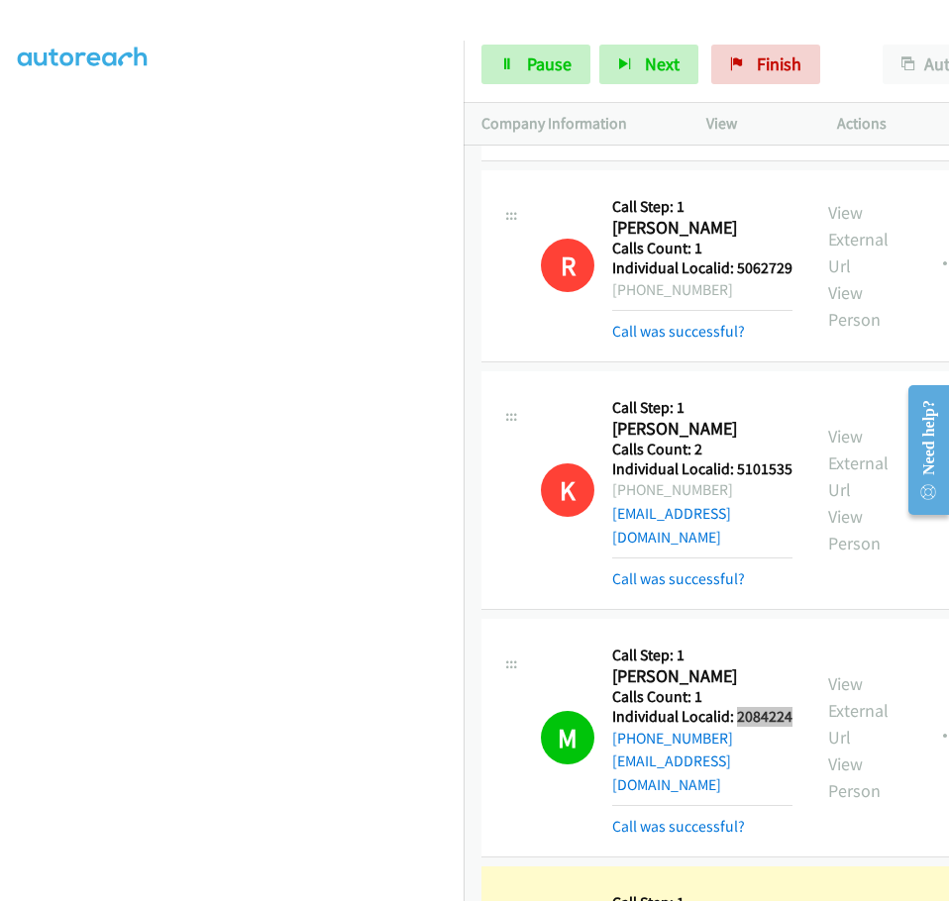
scroll to position [26152, 0]
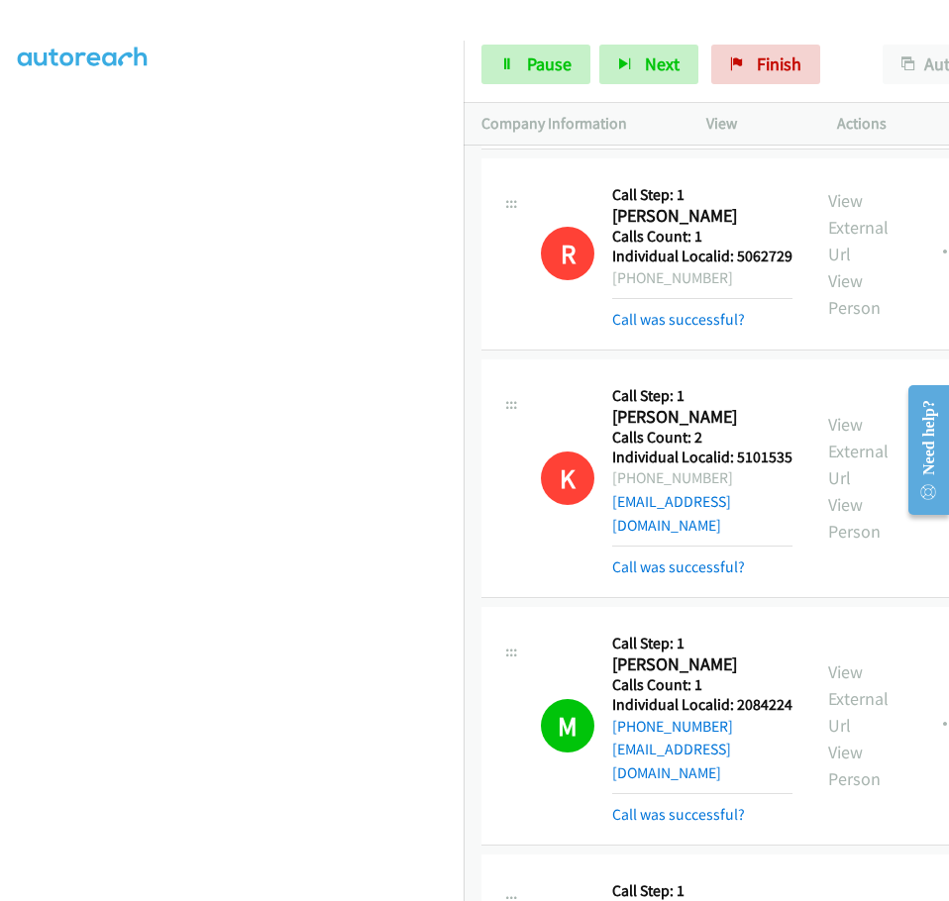
drag, startPoint x: 614, startPoint y: 273, endPoint x: 671, endPoint y: 269, distance: 57.6
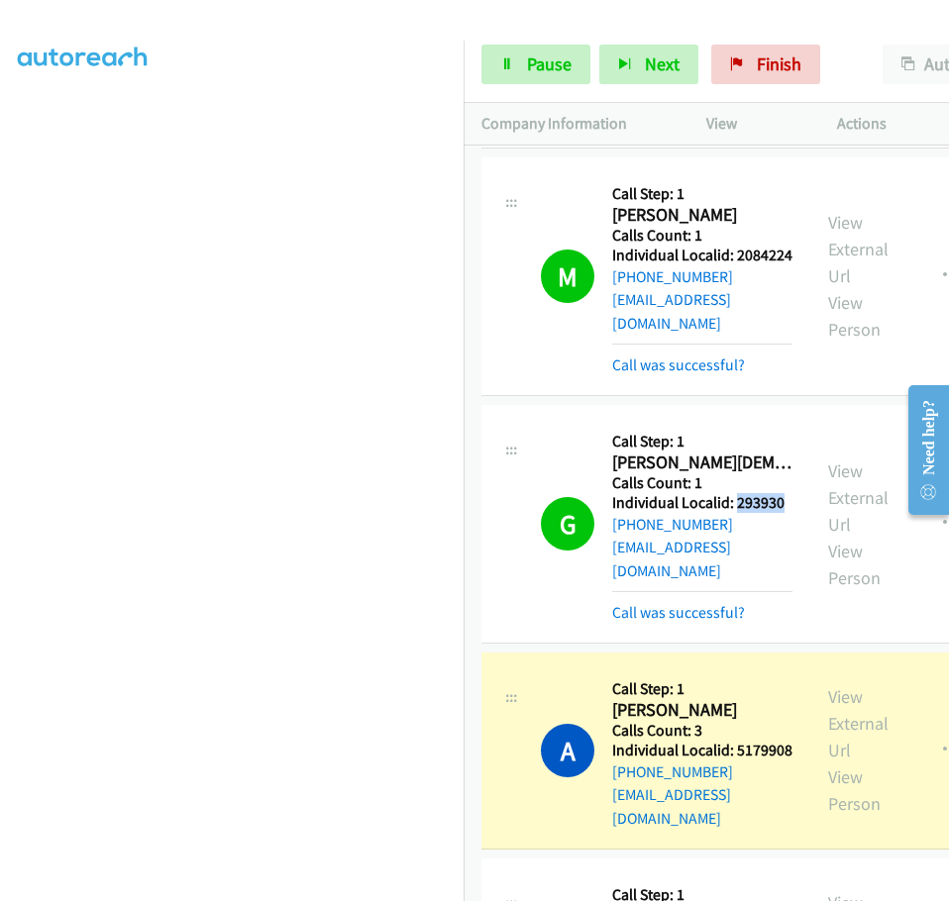
scroll to position [26623, 0]
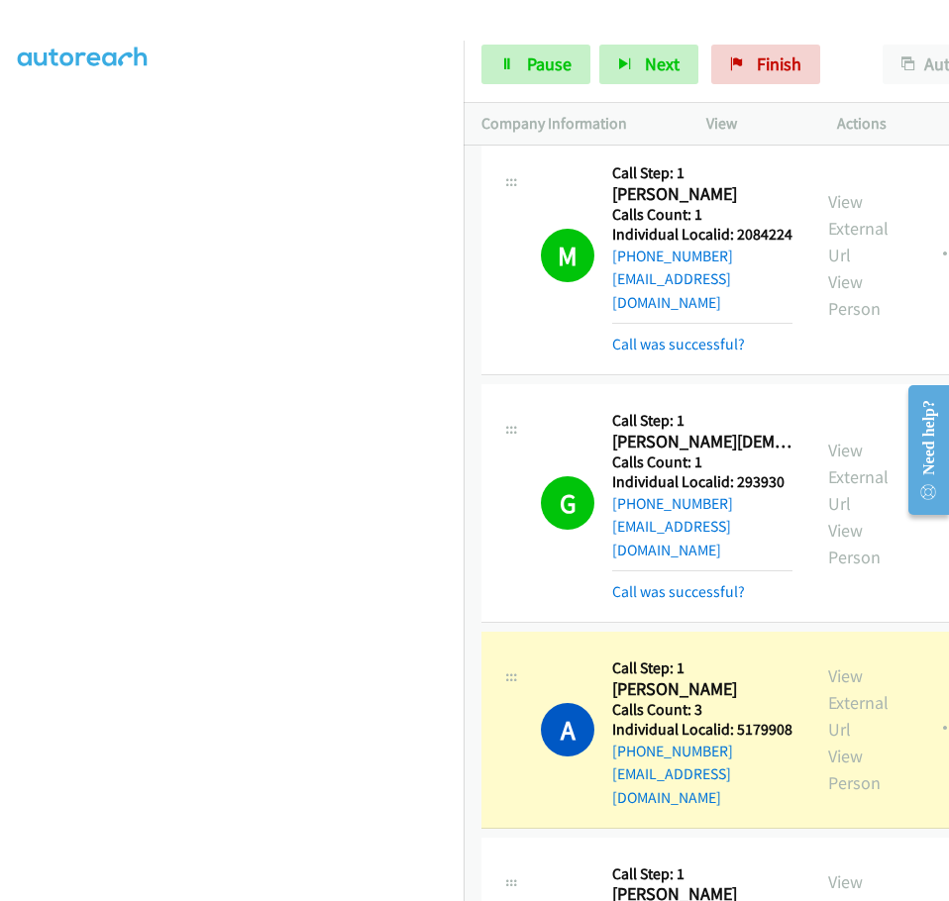
drag, startPoint x: 612, startPoint y: 648, endPoint x: 663, endPoint y: 647, distance: 51.5
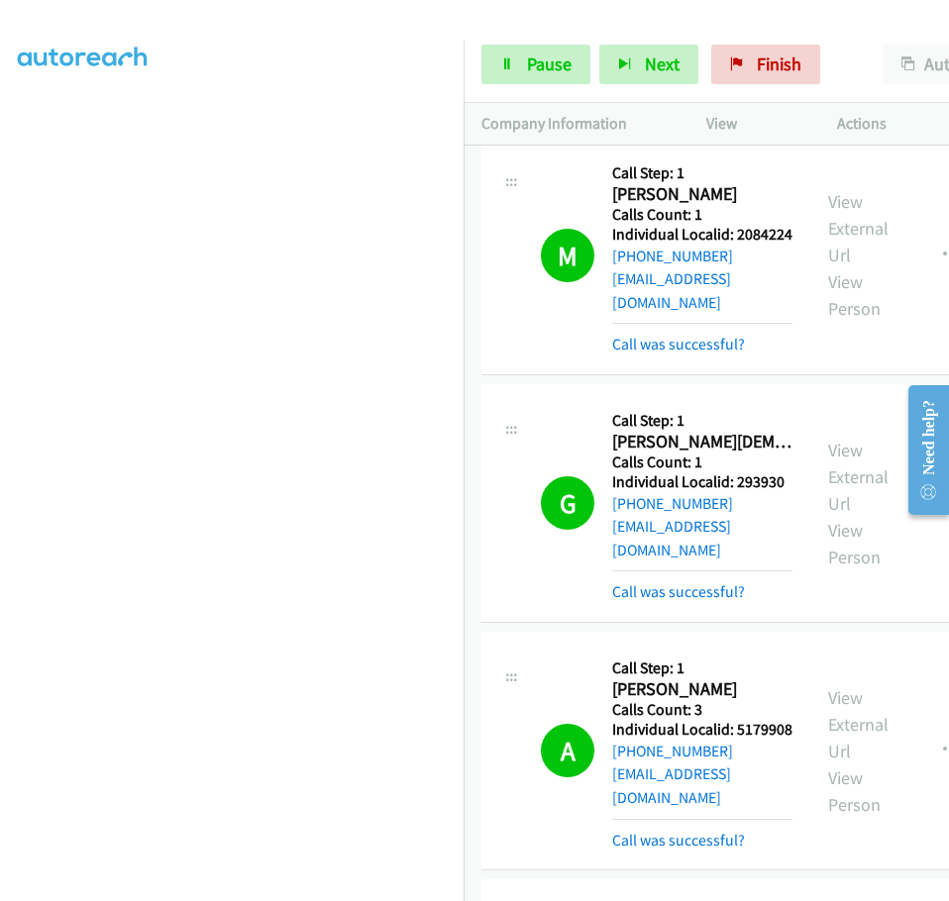
scroll to position [26665, 0]
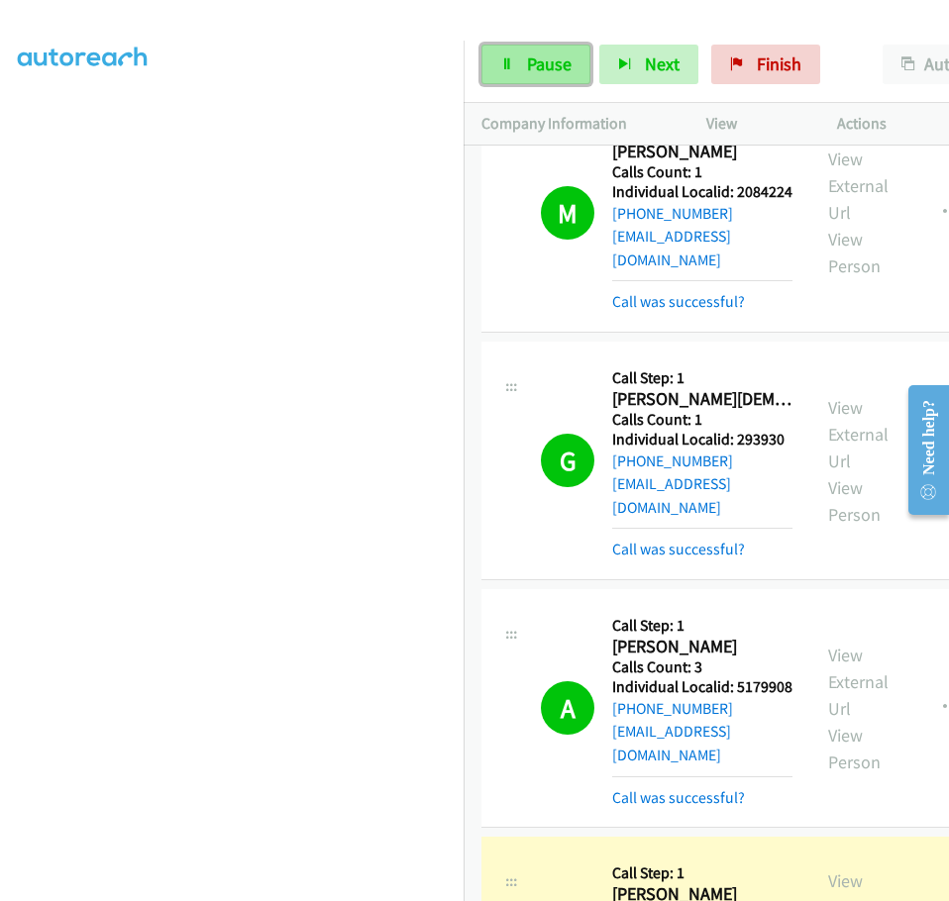
click at [508, 52] on link "Pause" at bounding box center [535, 65] width 109 height 40
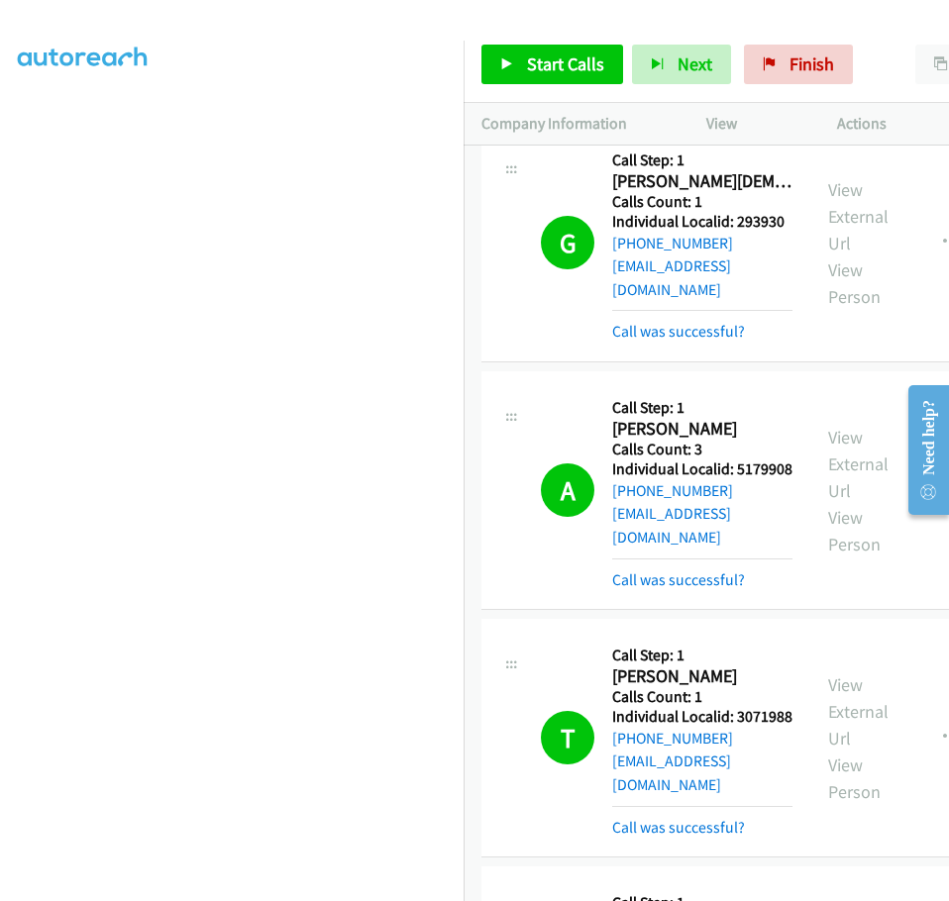
scroll to position [26888, 0]
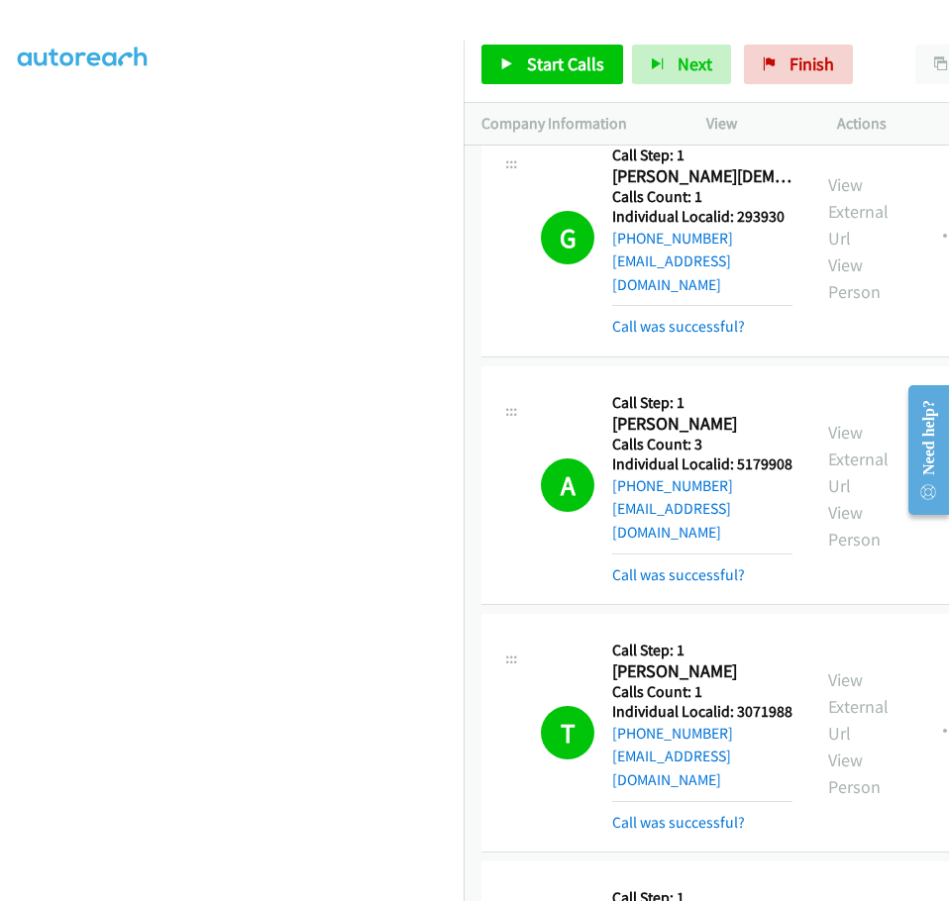
drag, startPoint x: 614, startPoint y: 671, endPoint x: 669, endPoint y: 665, distance: 55.8
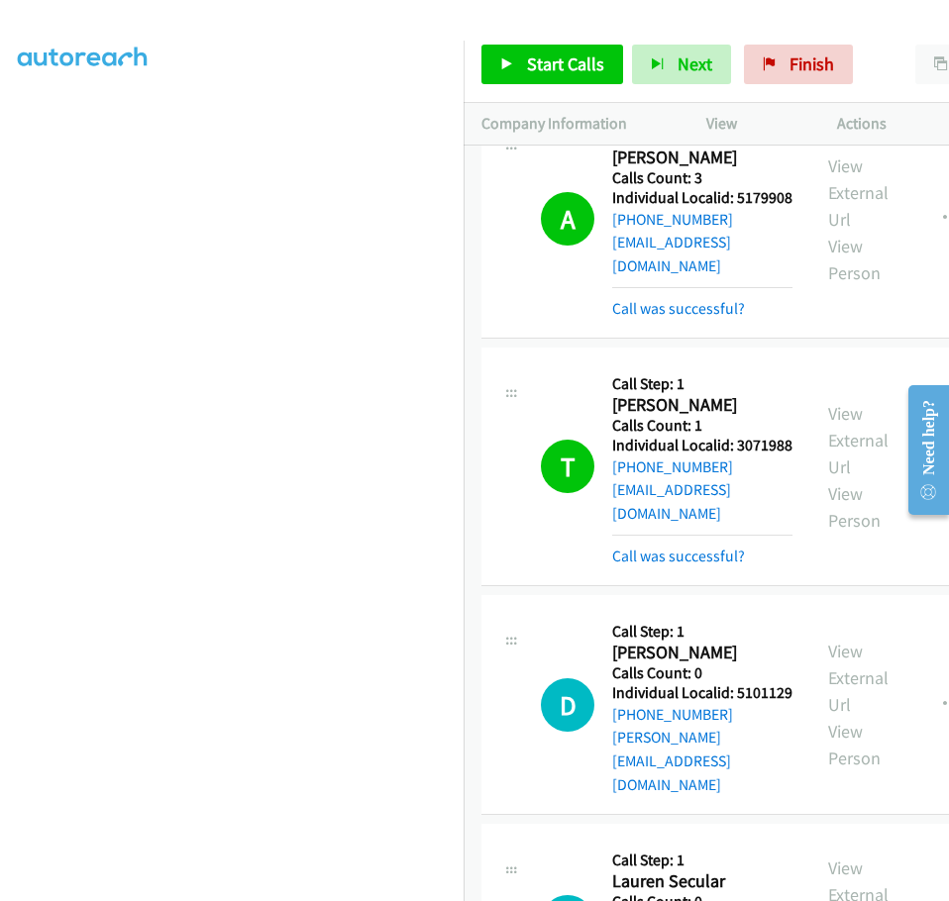
scroll to position [27185, 0]
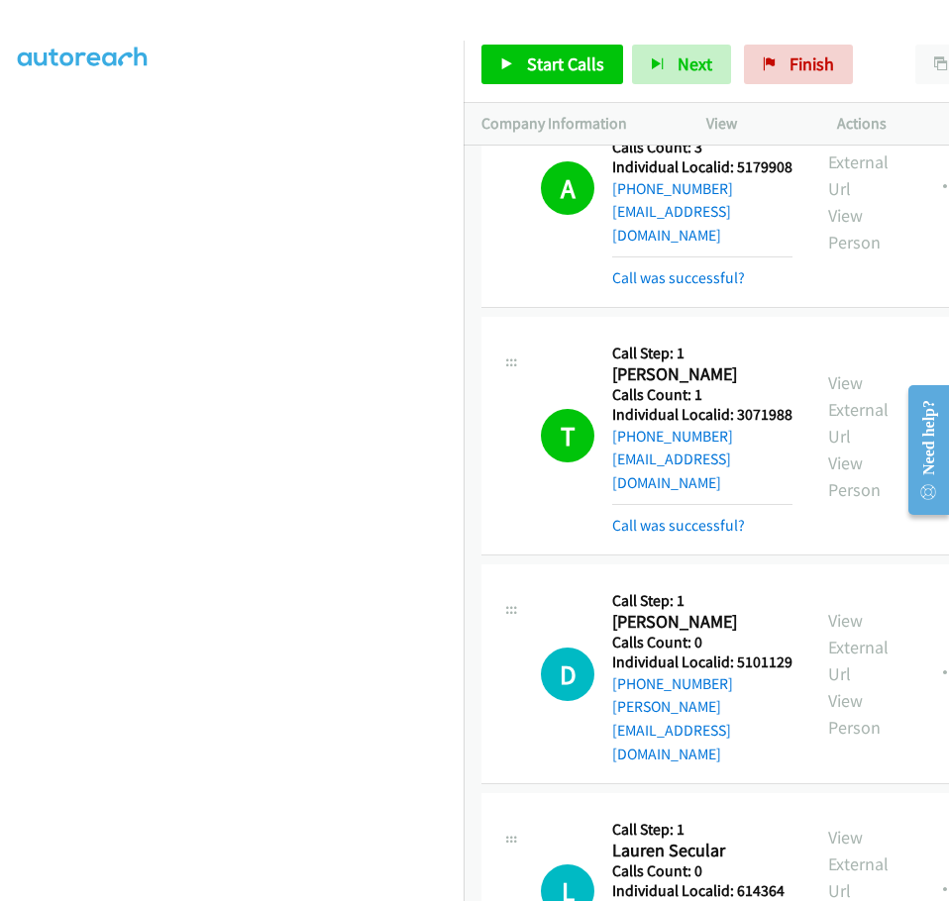
drag, startPoint x: 614, startPoint y: 572, endPoint x: 668, endPoint y: 572, distance: 54.5
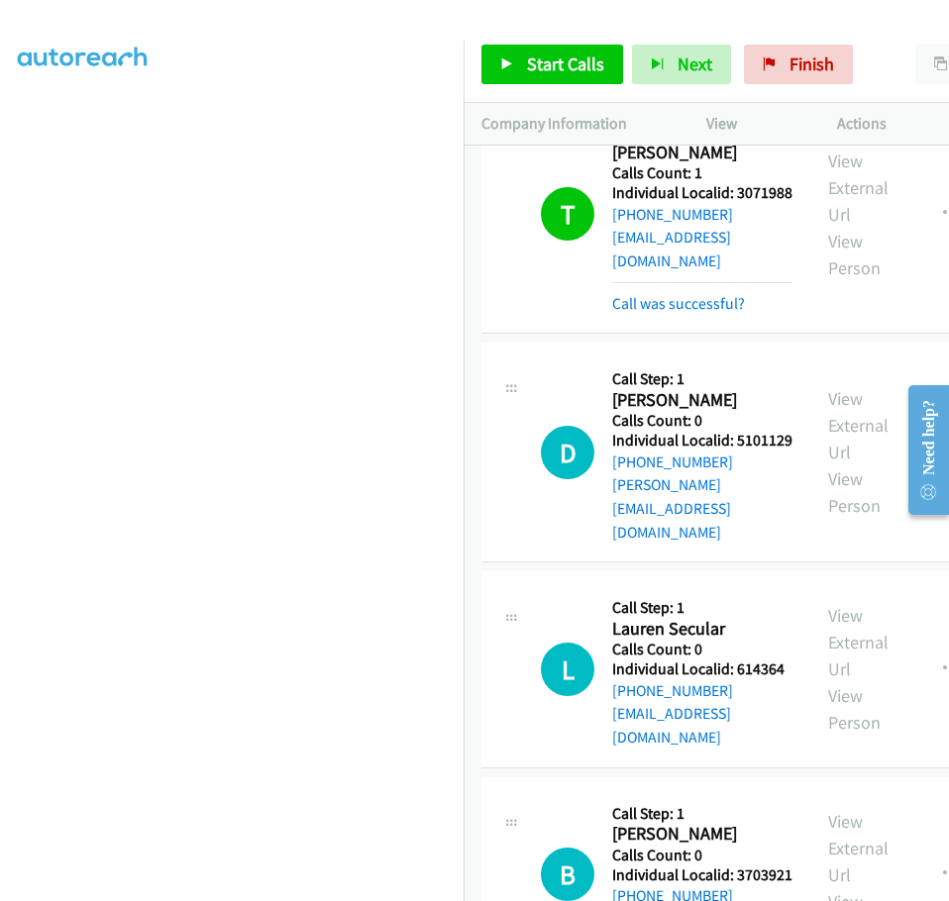
scroll to position [27408, 0]
drag, startPoint x: 614, startPoint y: 530, endPoint x: 672, endPoint y: 533, distance: 58.5
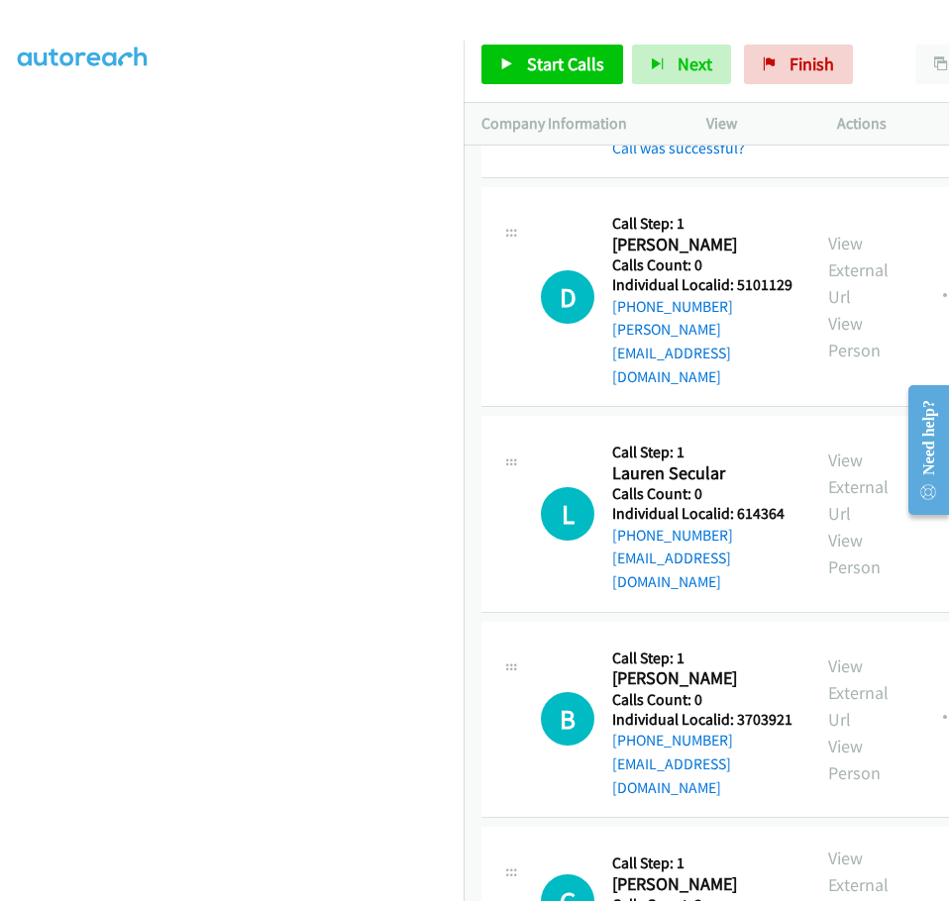
scroll to position [27581, 0]
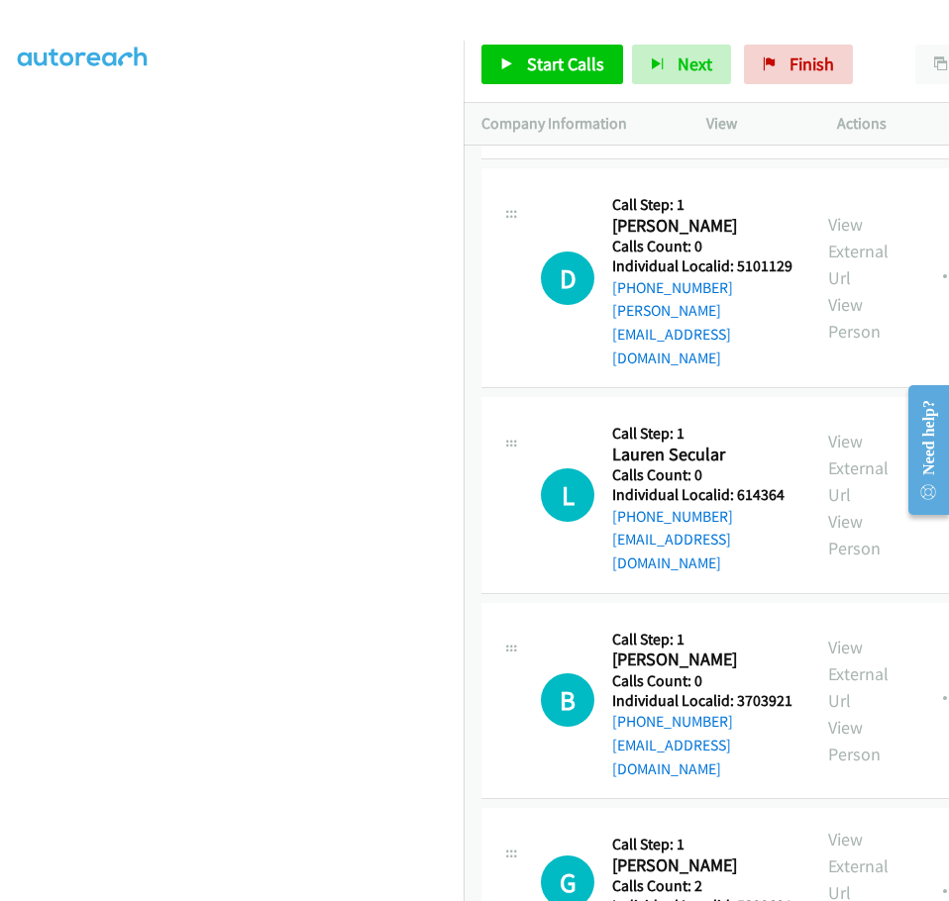
drag, startPoint x: 616, startPoint y: 552, endPoint x: 675, endPoint y: 552, distance: 59.4
drag, startPoint x: 612, startPoint y: 556, endPoint x: 641, endPoint y: 557, distance: 28.7
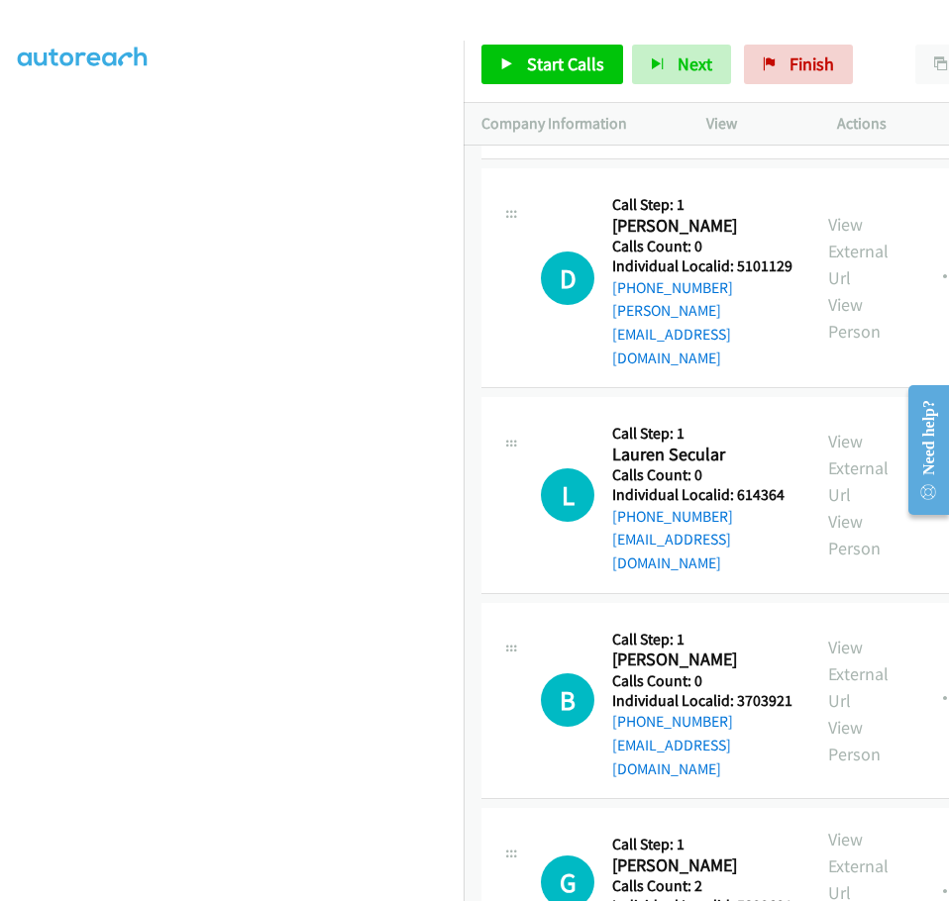
drag, startPoint x: 614, startPoint y: 556, endPoint x: 694, endPoint y: 554, distance: 80.2
drag, startPoint x: 607, startPoint y: 554, endPoint x: 590, endPoint y: 573, distance: 25.2
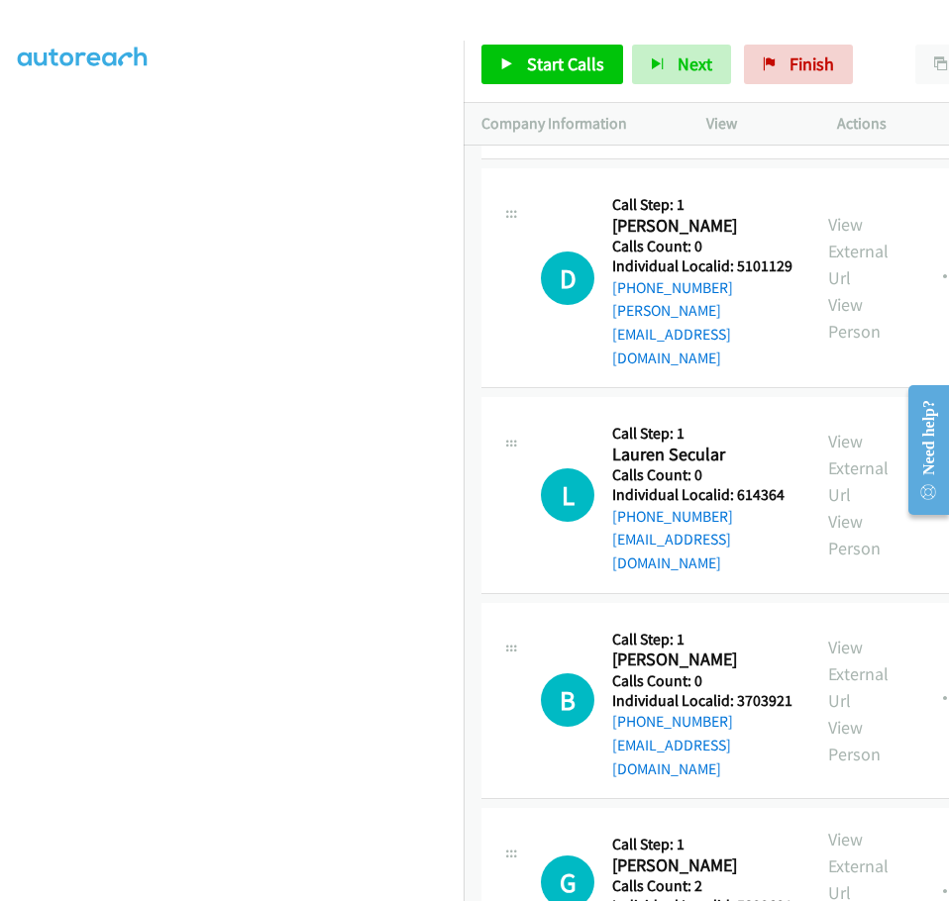
drag, startPoint x: 612, startPoint y: 557, endPoint x: 677, endPoint y: 557, distance: 65.3
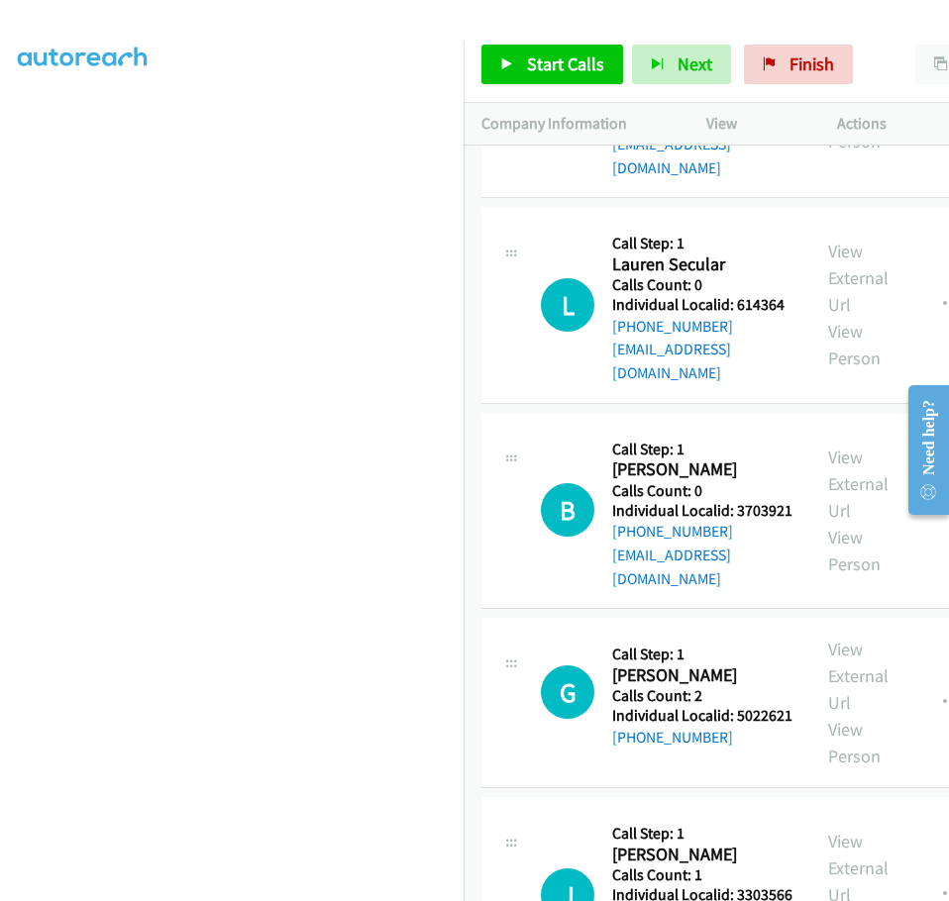
scroll to position [27829, 0]
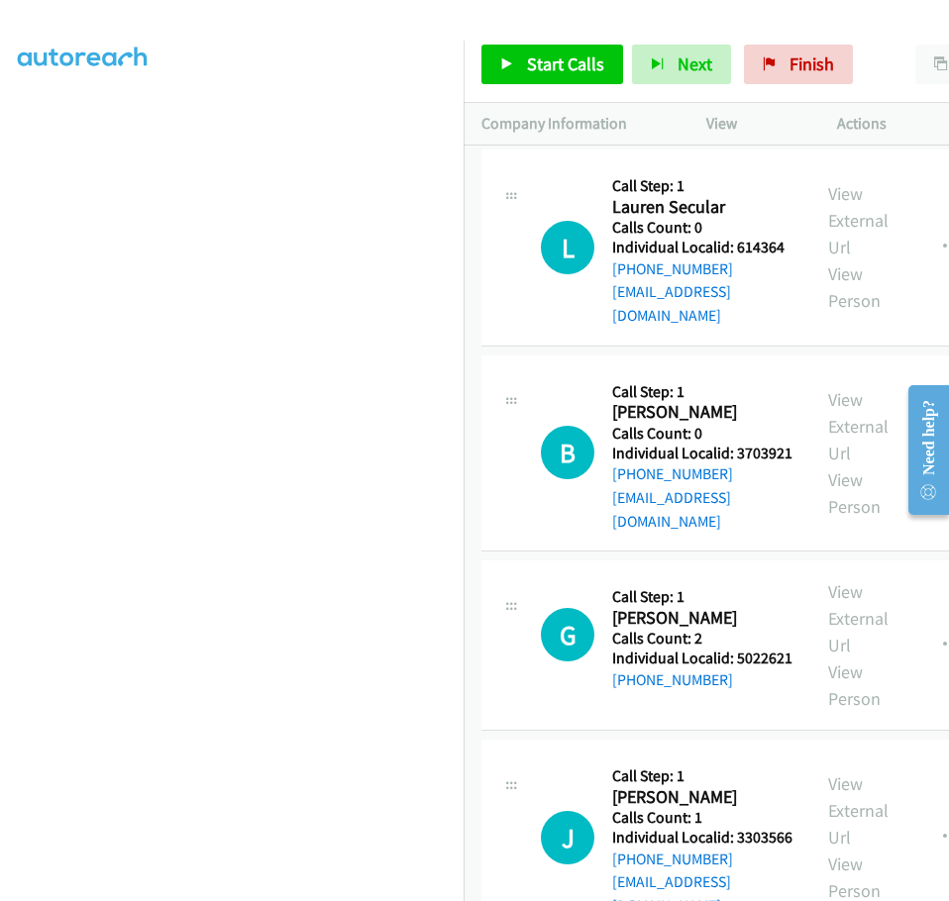
drag, startPoint x: 612, startPoint y: 512, endPoint x: 674, endPoint y: 507, distance: 62.6
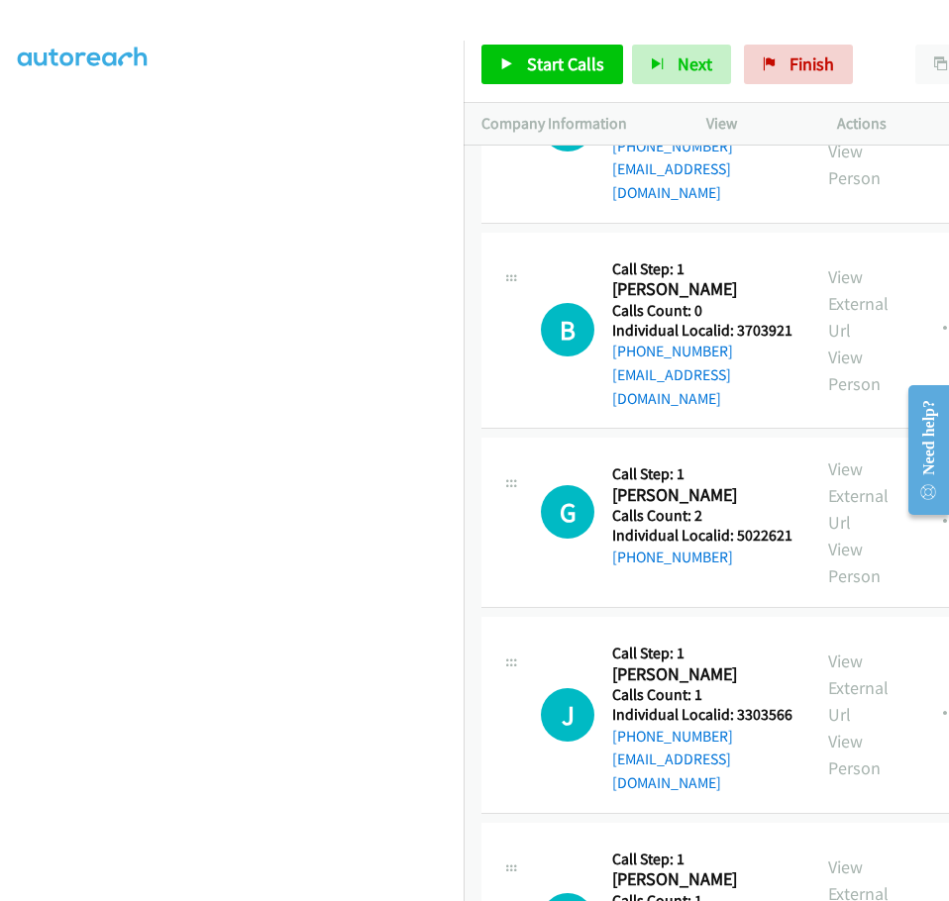
scroll to position [27952, 0]
drag, startPoint x: 614, startPoint y: 566, endPoint x: 677, endPoint y: 565, distance: 63.4
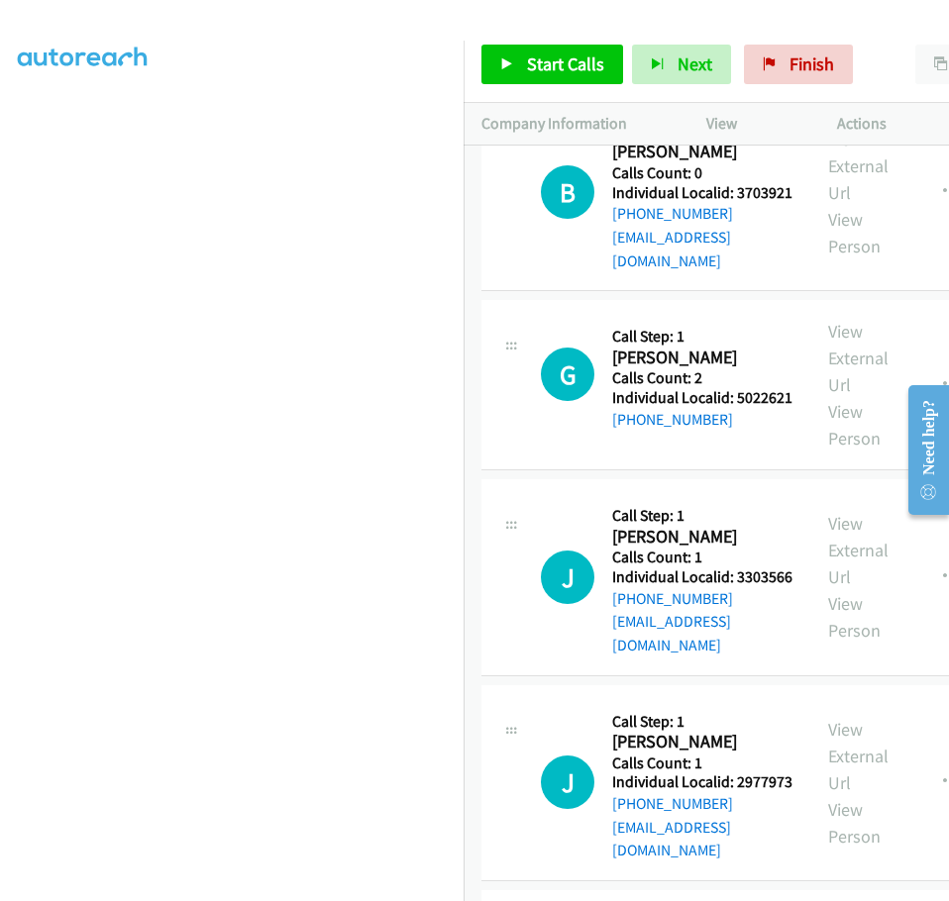
scroll to position [28126, 0]
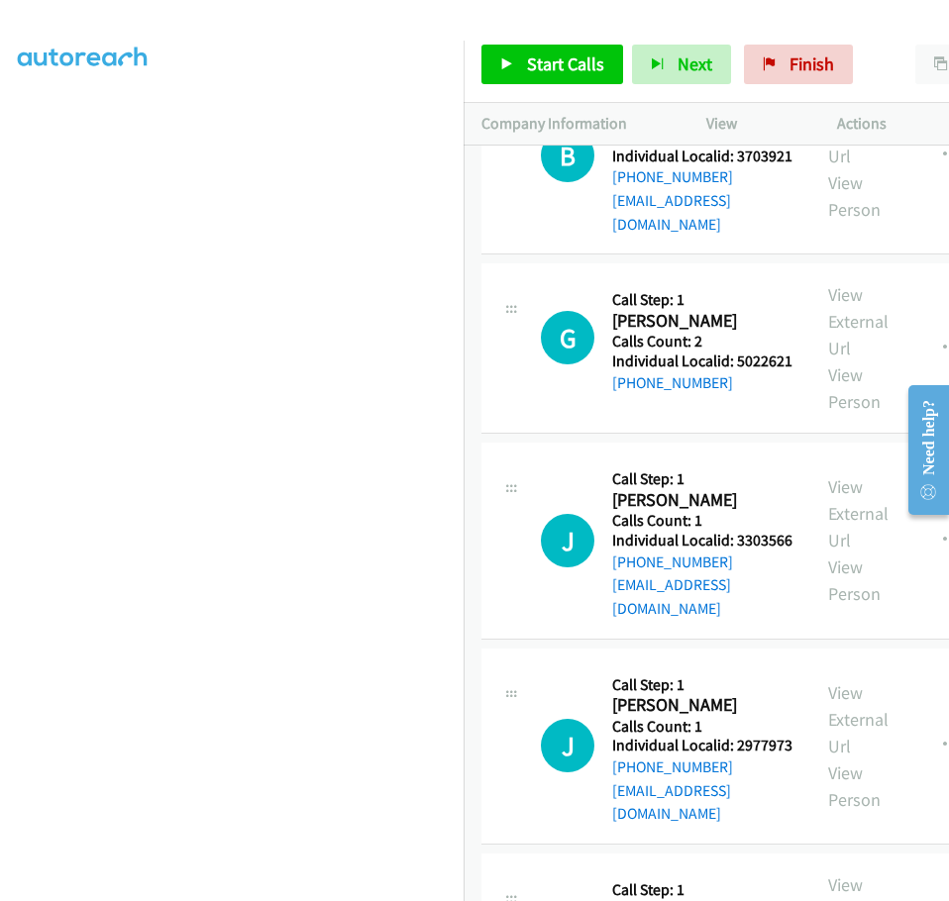
drag, startPoint x: 612, startPoint y: 598, endPoint x: 659, endPoint y: 598, distance: 47.5
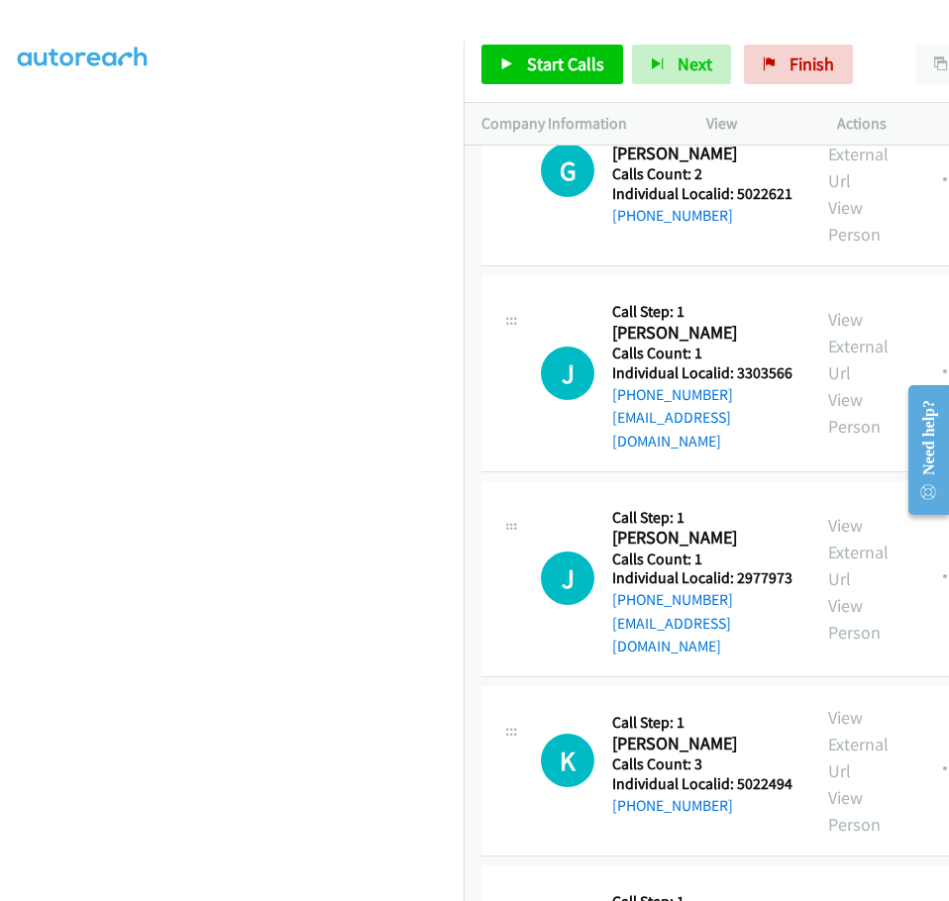
scroll to position [28349, 0]
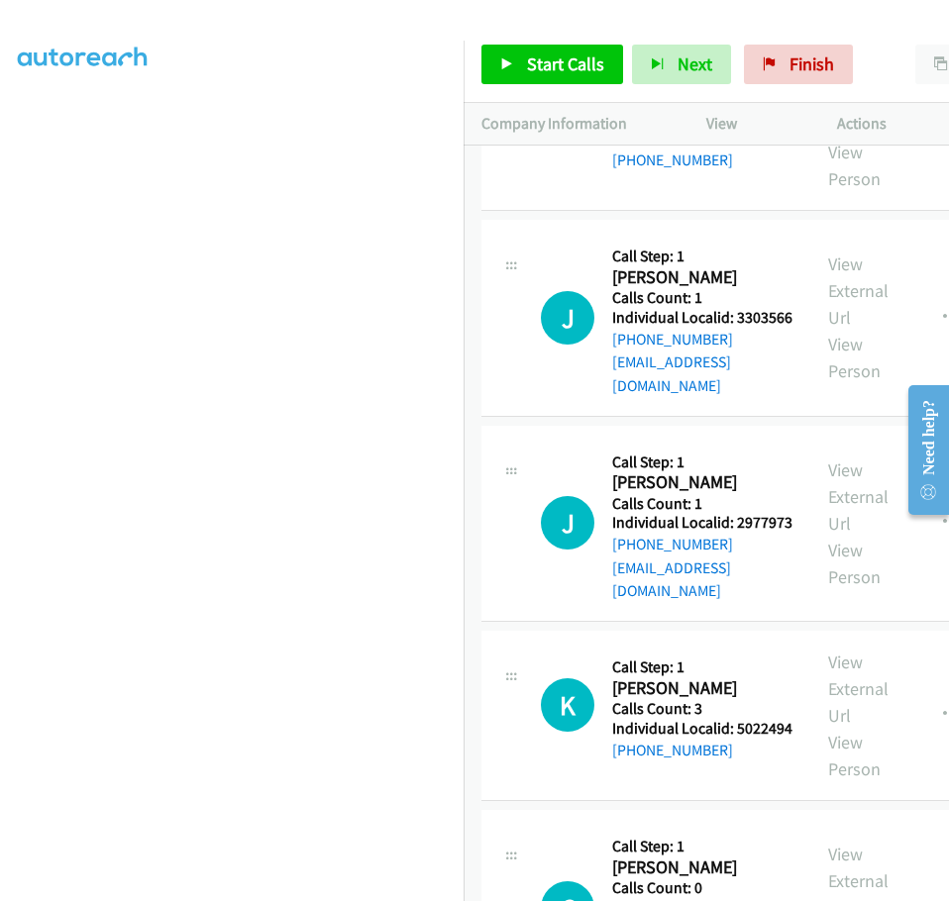
drag, startPoint x: 613, startPoint y: 575, endPoint x: 672, endPoint y: 573, distance: 59.4
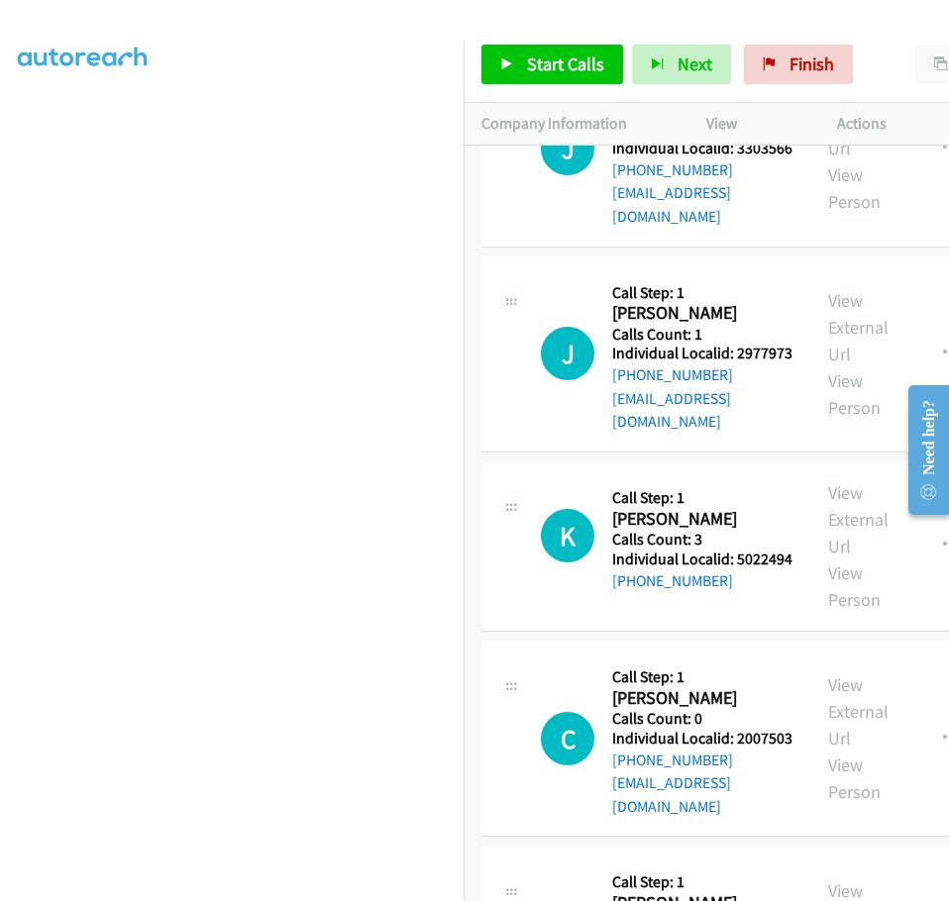
scroll to position [28547, 0]
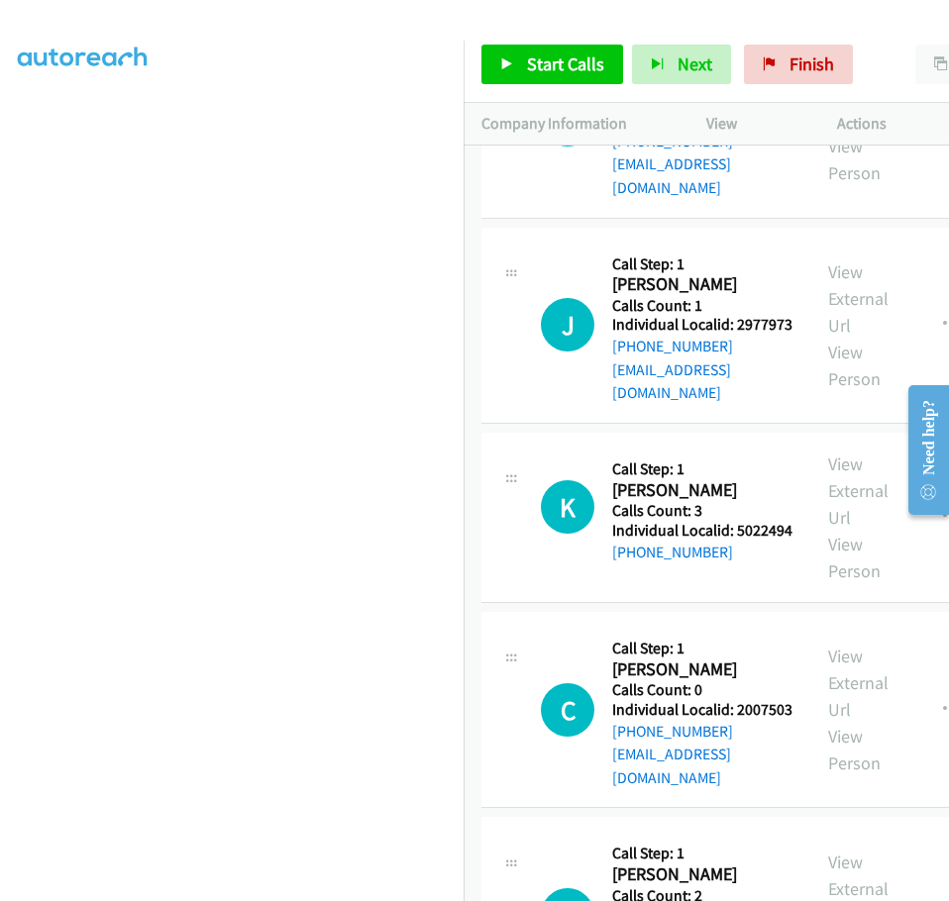
drag, startPoint x: 612, startPoint y: 574, endPoint x: 662, endPoint y: 578, distance: 50.7
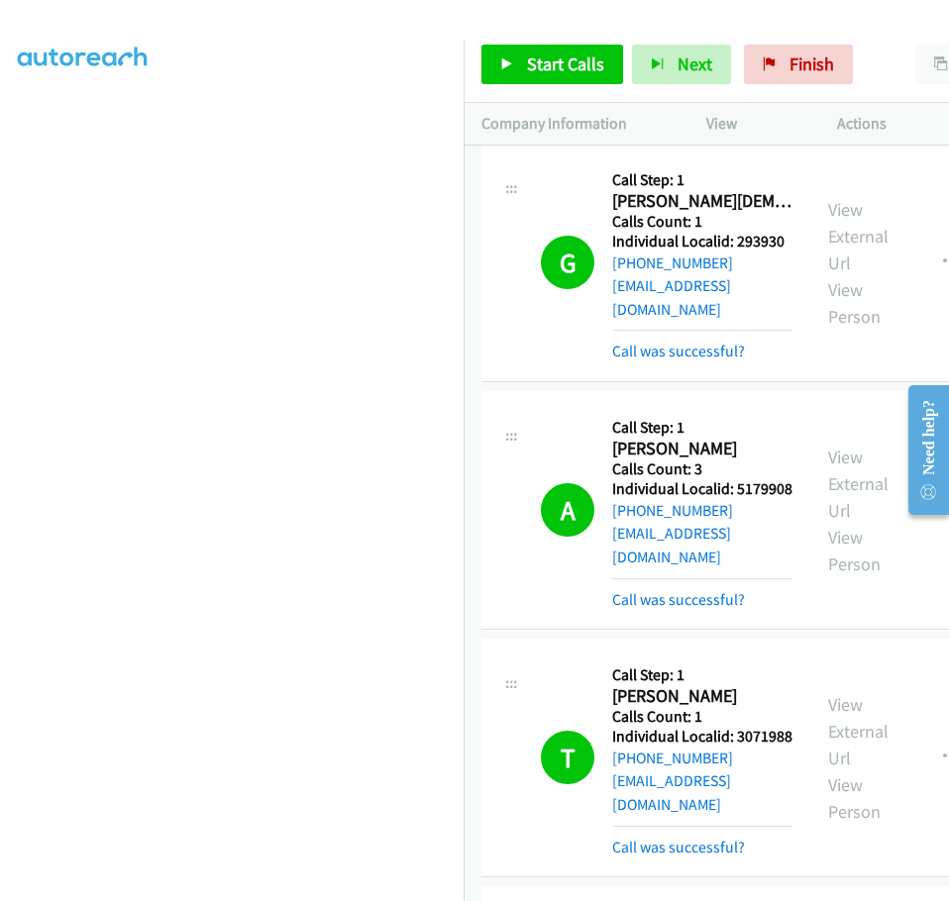
scroll to position [26888, 0]
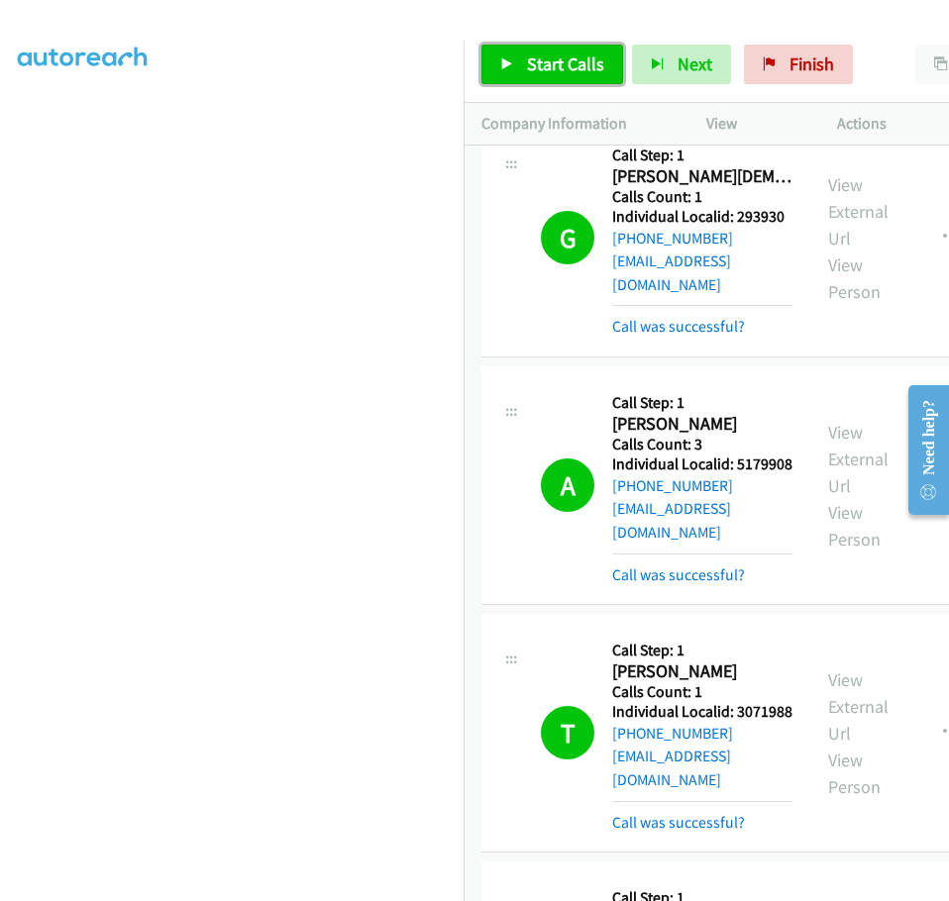
click at [541, 68] on span "Start Calls" at bounding box center [565, 63] width 77 height 23
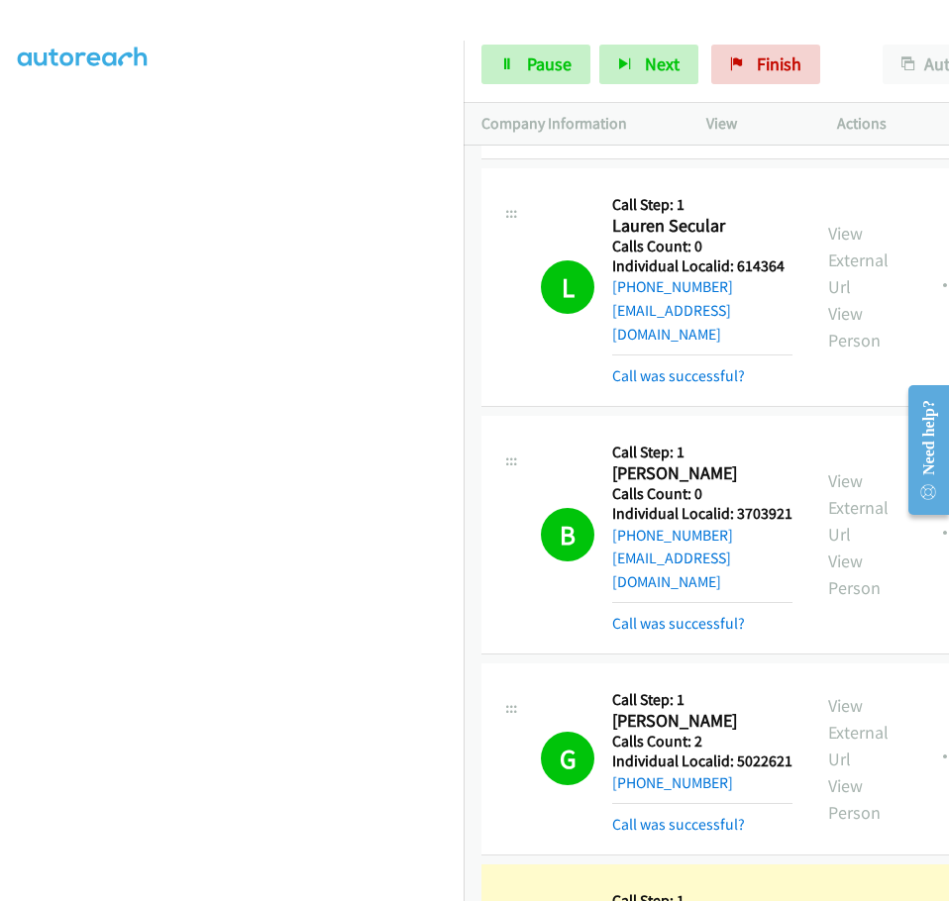
scroll to position [27853, 0]
click at [537, 69] on span "Pause" at bounding box center [549, 63] width 45 height 23
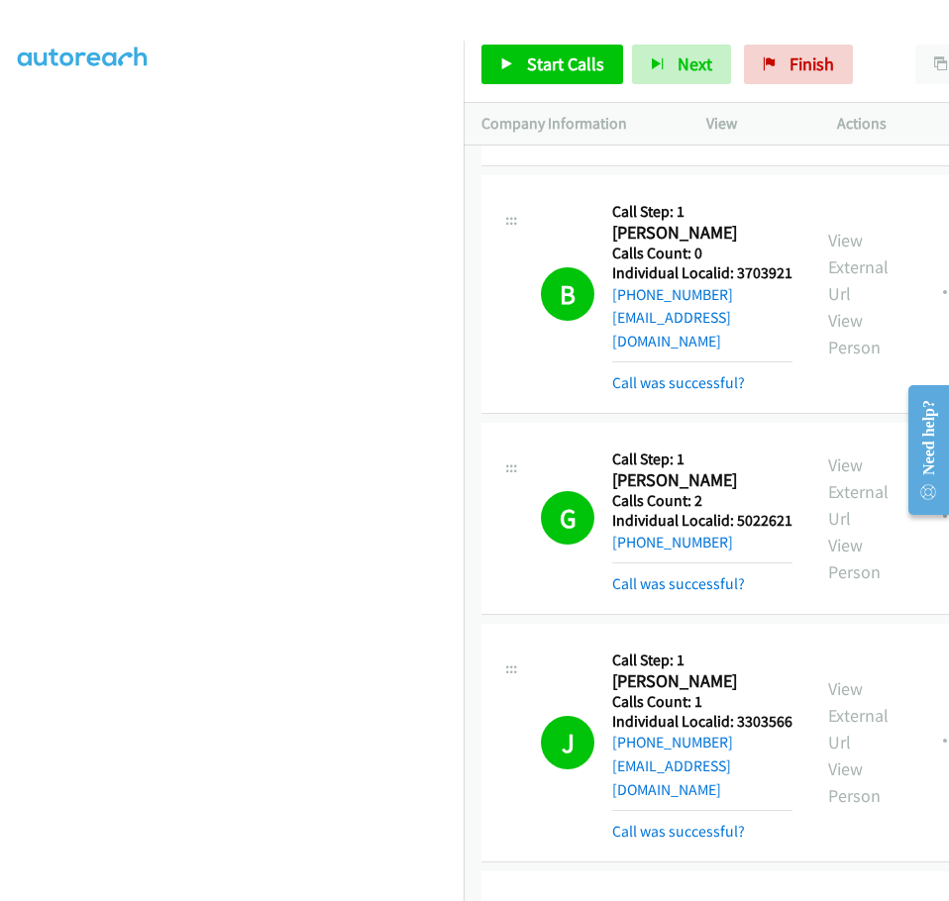
scroll to position [28076, 0]
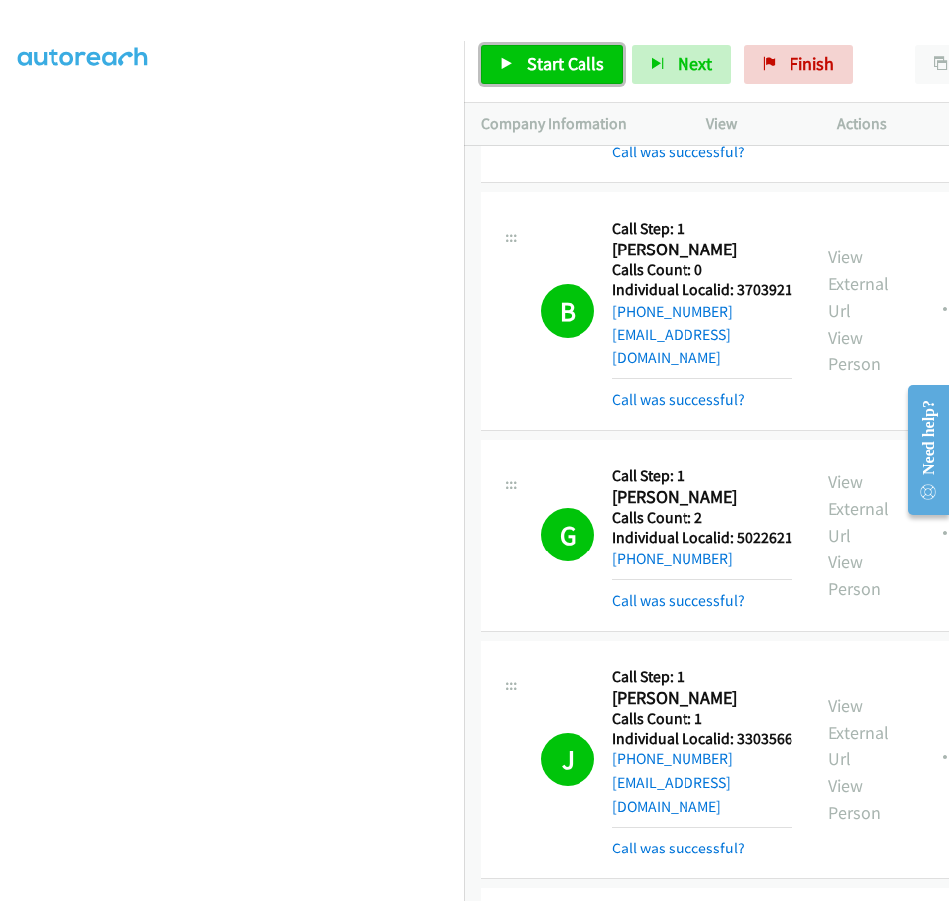
click at [547, 69] on span "Start Calls" at bounding box center [565, 63] width 77 height 23
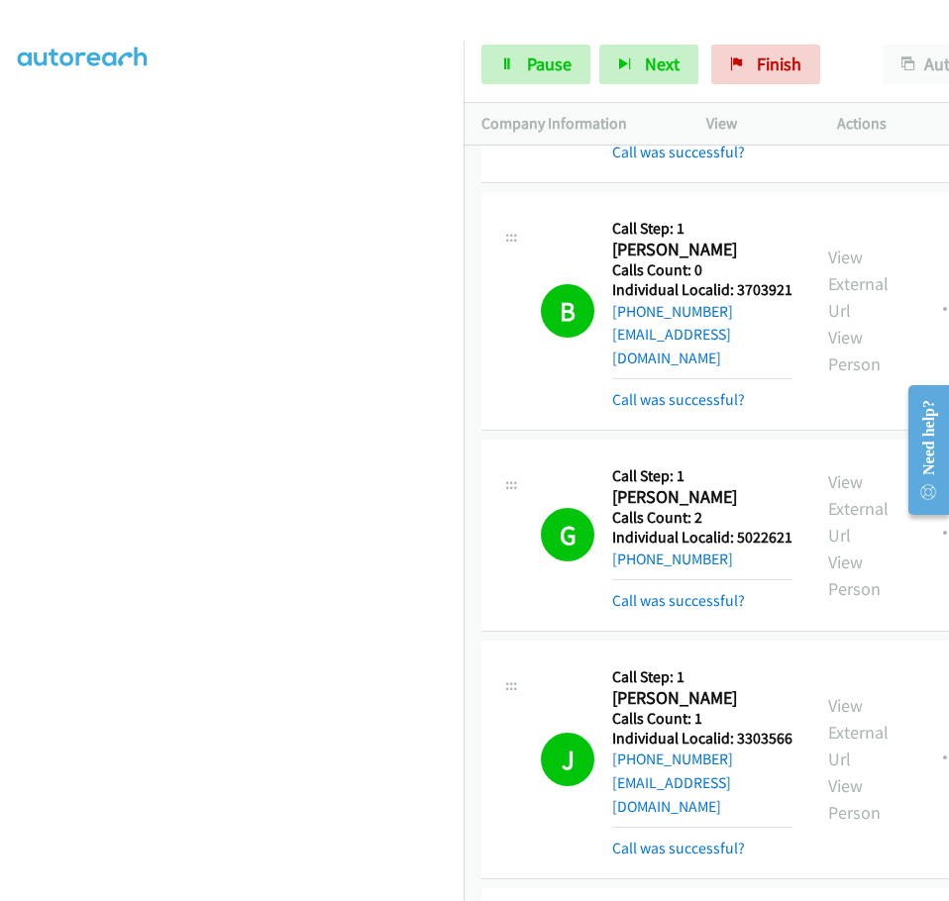
drag, startPoint x: 613, startPoint y: 270, endPoint x: 680, endPoint y: 271, distance: 67.3
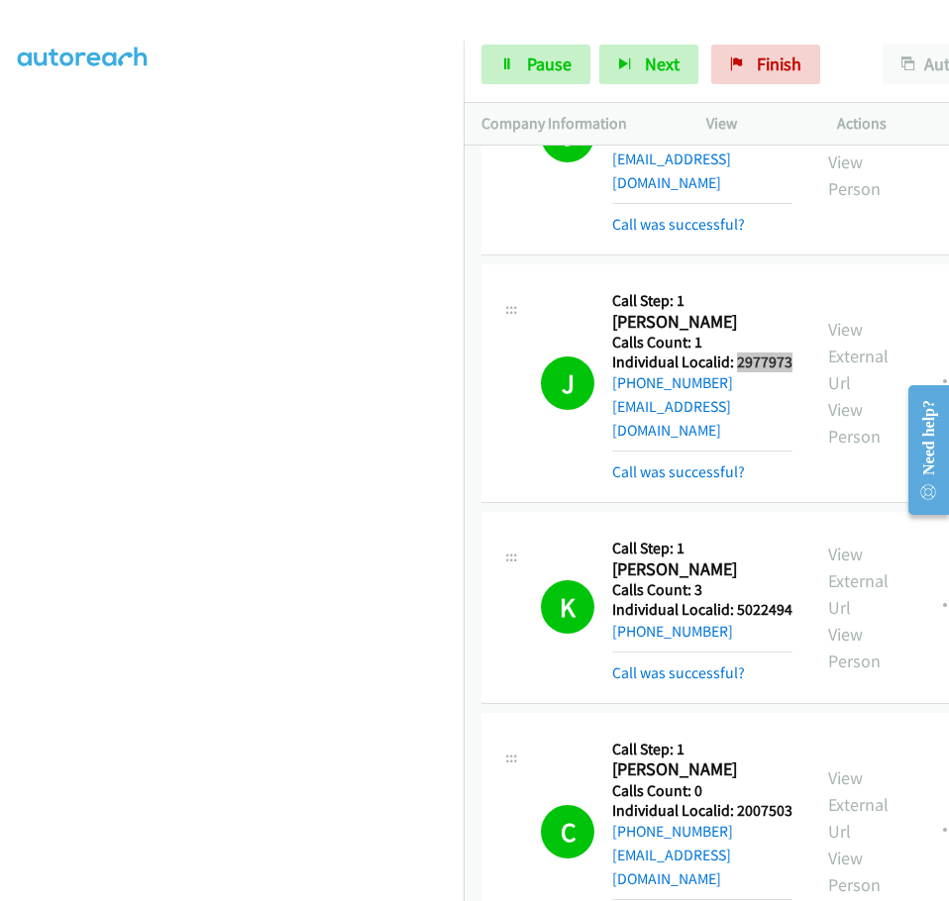
scroll to position [28810, 0]
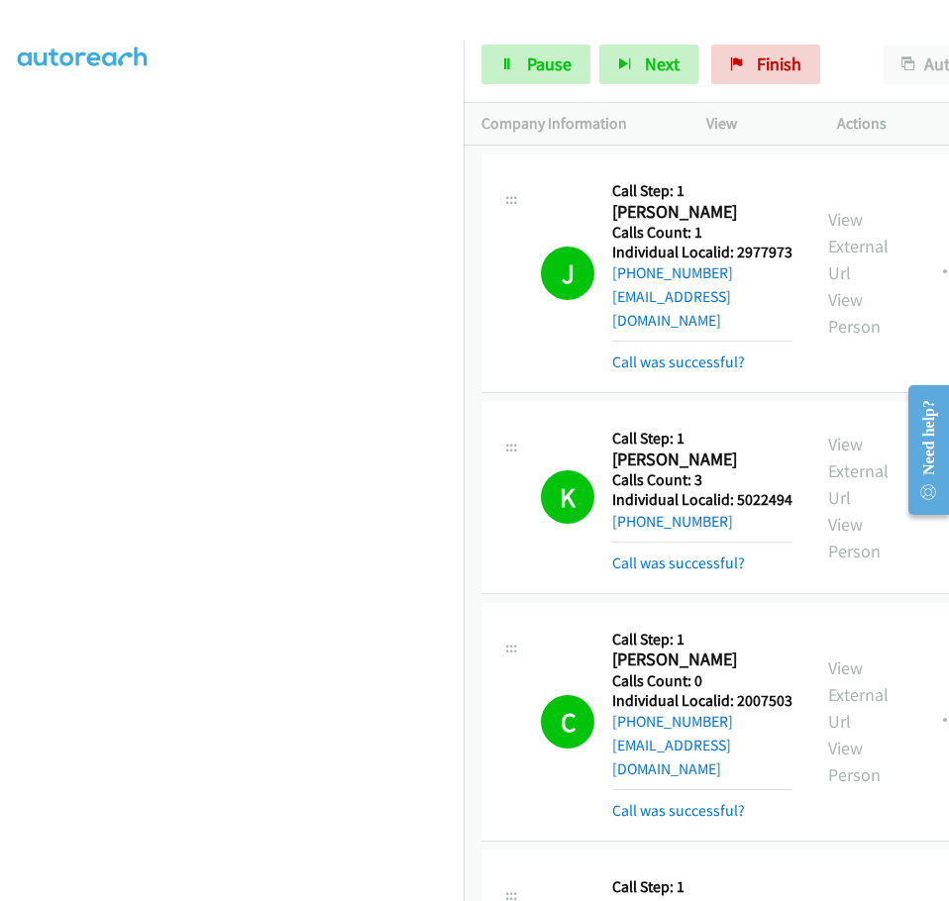
drag, startPoint x: 614, startPoint y: 250, endPoint x: 663, endPoint y: 249, distance: 49.5
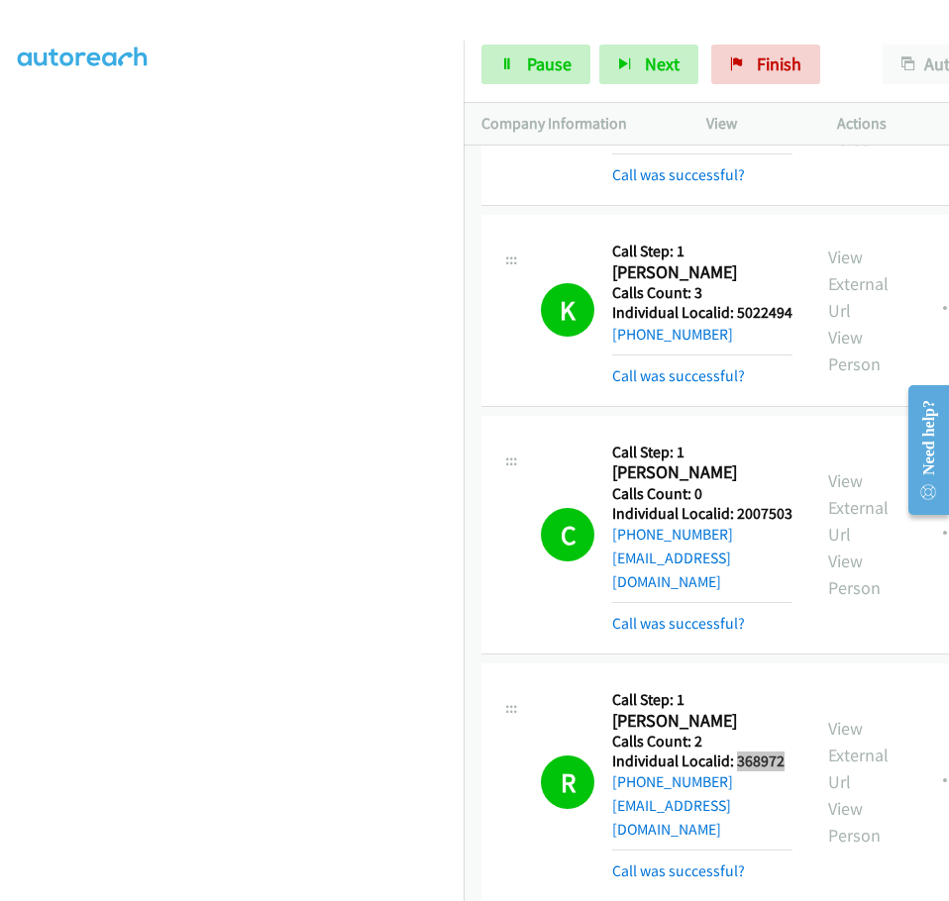
scroll to position [29057, 0]
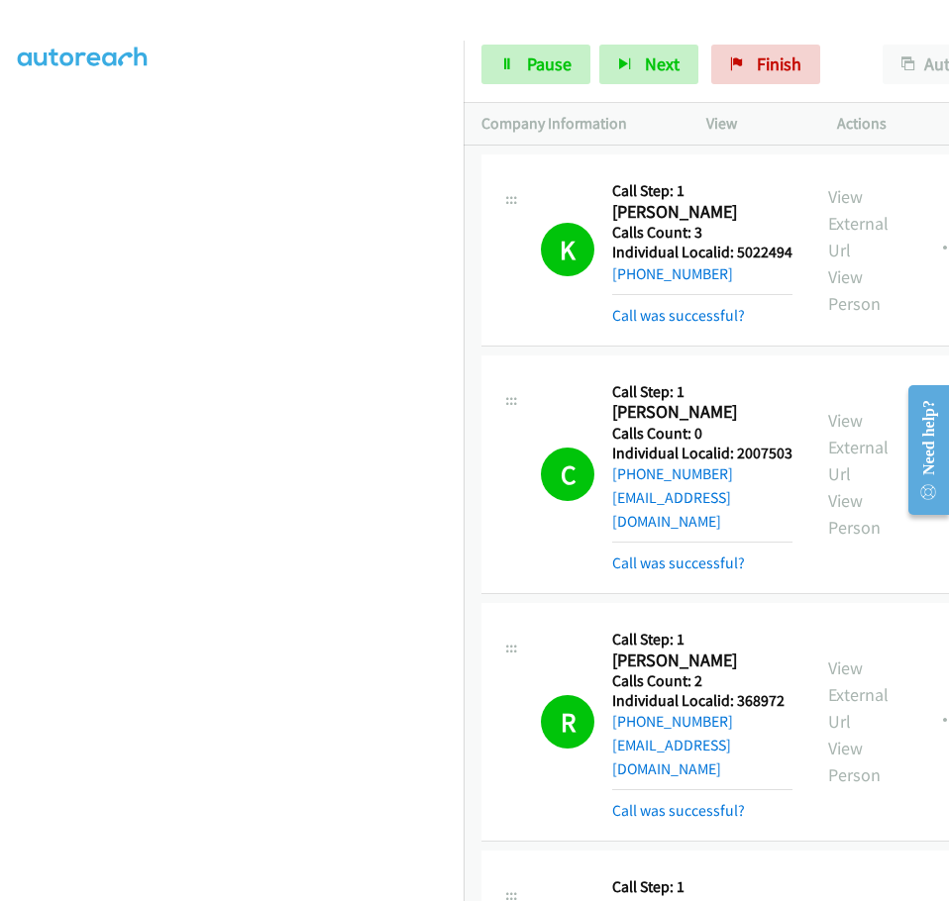
drag, startPoint x: 614, startPoint y: 242, endPoint x: 675, endPoint y: 242, distance: 61.4
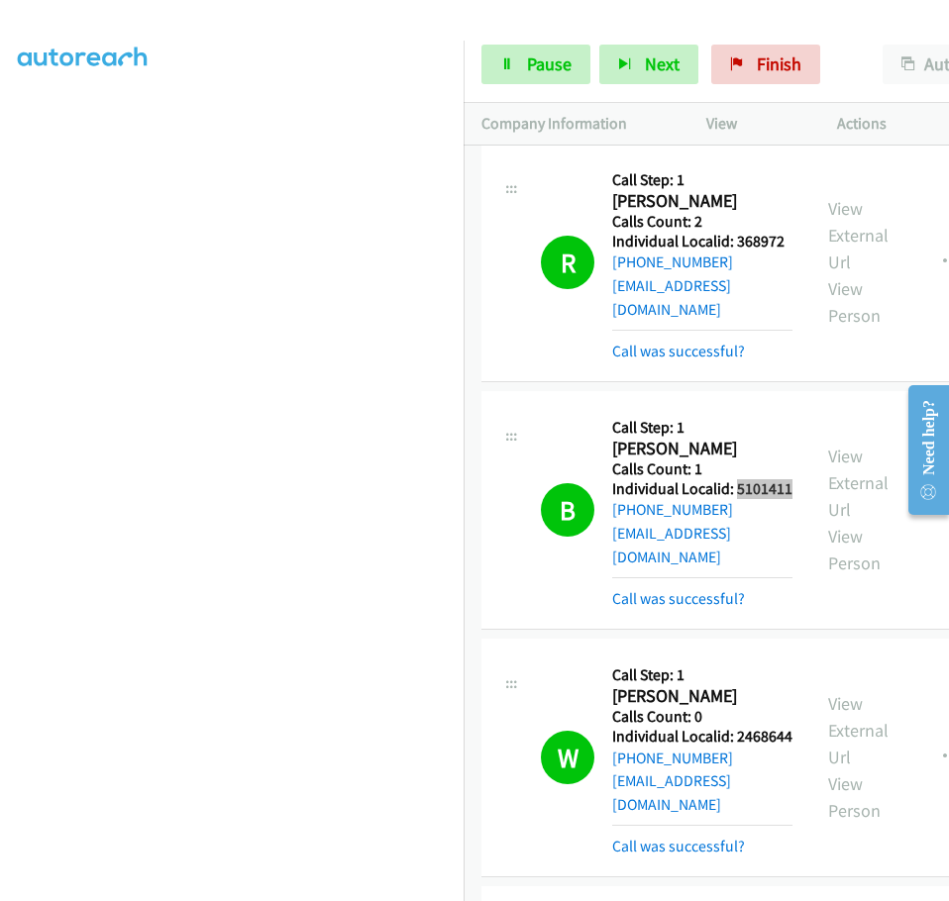
scroll to position [29528, 0]
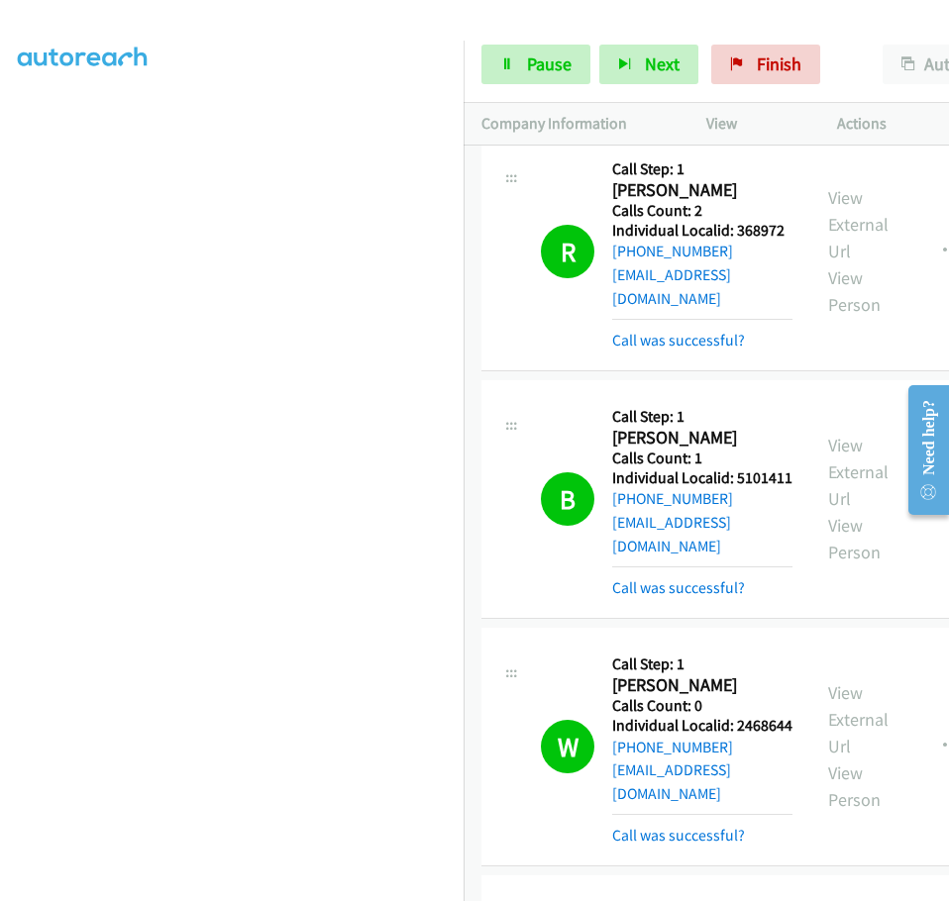
drag, startPoint x: 612, startPoint y: 253, endPoint x: 687, endPoint y: 256, distance: 75.3
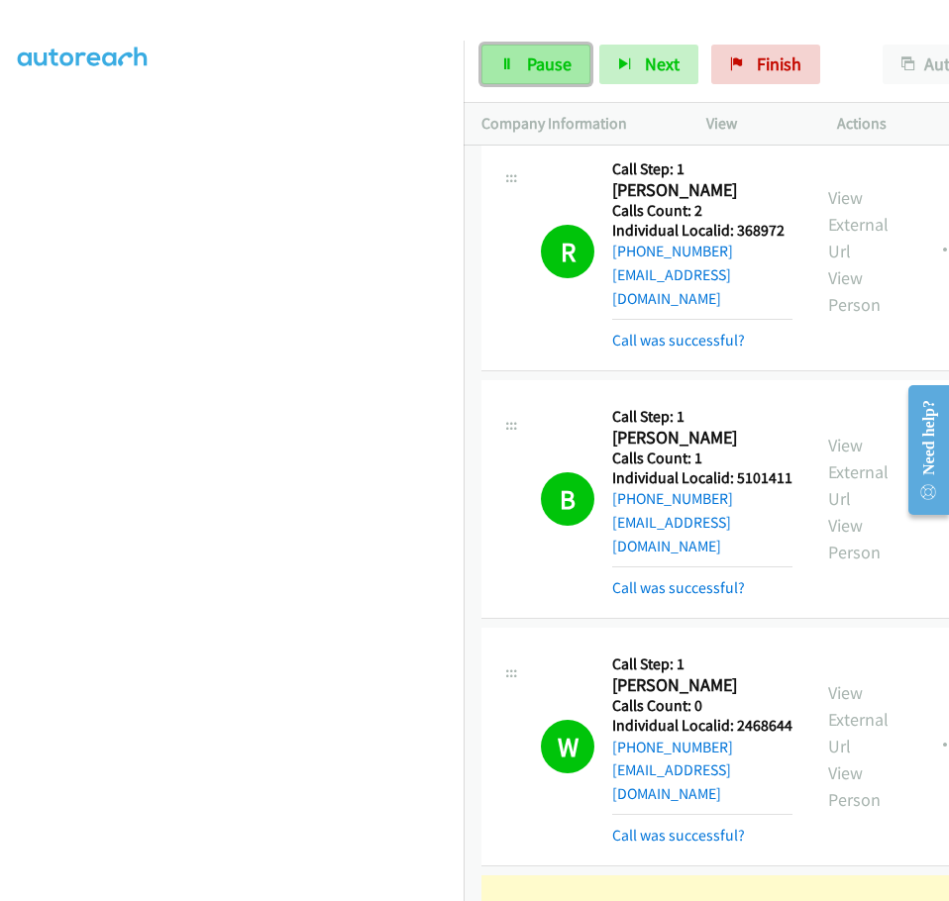
click at [527, 71] on span "Pause" at bounding box center [549, 63] width 45 height 23
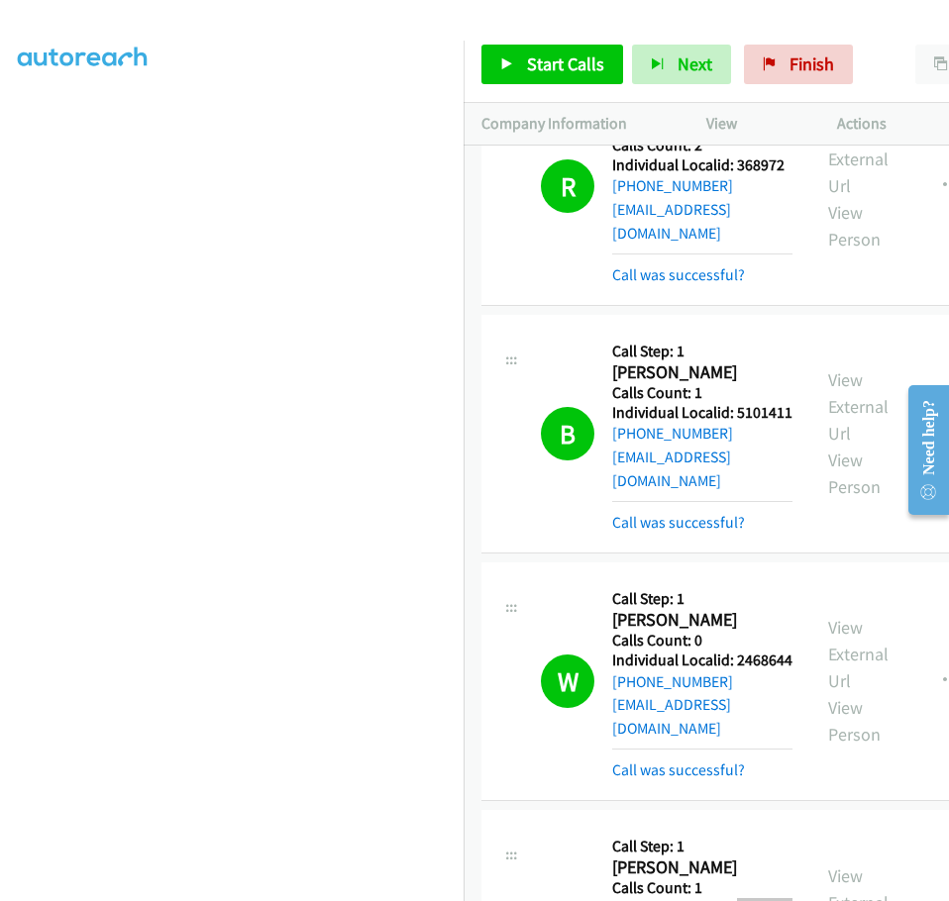
scroll to position [29602, 0]
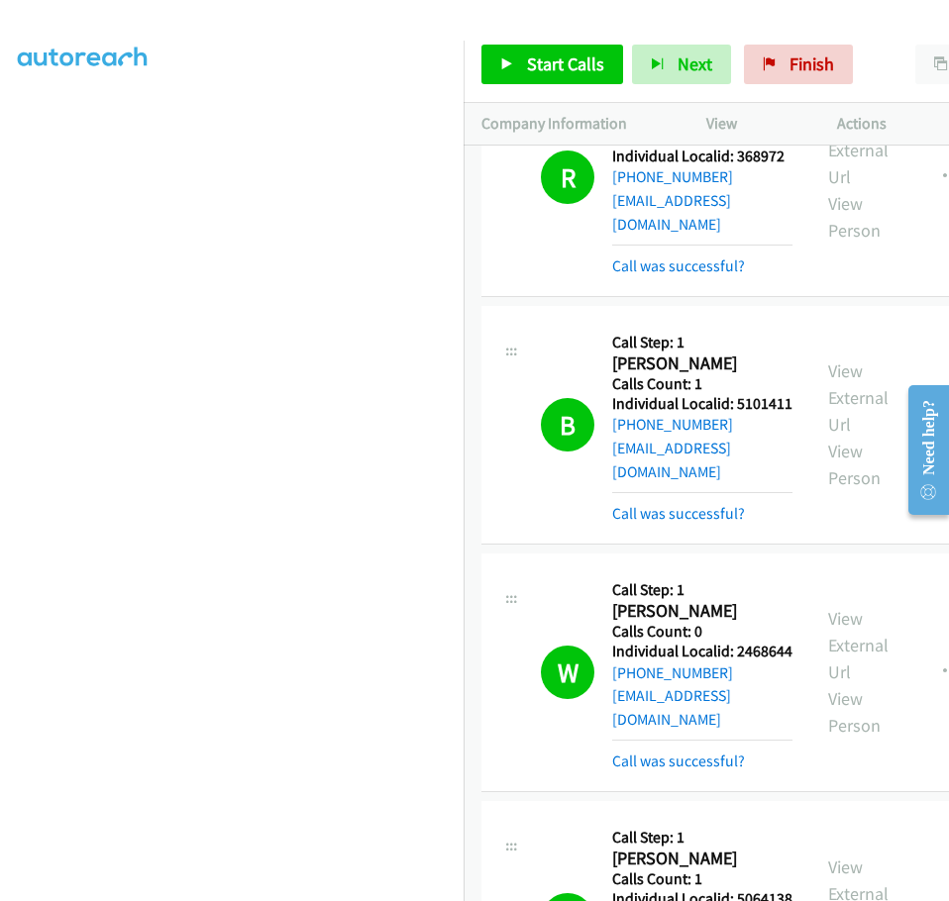
drag, startPoint x: 624, startPoint y: 432, endPoint x: 673, endPoint y: 430, distance: 49.5
drag, startPoint x: 613, startPoint y: 627, endPoint x: 676, endPoint y: 627, distance: 63.4
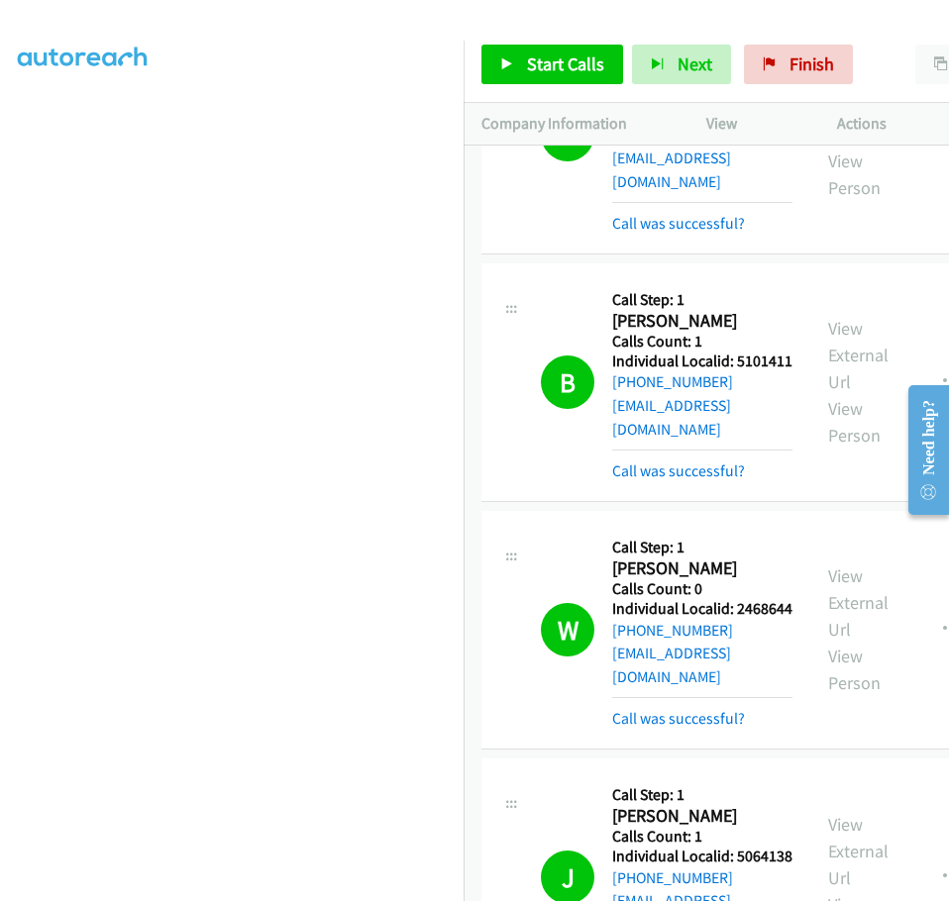
scroll to position [29800, 0]
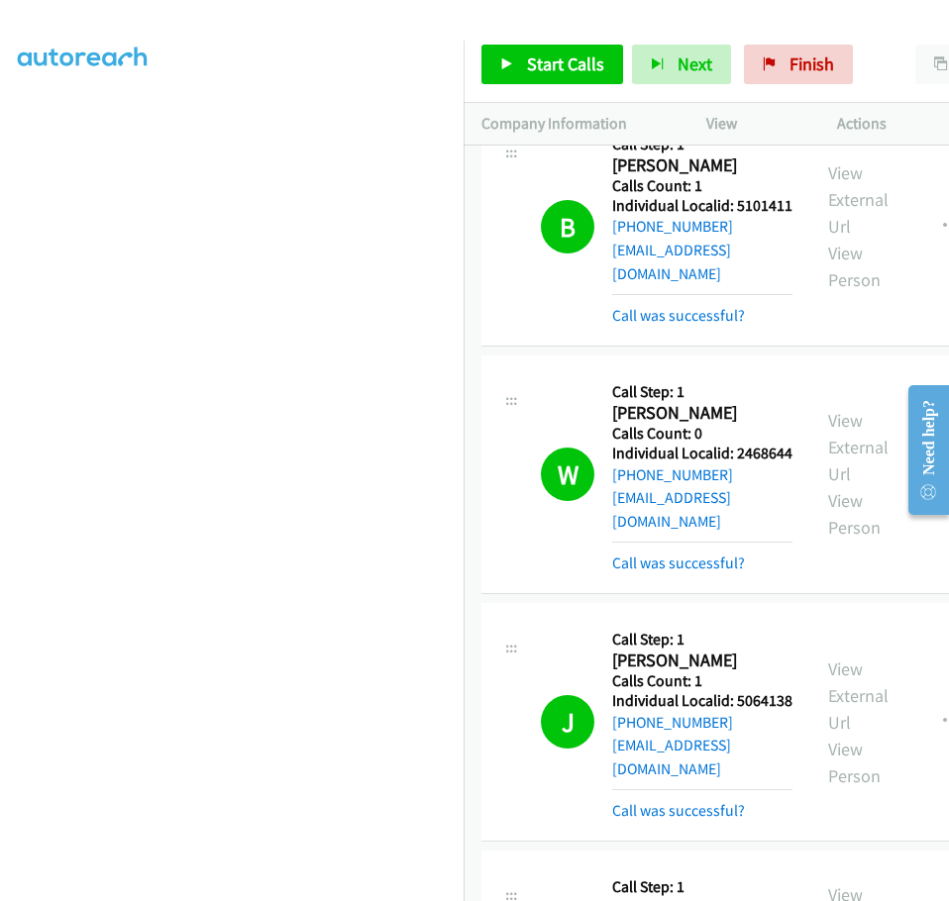
drag, startPoint x: 615, startPoint y: 634, endPoint x: 675, endPoint y: 631, distance: 60.5
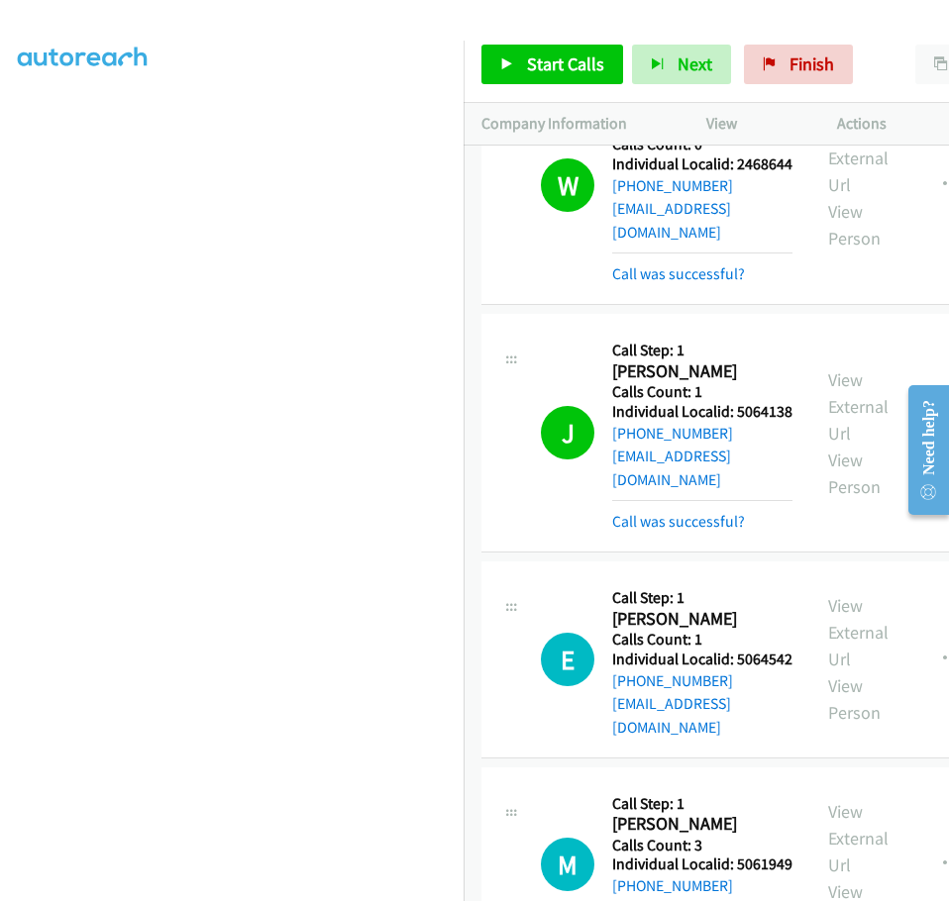
scroll to position [30171, 0]
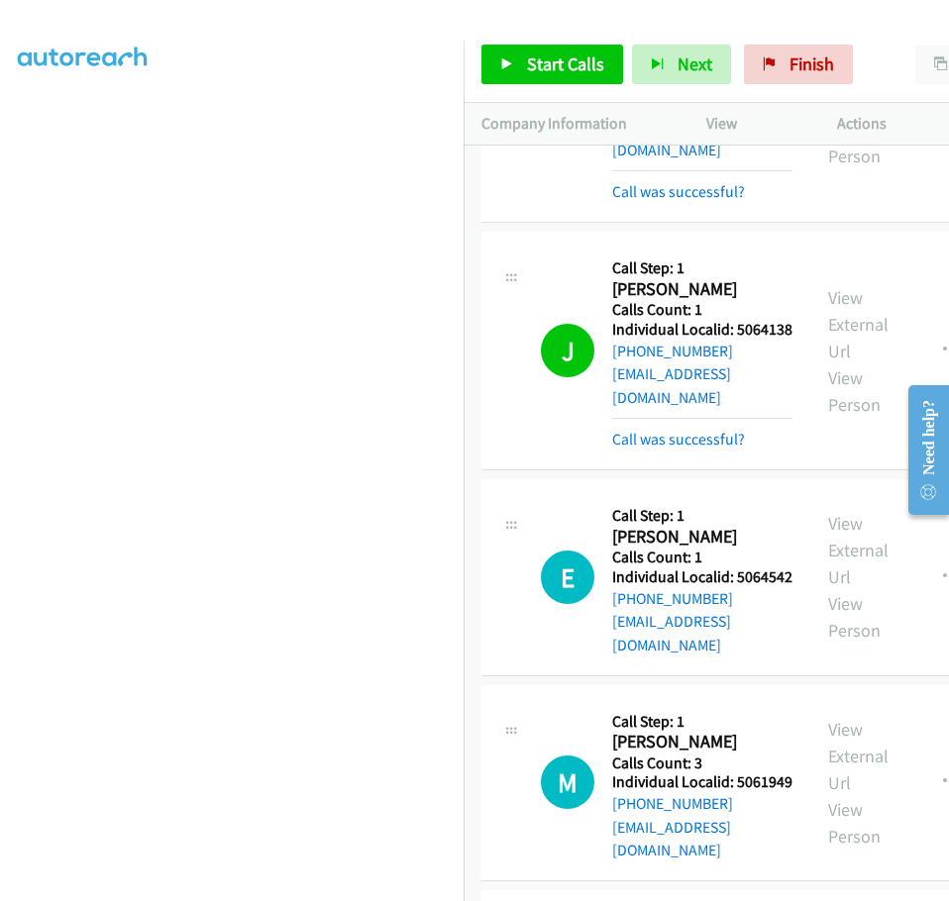
drag, startPoint x: 612, startPoint y: 465, endPoint x: 676, endPoint y: 464, distance: 64.4
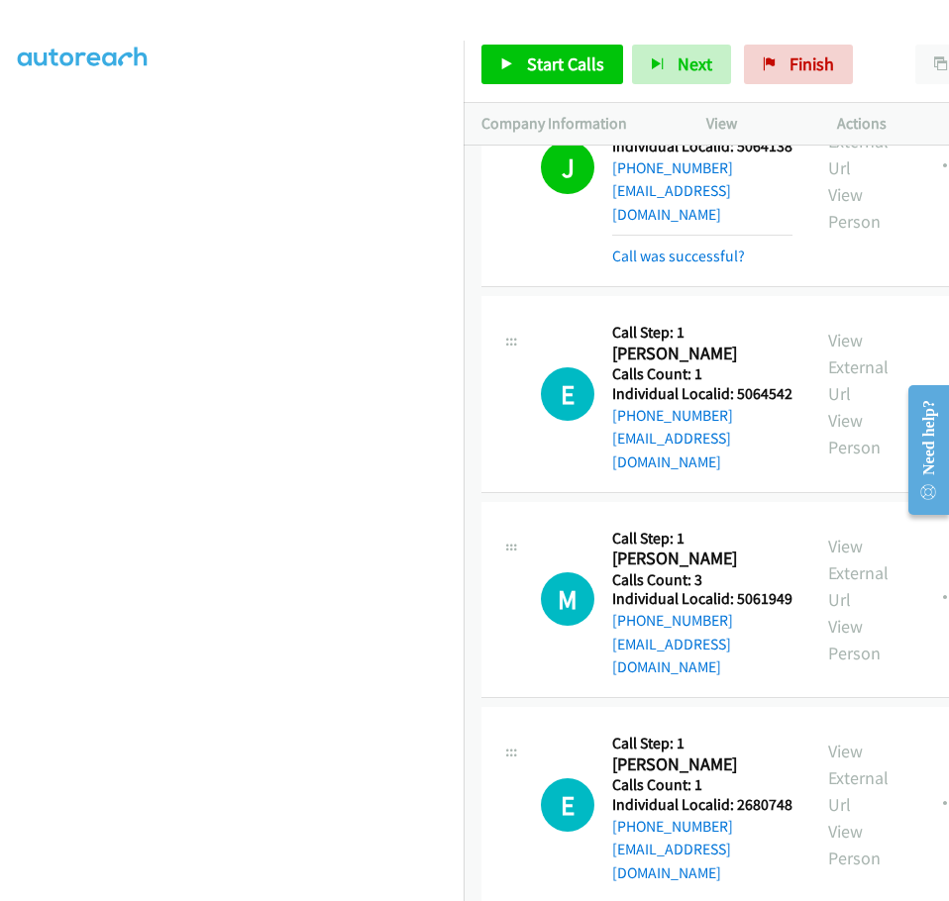
scroll to position [30369, 0]
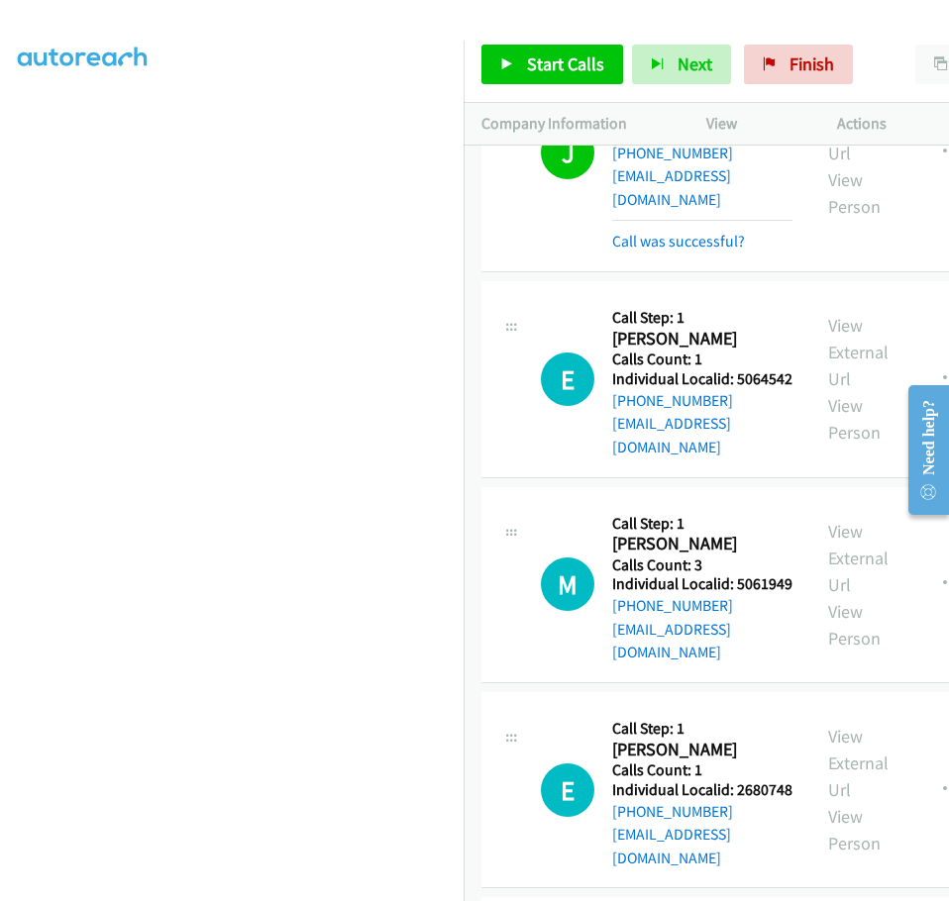
drag, startPoint x: 613, startPoint y: 443, endPoint x: 673, endPoint y: 441, distance: 60.4
drag, startPoint x: 612, startPoint y: 646, endPoint x: 668, endPoint y: 646, distance: 56.4
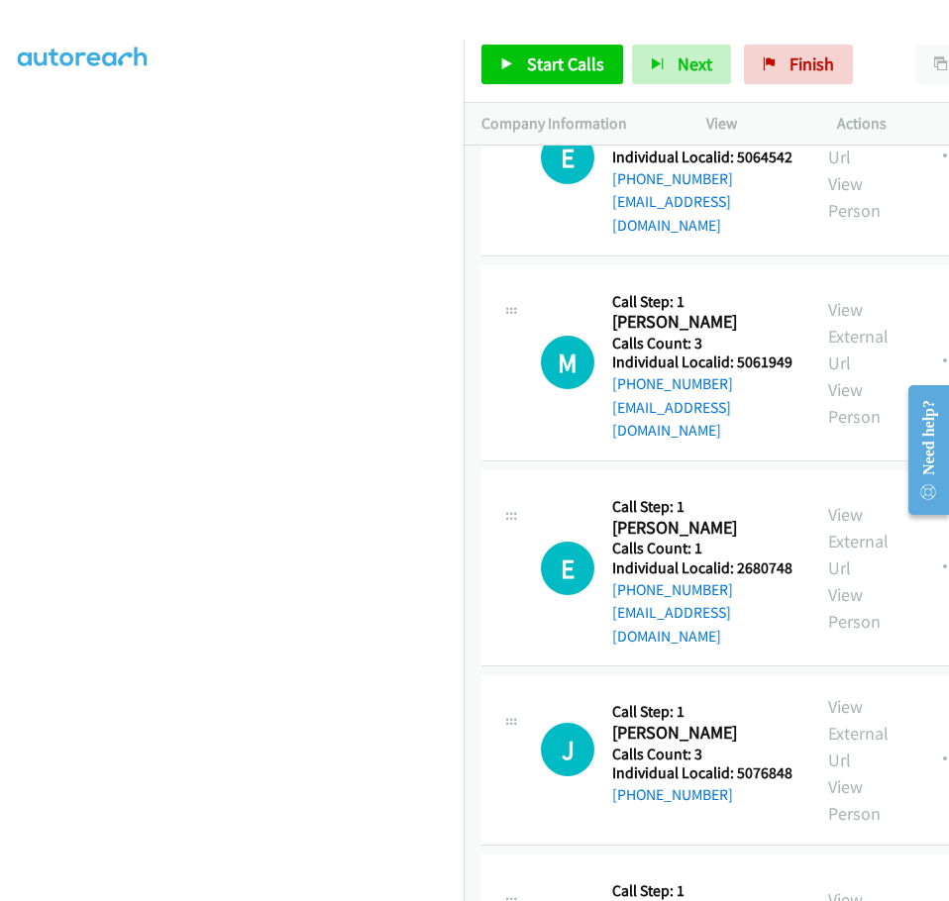
scroll to position [30592, 0]
drag, startPoint x: 613, startPoint y: 621, endPoint x: 668, endPoint y: 621, distance: 55.4
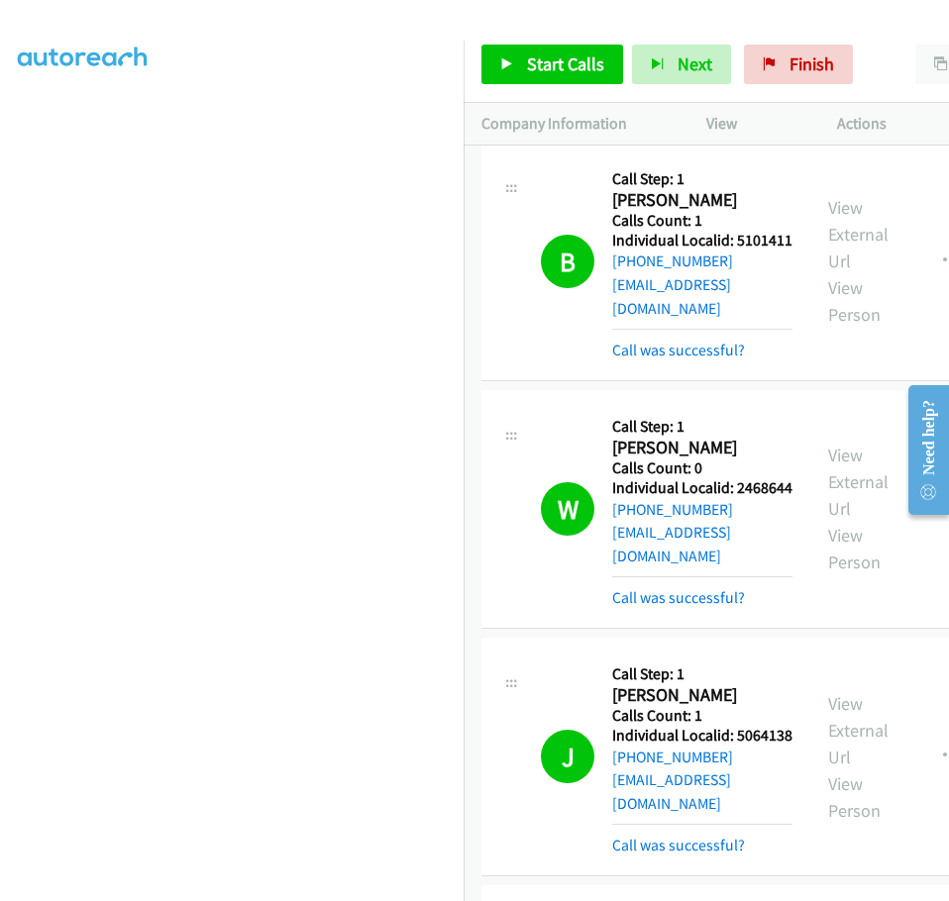
scroll to position [29751, 0]
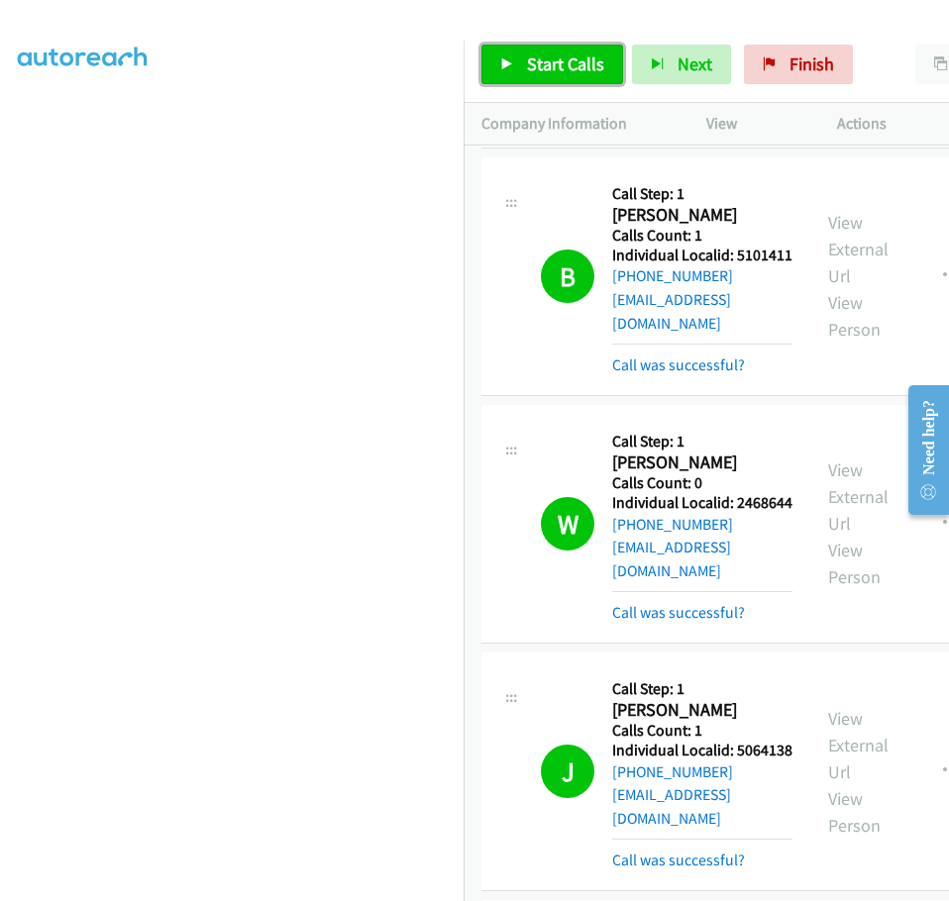
click at [550, 56] on span "Start Calls" at bounding box center [565, 63] width 77 height 23
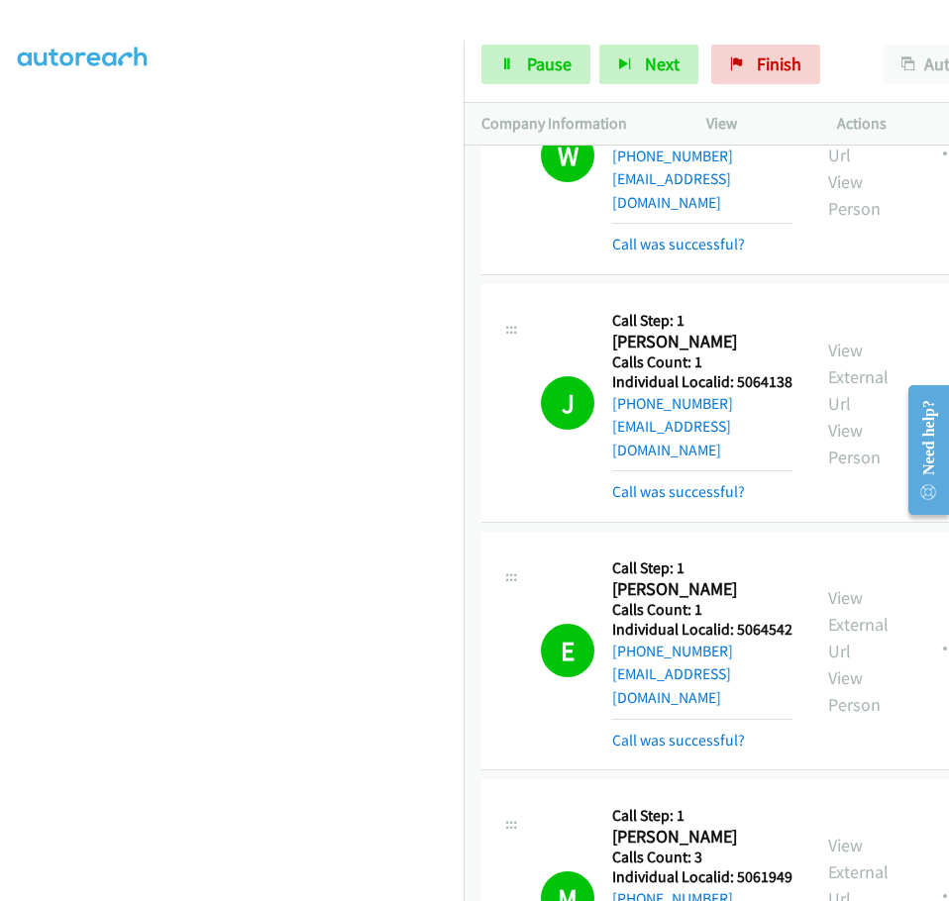
scroll to position [29809, 0]
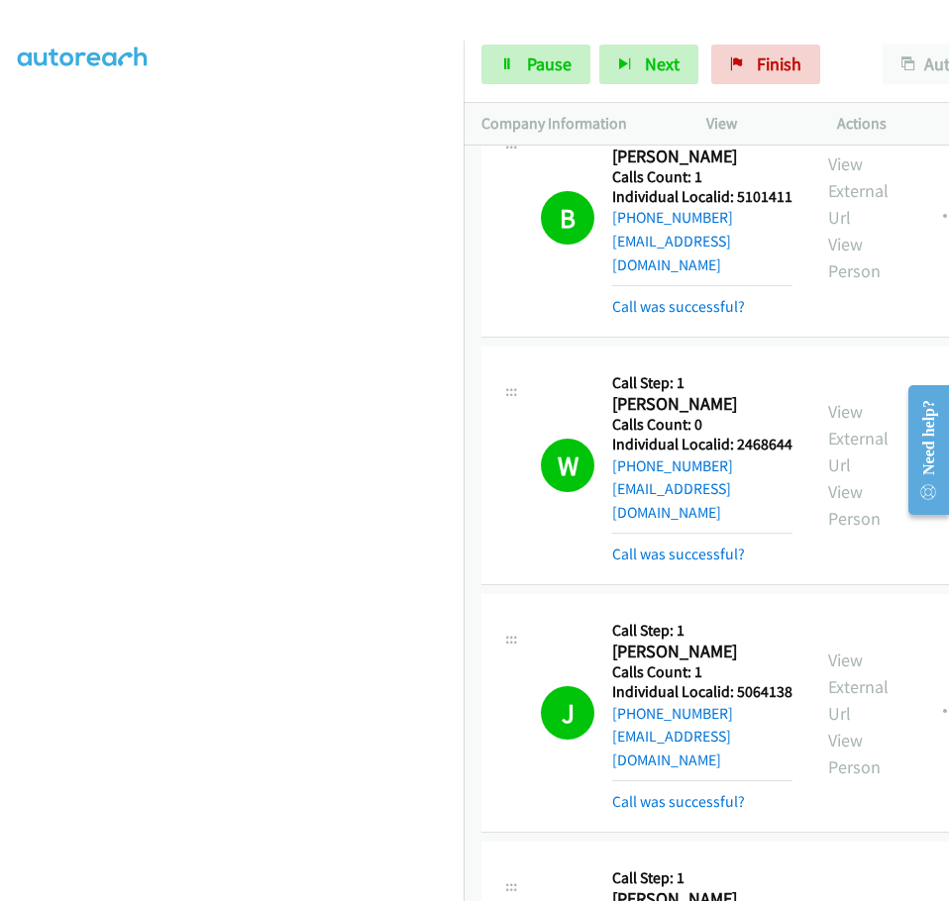
drag, startPoint x: 613, startPoint y: 463, endPoint x: 664, endPoint y: 462, distance: 51.5
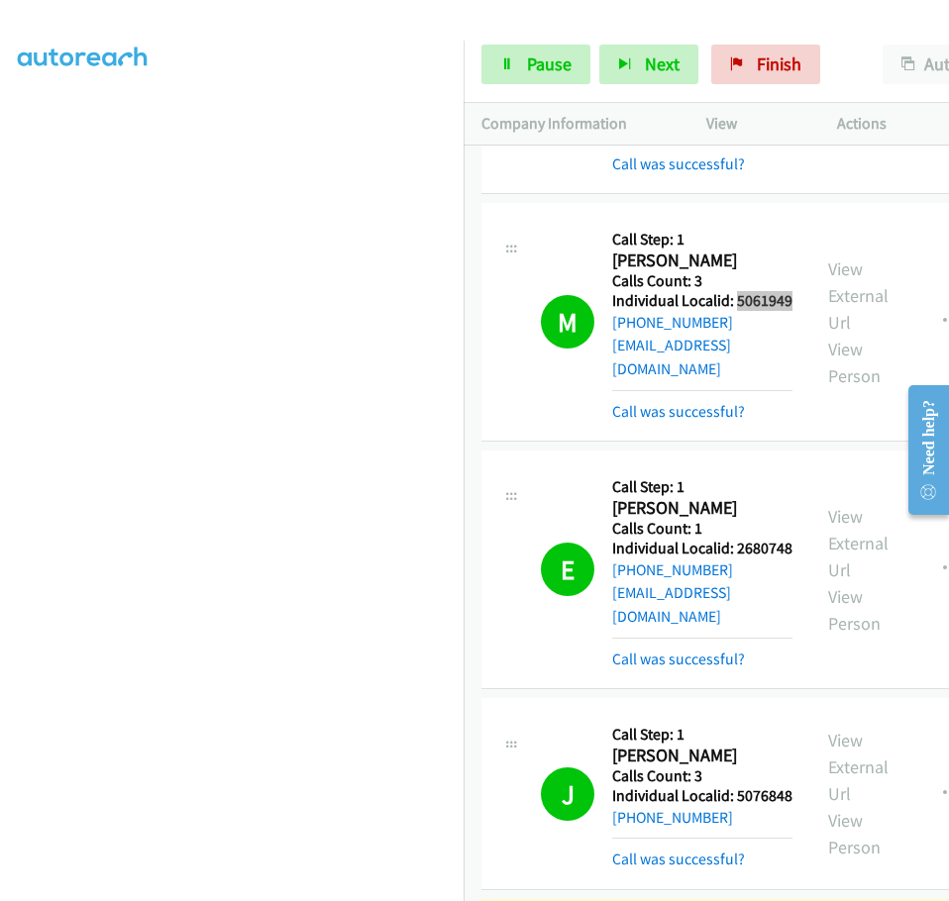
scroll to position [30700, 0]
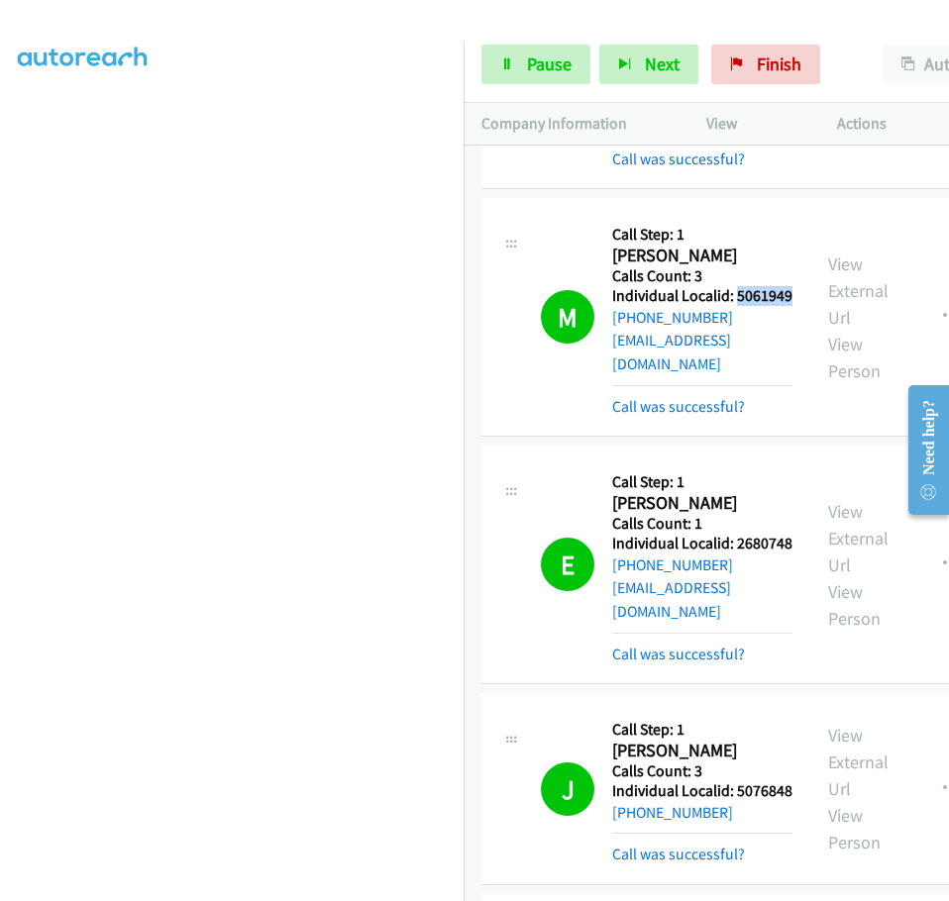
click at [556, 63] on span "Pause" at bounding box center [549, 63] width 45 height 23
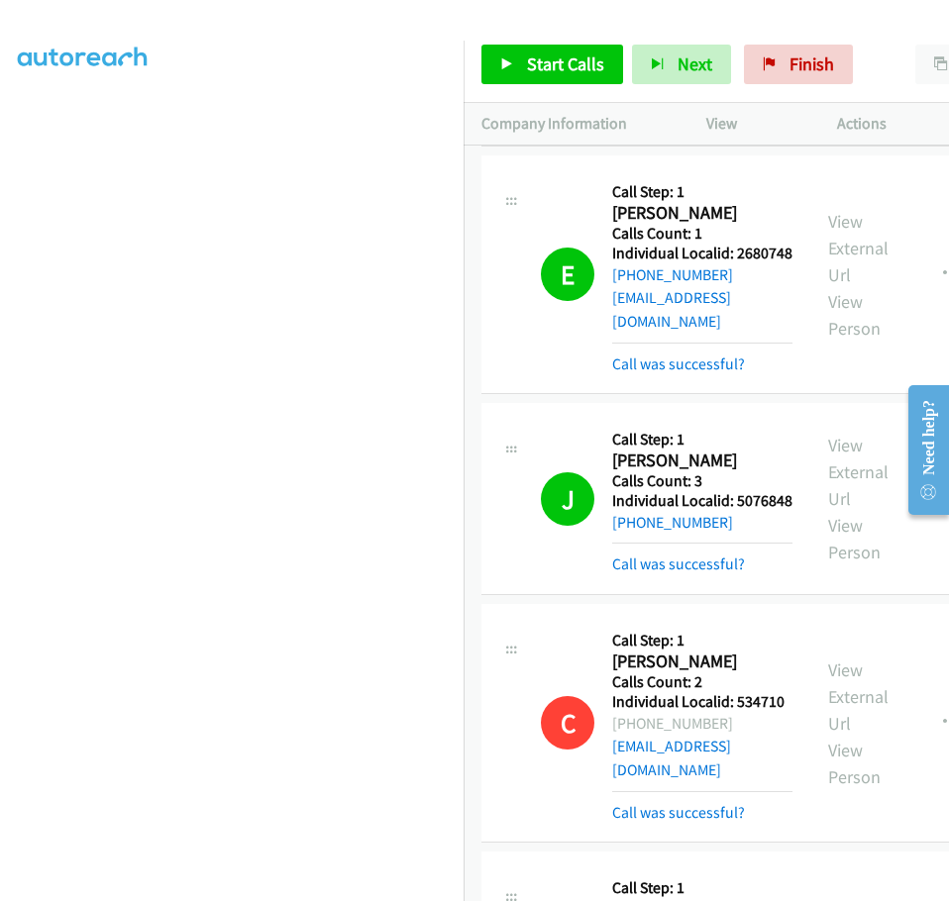
scroll to position [31022, 0]
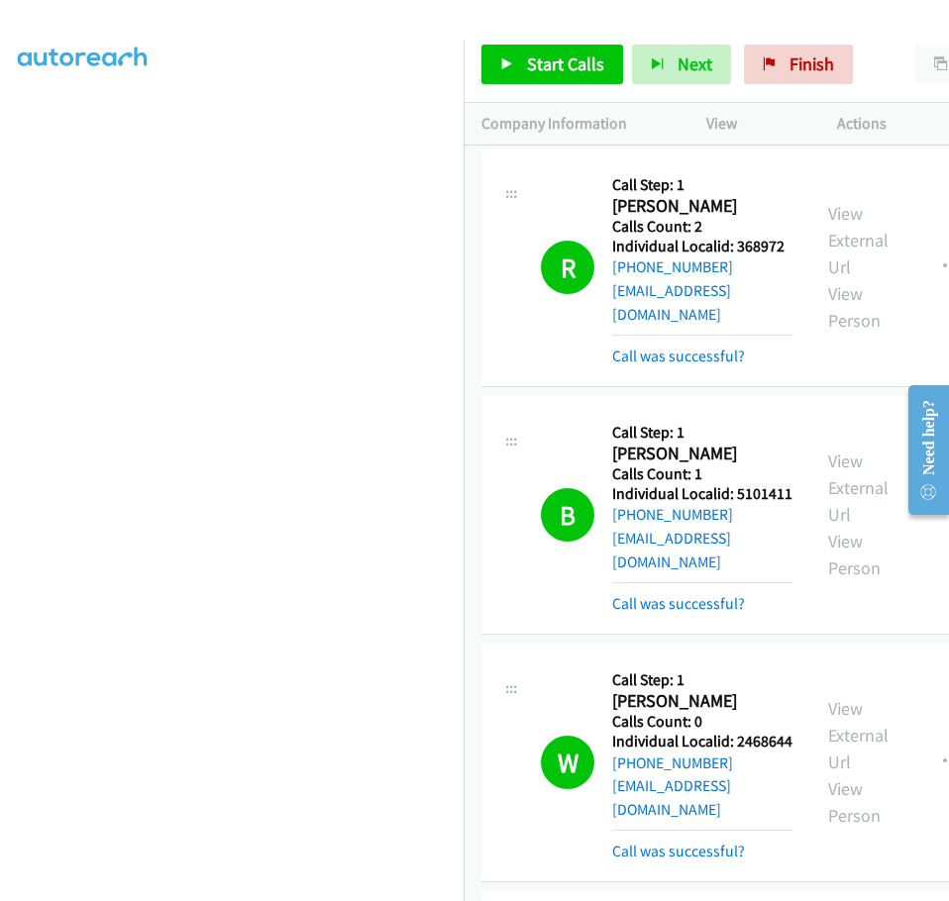
scroll to position [29487, 0]
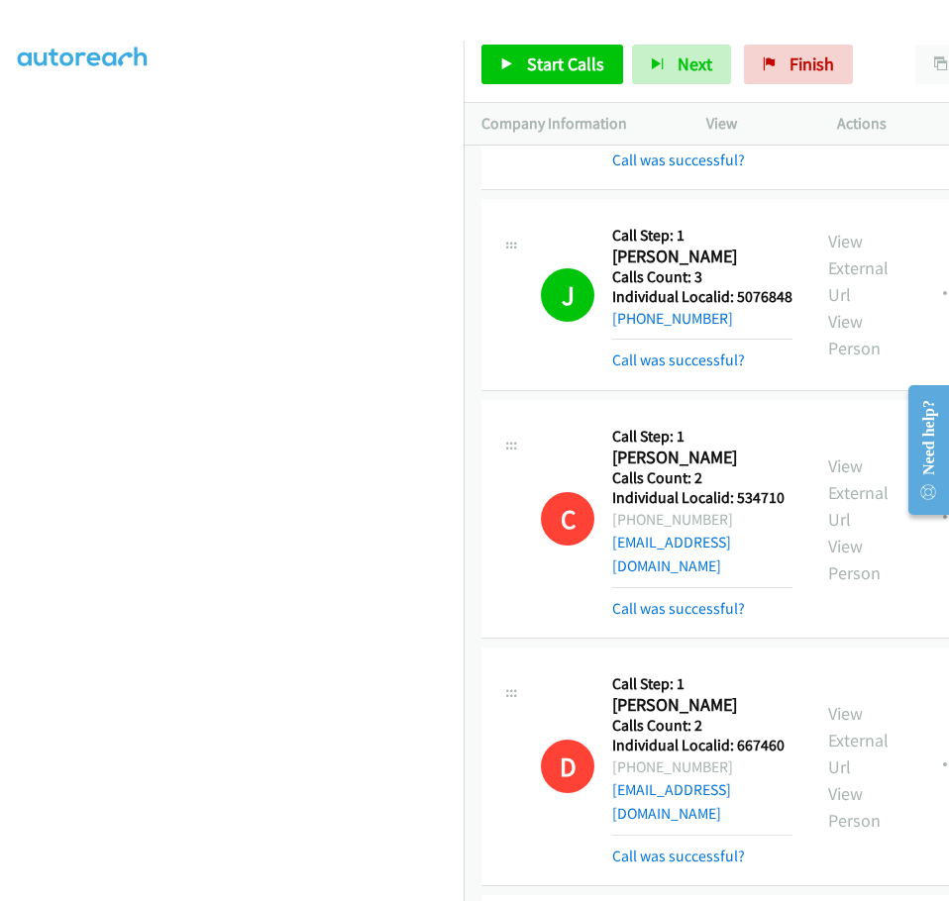
scroll to position [31245, 0]
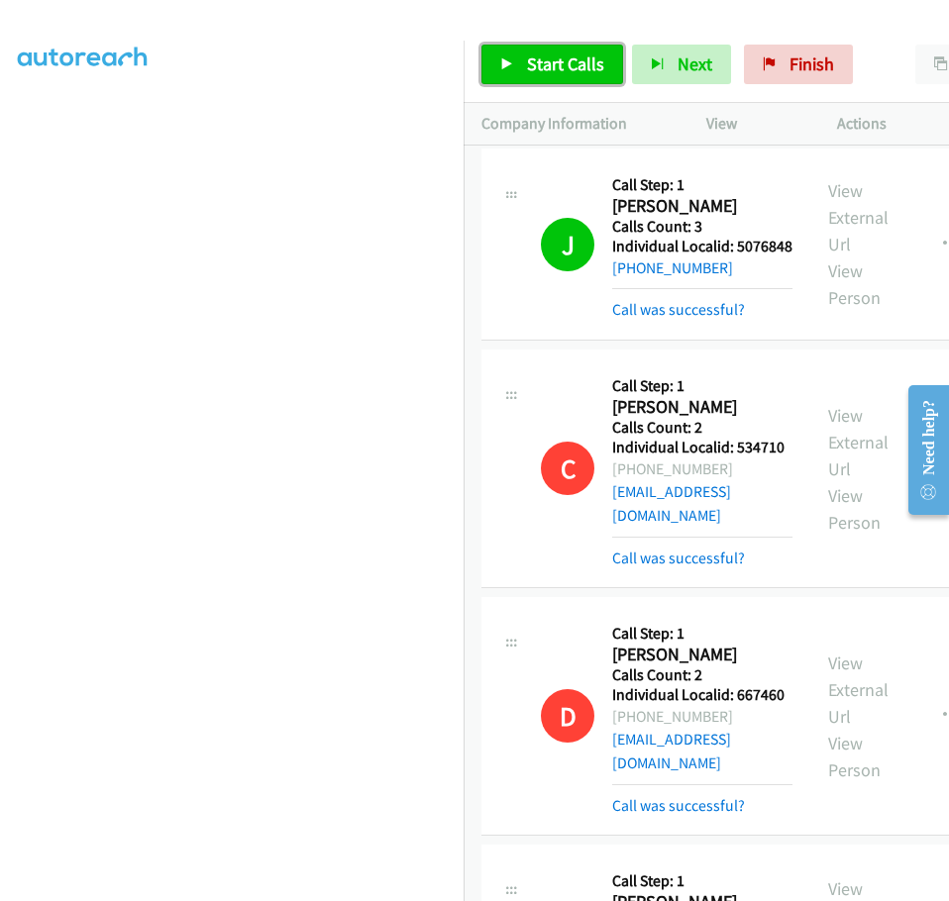
click at [561, 67] on span "Start Calls" at bounding box center [565, 63] width 77 height 23
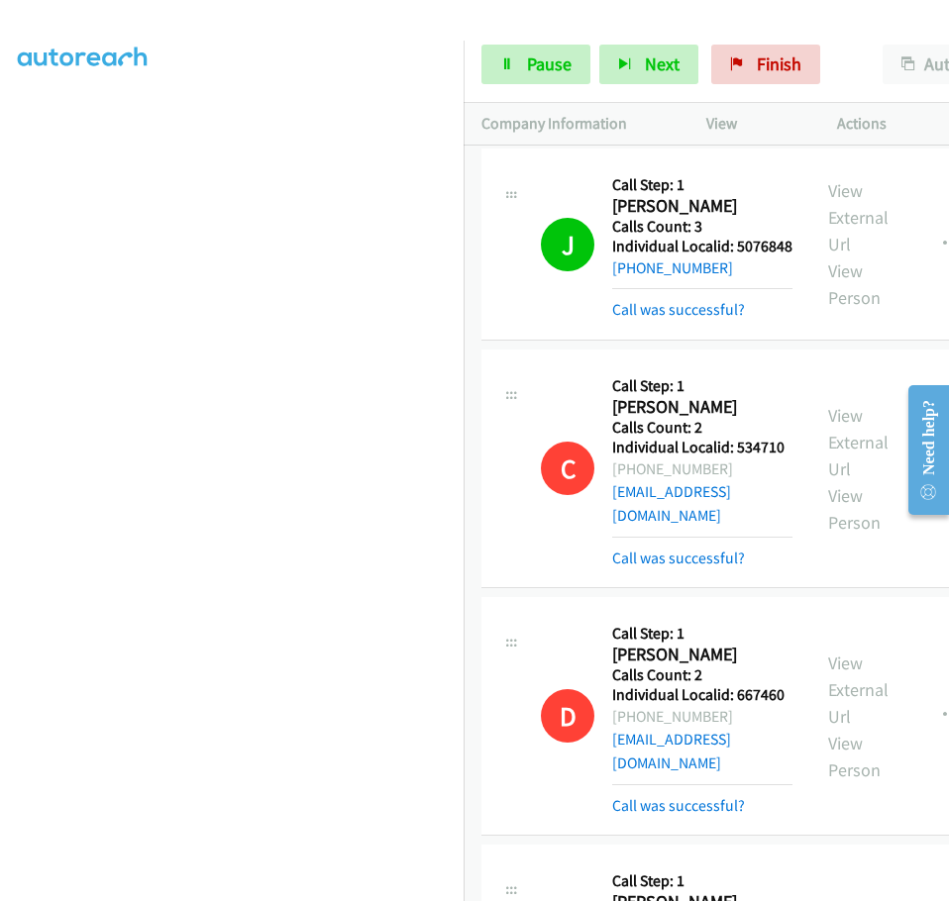
drag, startPoint x: 614, startPoint y: 711, endPoint x: 668, endPoint y: 712, distance: 54.5
click at [557, 56] on span "Pause" at bounding box center [549, 63] width 45 height 23
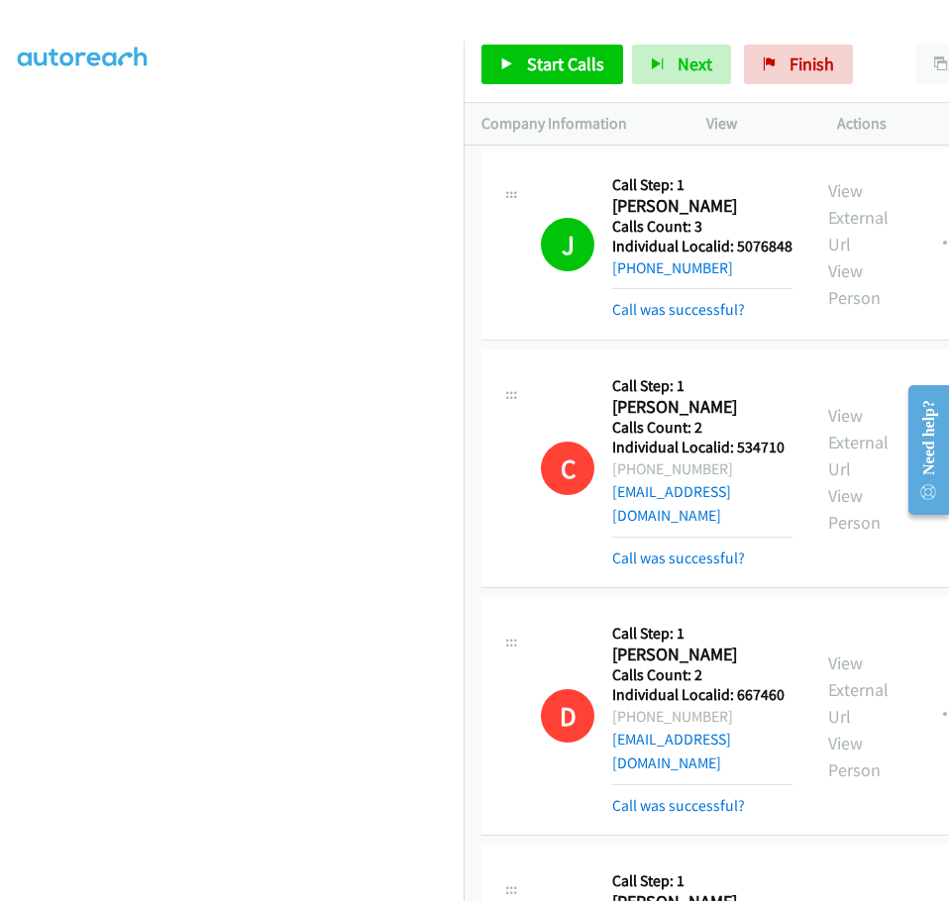
drag, startPoint x: 613, startPoint y: 466, endPoint x: 670, endPoint y: 466, distance: 57.4
drag, startPoint x: 614, startPoint y: 227, endPoint x: 677, endPoint y: 225, distance: 63.4
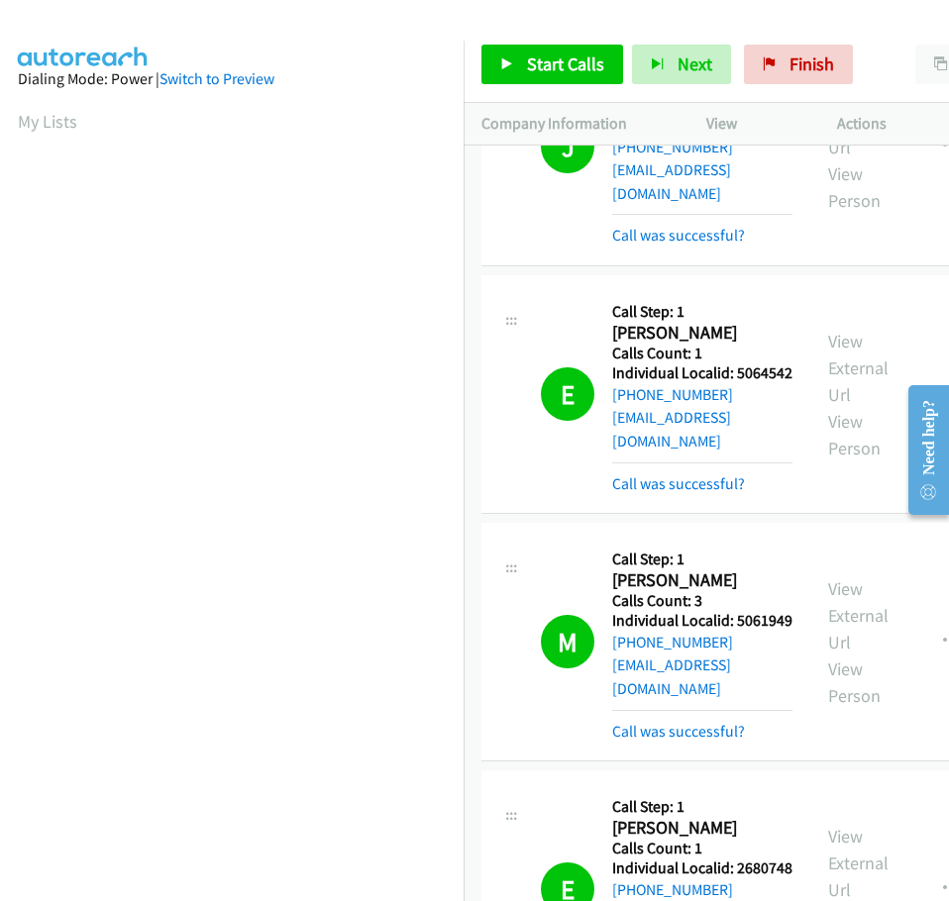
scroll to position [30353, 0]
